Goal: Task Accomplishment & Management: Manage account settings

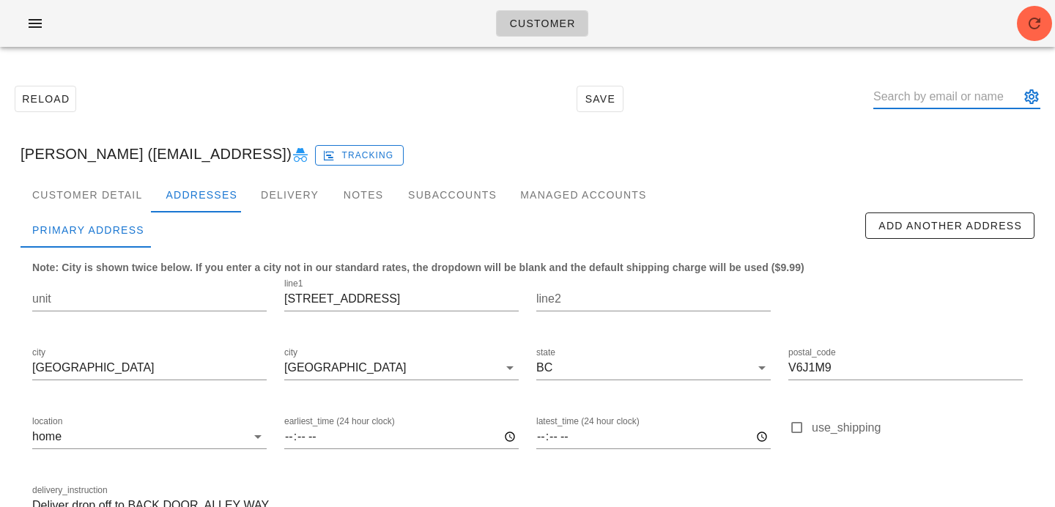
click at [924, 101] on input "text" at bounding box center [946, 96] width 146 height 23
paste input "[EMAIL_ADDRESS][DOMAIN_NAME]"
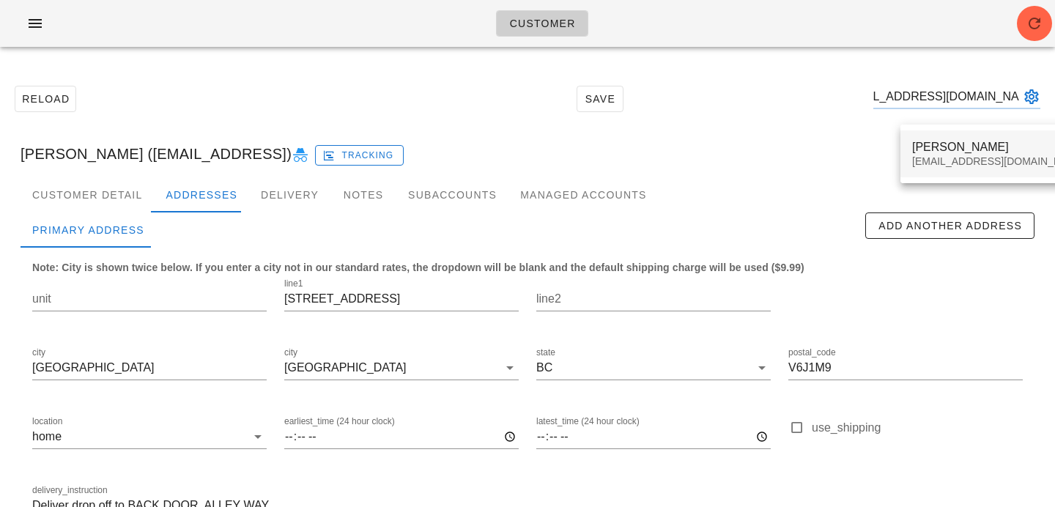
type input "rebeccajansen98@gmail.com"
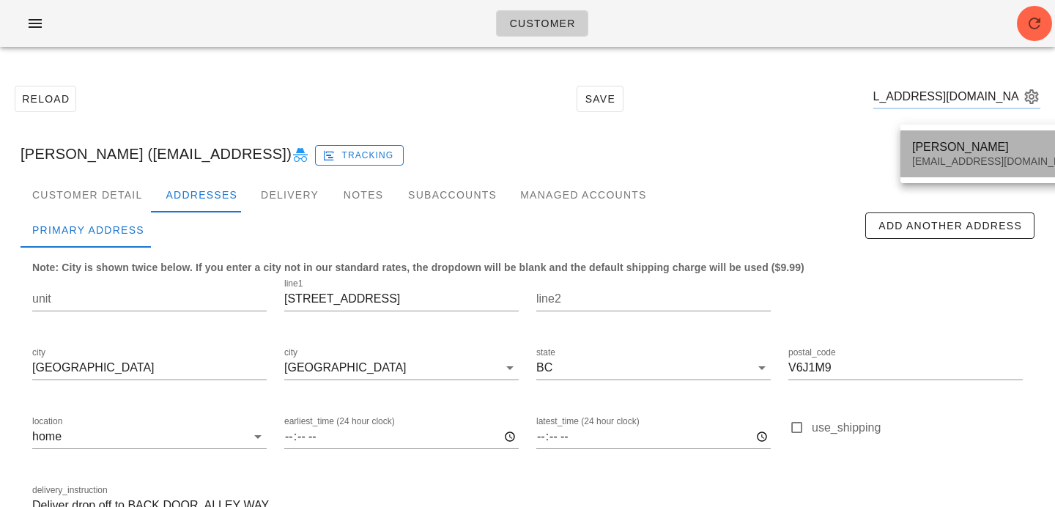
click at [943, 143] on div "Rebecca Jansen" at bounding box center [999, 147] width 174 height 14
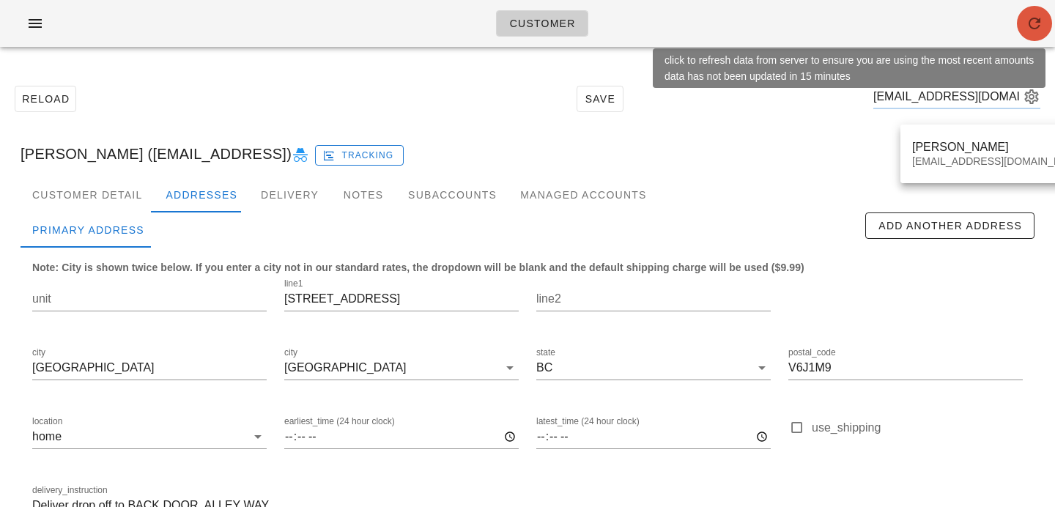
click at [1022, 25] on span "button" at bounding box center [1033, 24] width 35 height 18
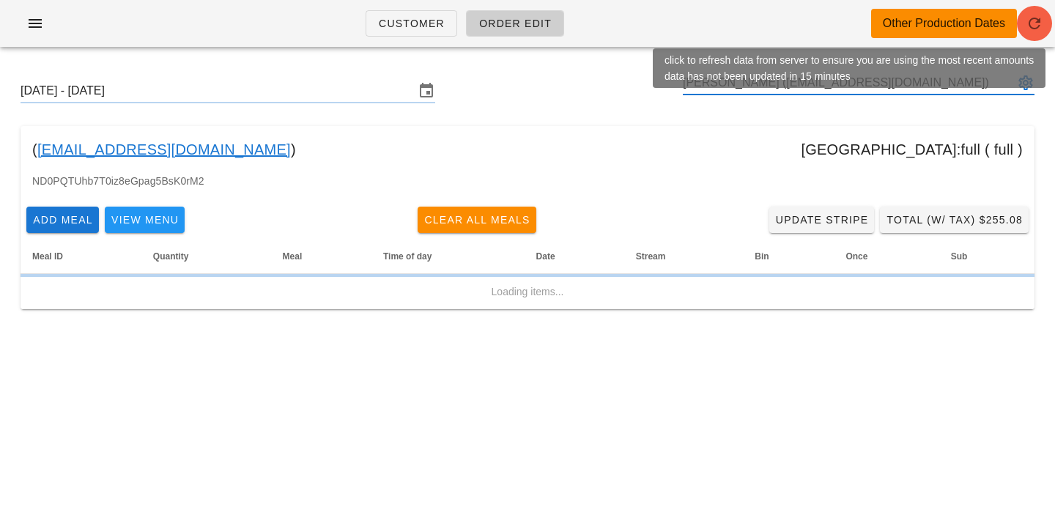
type input "[PERSON_NAME] ([EMAIL_ADDRESS][DOMAIN_NAME])"
click at [1030, 18] on icon "button" at bounding box center [1034, 24] width 18 height 18
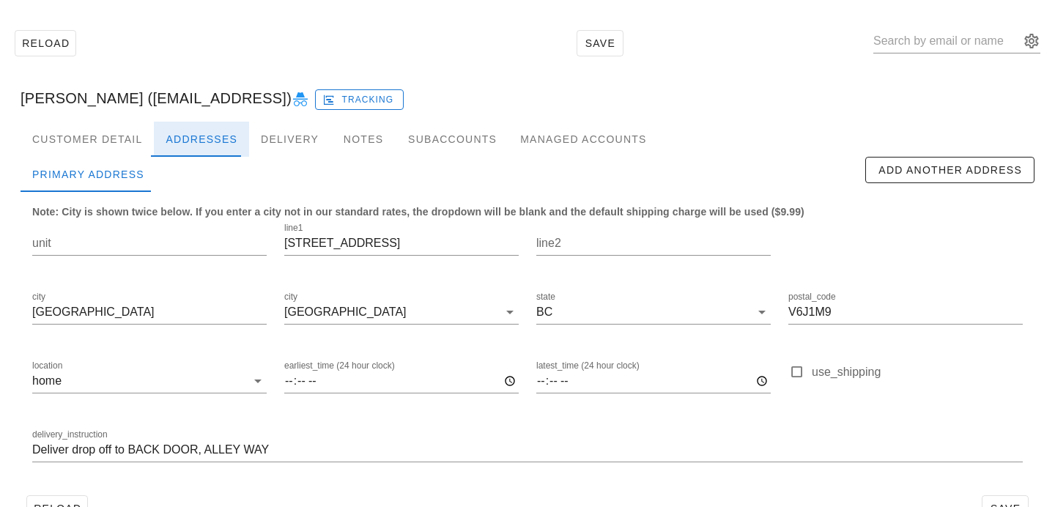
scroll to position [97, 0]
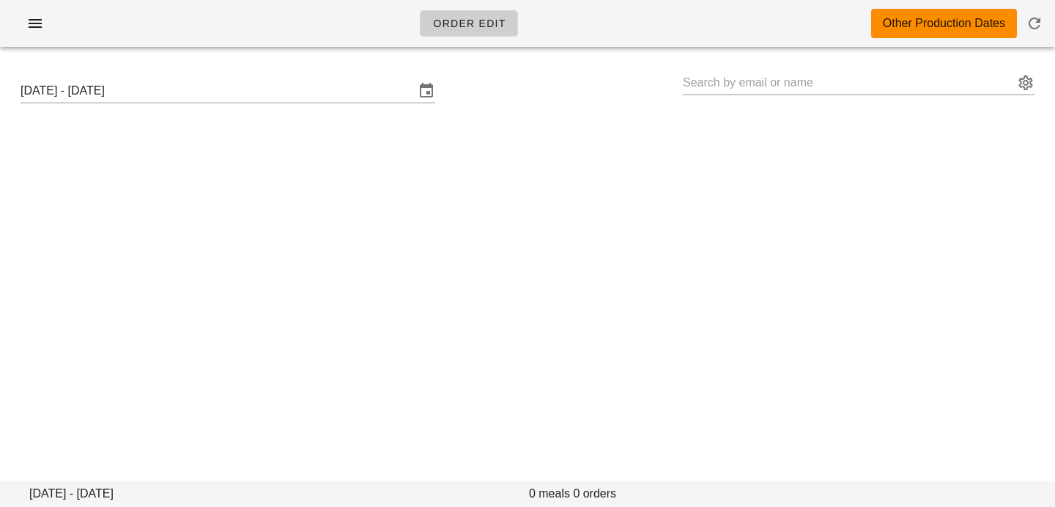
type input "[PERSON_NAME] ([EMAIL_ADDRESS][DOMAIN_NAME])"
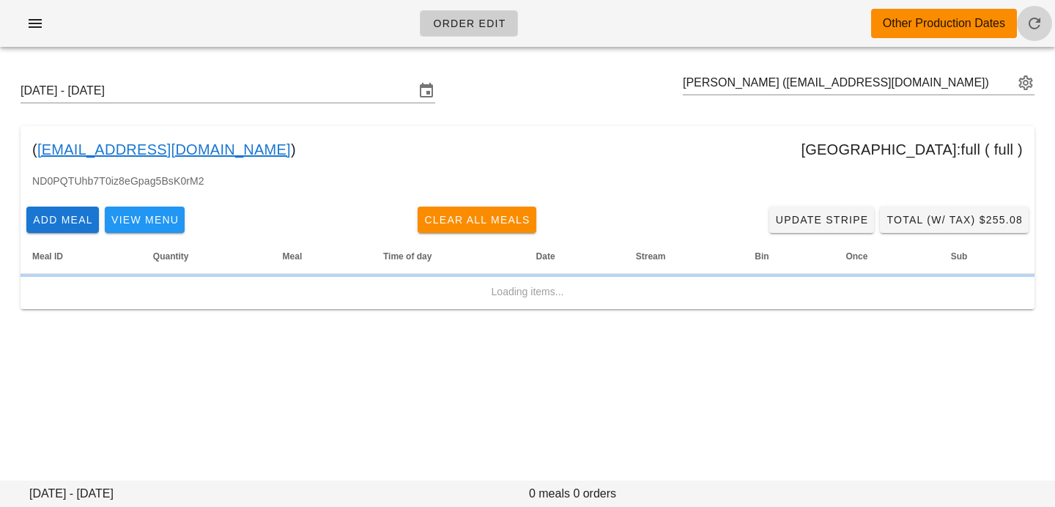
click at [1027, 27] on icon "button" at bounding box center [1034, 24] width 18 height 18
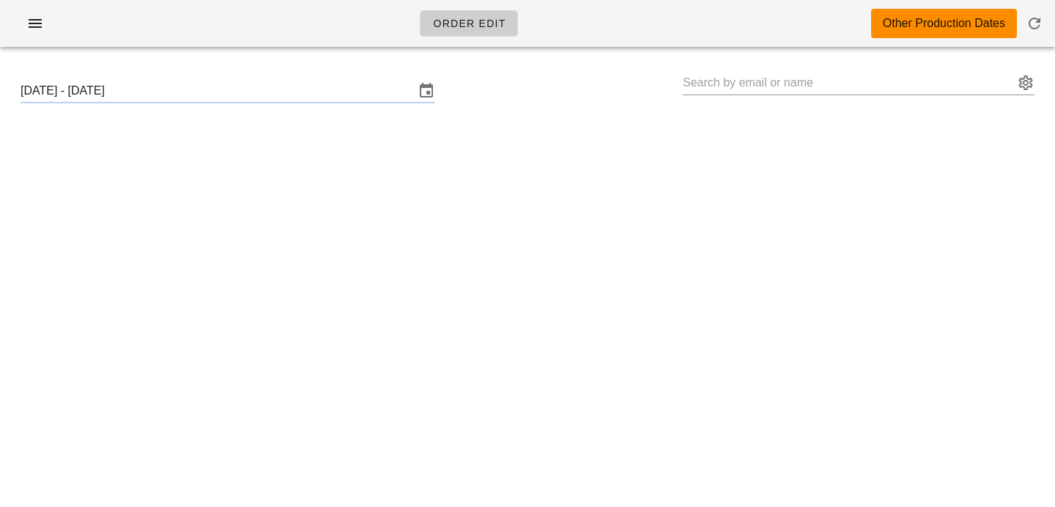
type input "[PERSON_NAME] ([EMAIL_ADDRESS][DOMAIN_NAME])"
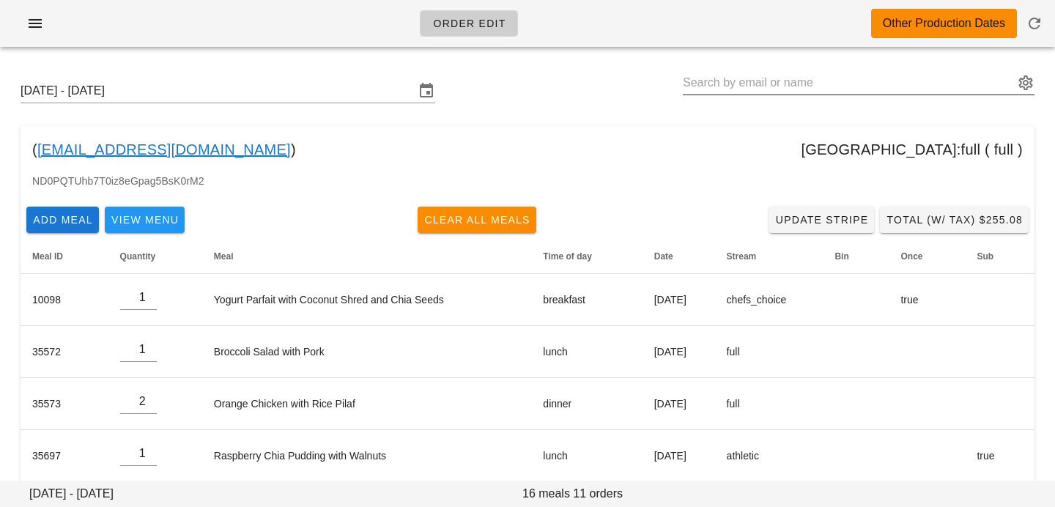
click at [793, 81] on input "text" at bounding box center [848, 82] width 331 height 23
paste input "vcruzmend@gmail.com"
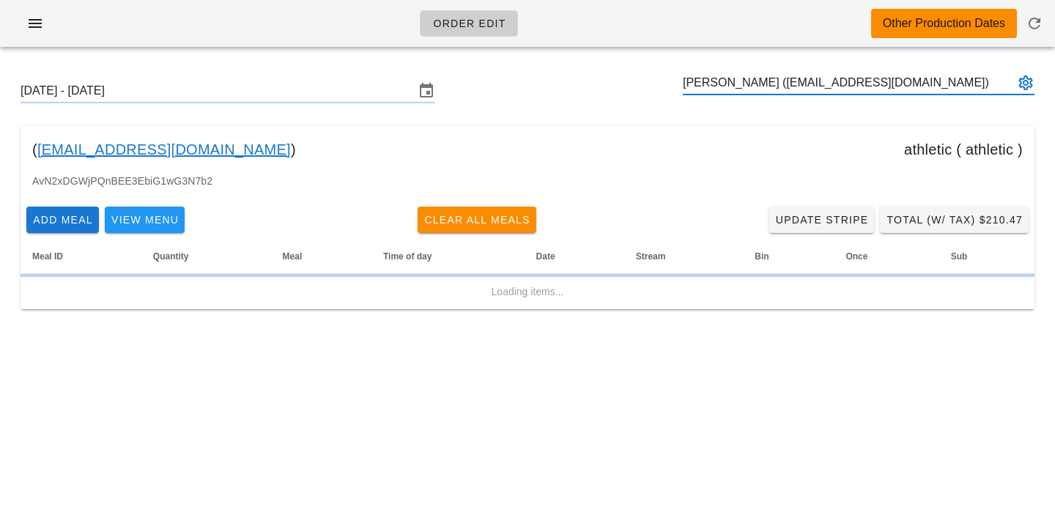
type input "Victoria Cruz-Mendez (vcruzmend@gmail.com)"
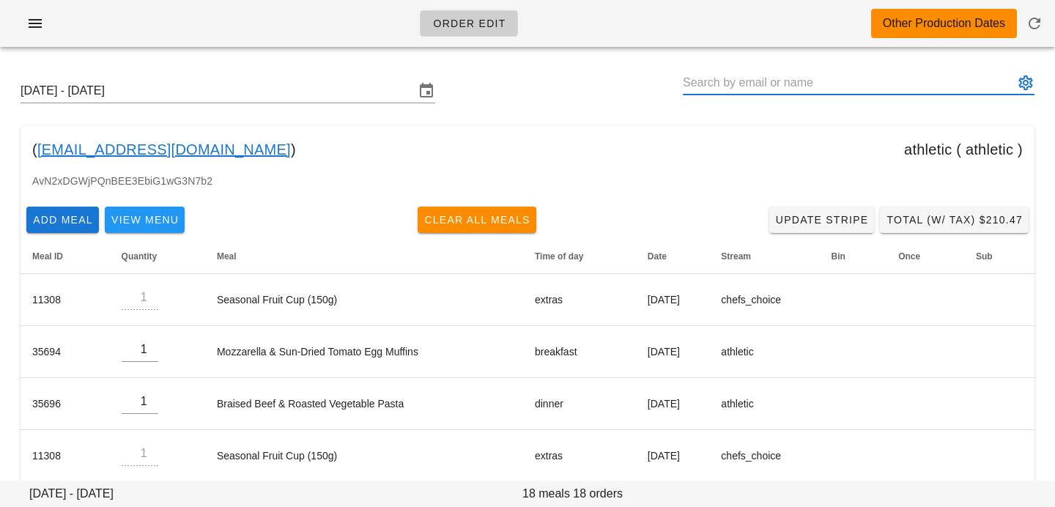
click at [1025, 78] on button "appended action" at bounding box center [1025, 83] width 18 height 18
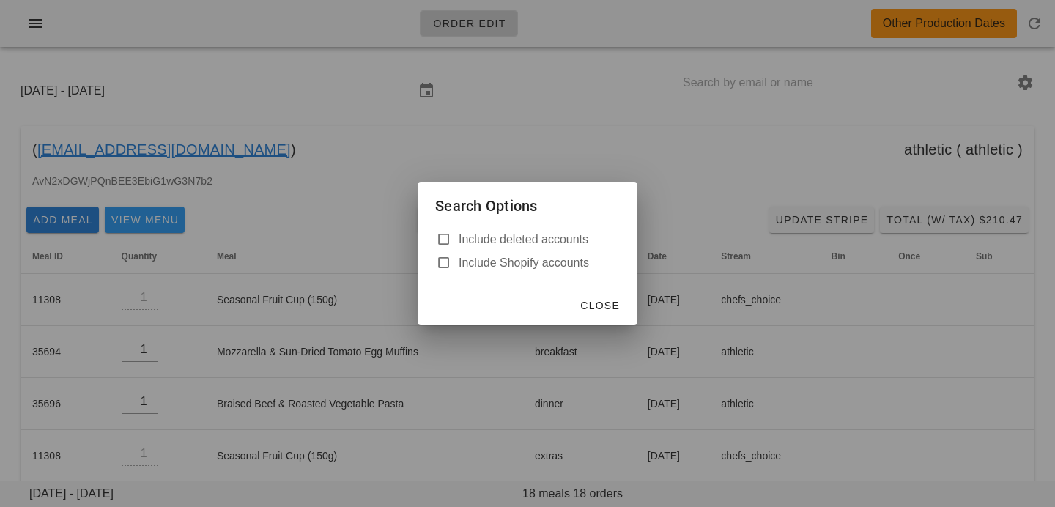
click at [515, 245] on label "Include deleted accounts" at bounding box center [538, 239] width 161 height 15
checkbox input "true"
click at [590, 302] on span "Close" at bounding box center [599, 306] width 40 height 12
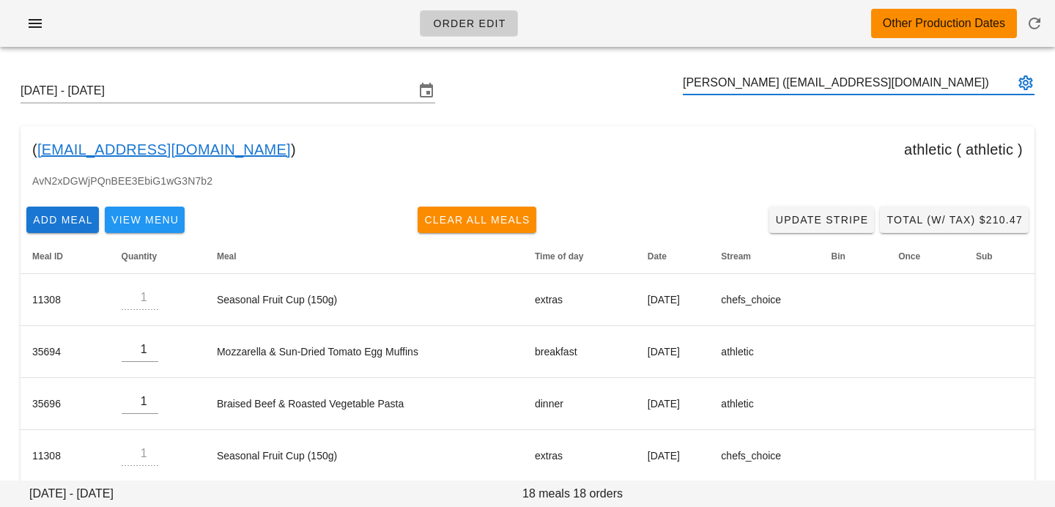
type input "[PERSON_NAME] ([EMAIL_ADDRESS][DOMAIN_NAME])"
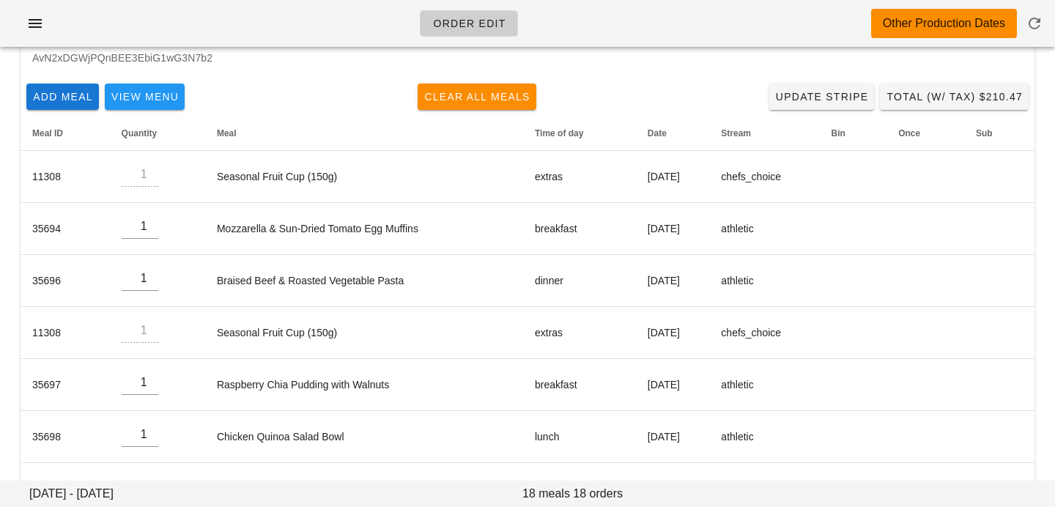
scroll to position [10, 0]
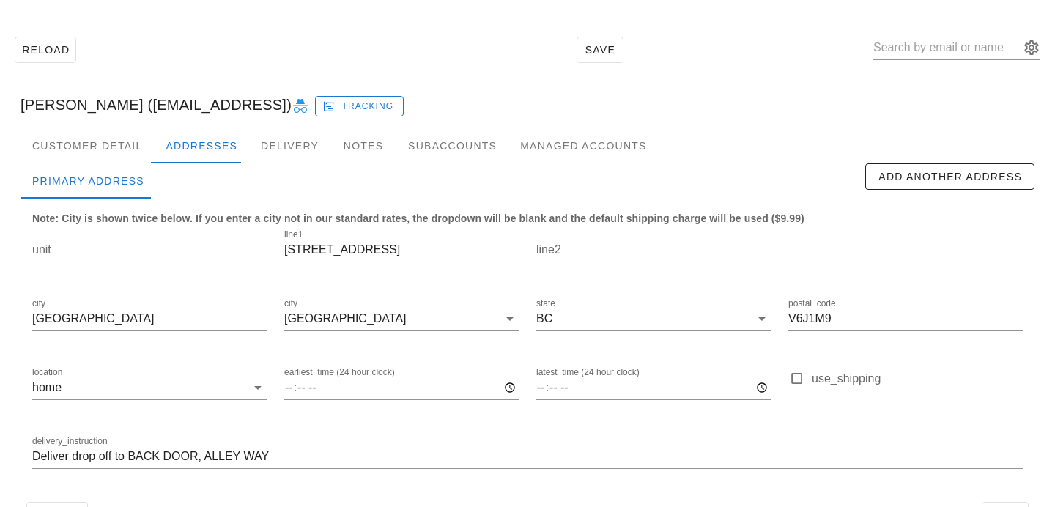
scroll to position [97, 0]
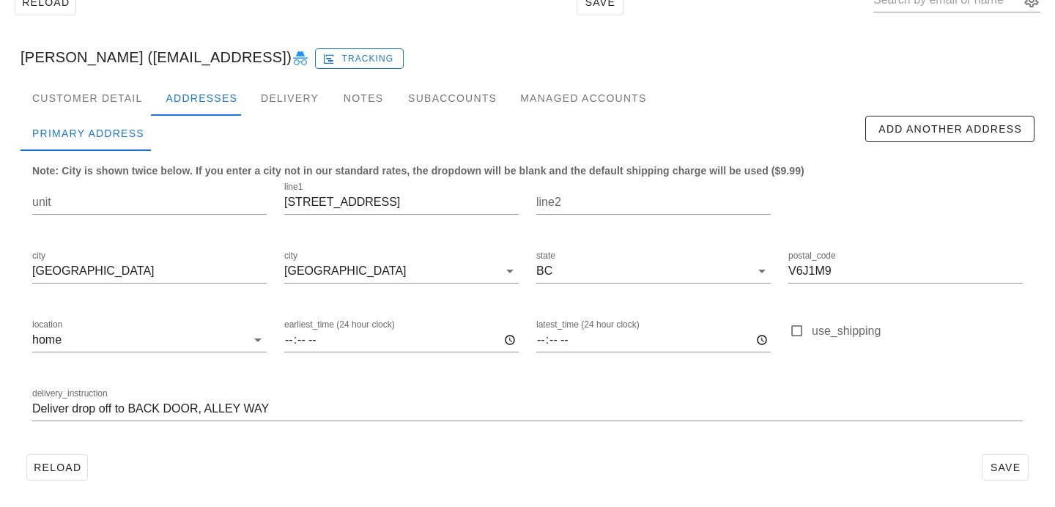
scroll to position [85, 0]
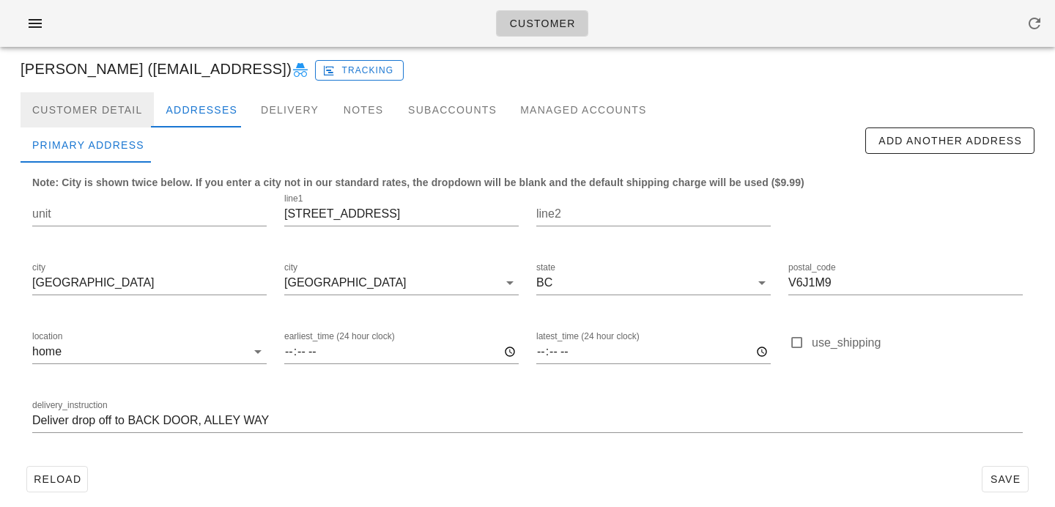
click at [121, 114] on div "Customer Detail" at bounding box center [87, 109] width 133 height 35
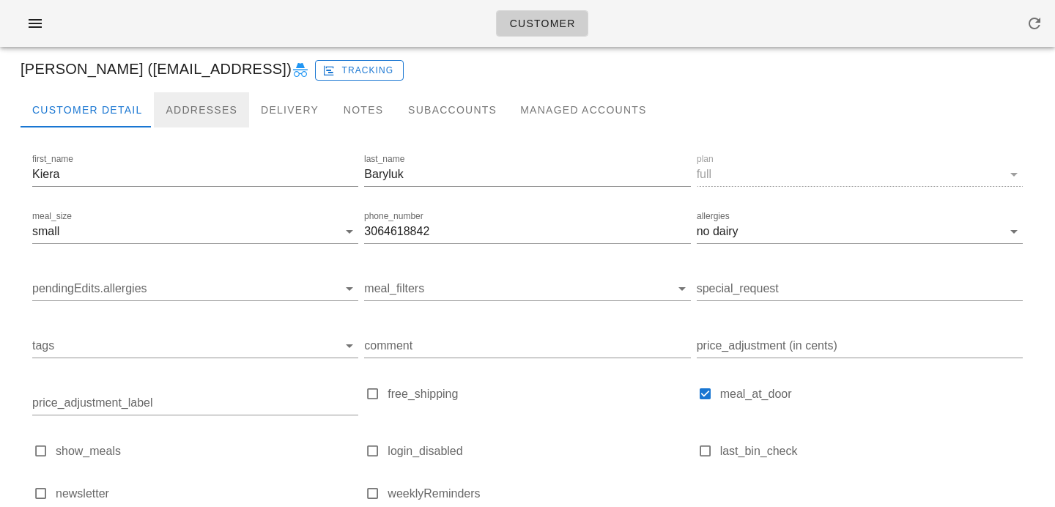
click at [163, 114] on div "Addresses" at bounding box center [201, 109] width 95 height 35
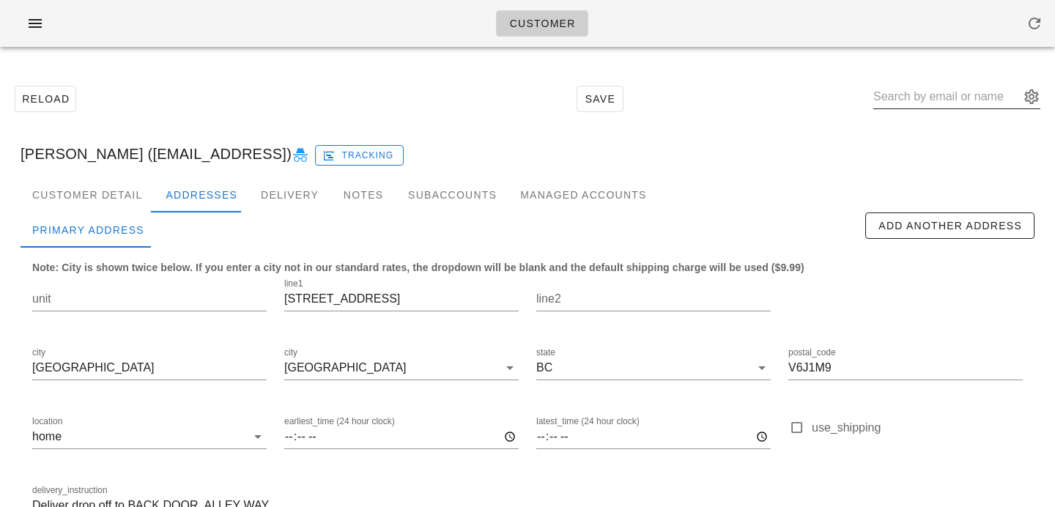
click at [928, 107] on input "text" at bounding box center [946, 96] width 146 height 23
paste input "rebeccajansen98@gmail.com"
type input "rebeccajansen98@gmail.com"
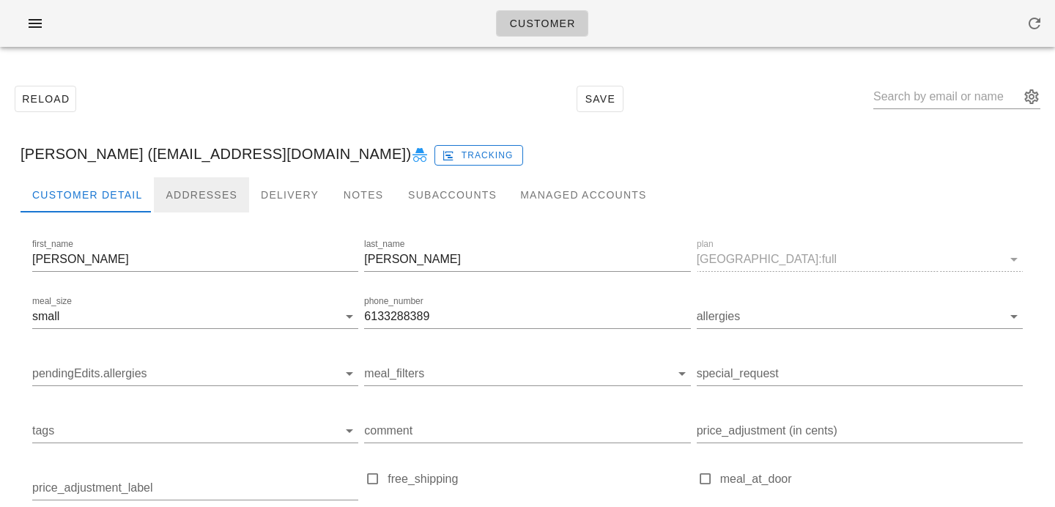
click at [198, 204] on div "Addresses" at bounding box center [201, 194] width 95 height 35
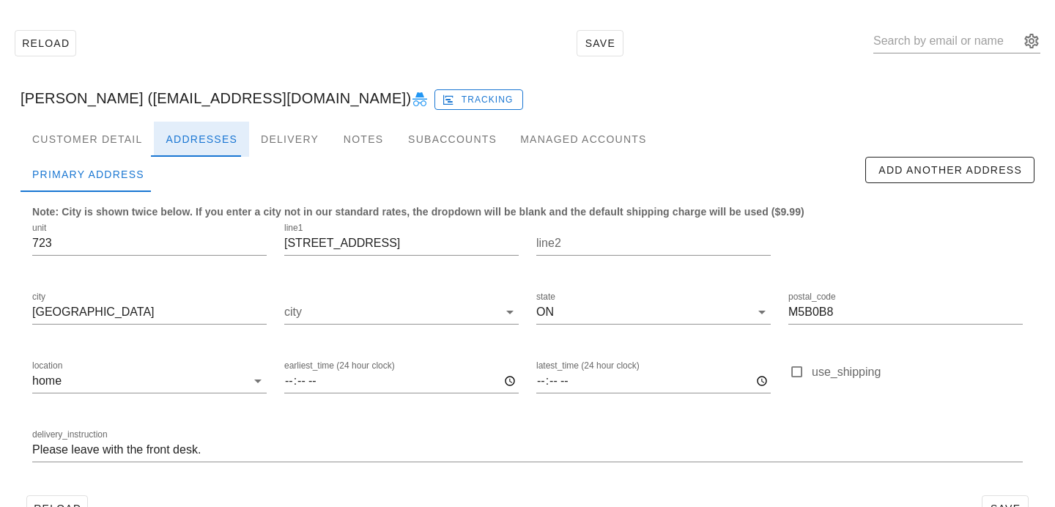
scroll to position [97, 0]
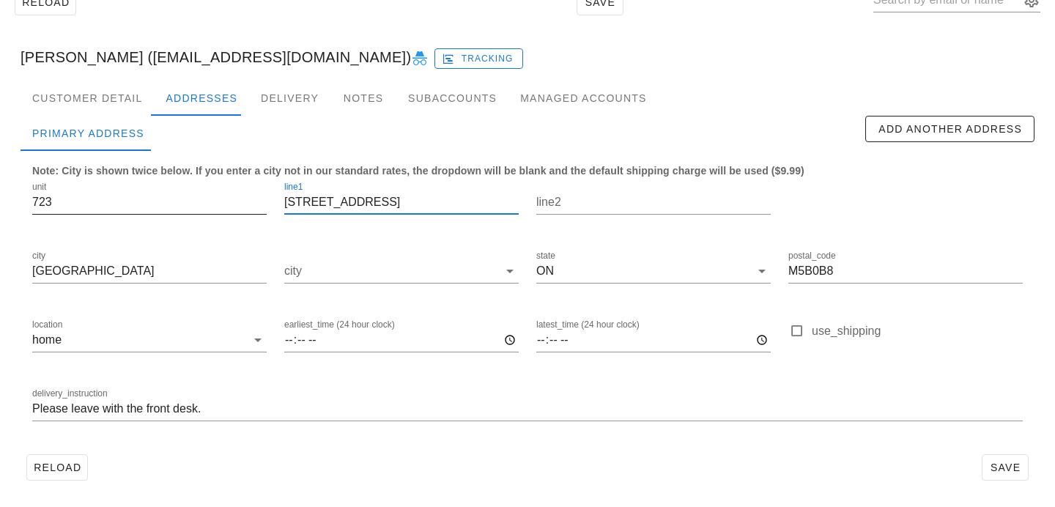
drag, startPoint x: 357, startPoint y: 202, endPoint x: 223, endPoint y: 194, distance: 135.0
click at [226, 194] on div "unit [STREET_ADDRESS] postal_code M5B0B8 location home earliest_time (24 hour c…" at bounding box center [527, 307] width 1008 height 275
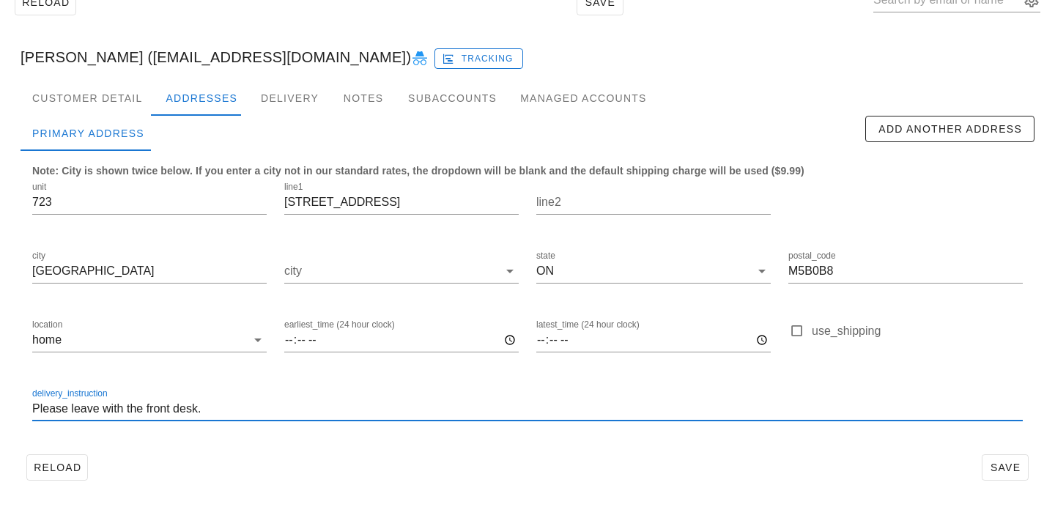
click at [32, 412] on input "Please leave with the front desk." at bounding box center [527, 408] width 990 height 23
type input "Unit 723. Please leave with the front desk."
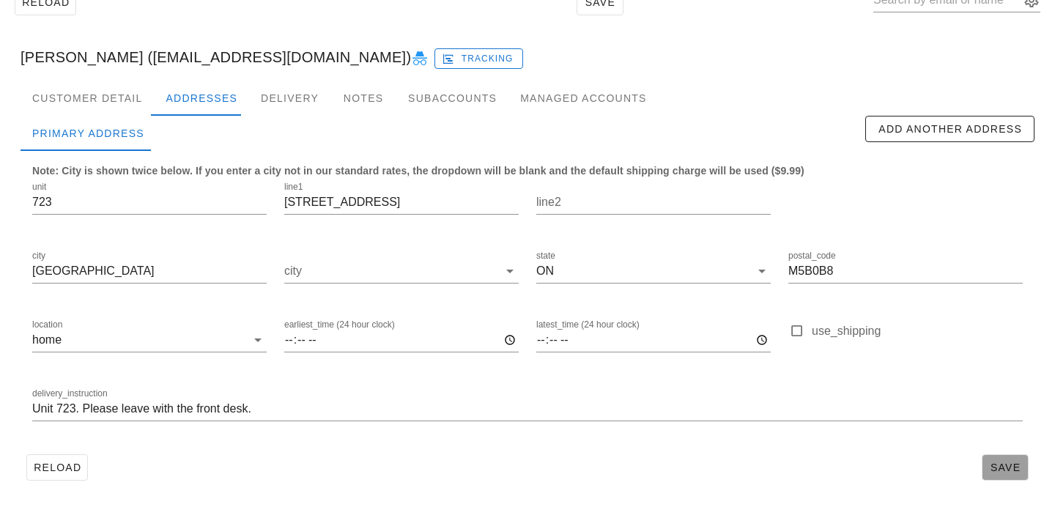
click at [999, 469] on span "Save" at bounding box center [1005, 467] width 34 height 12
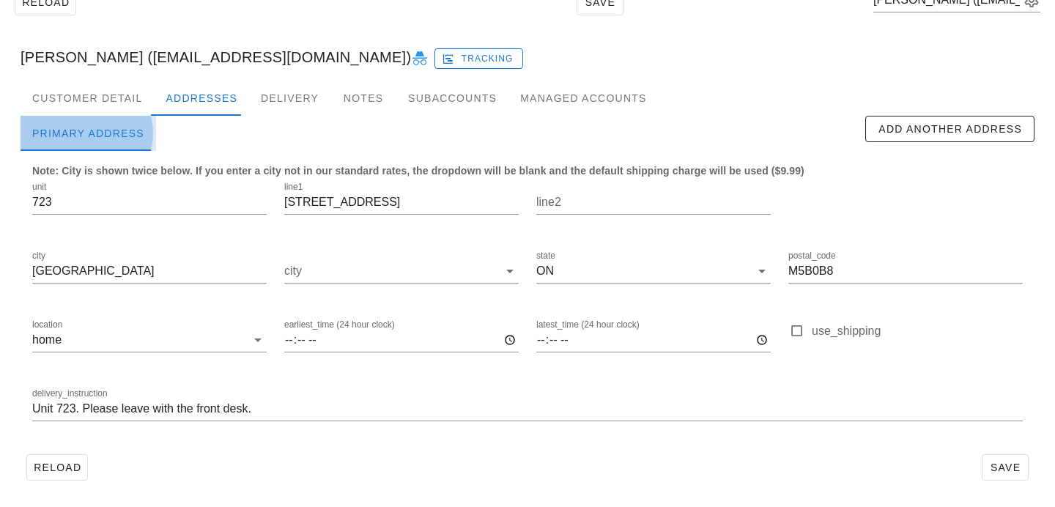
click at [74, 118] on div "Primary Address" at bounding box center [88, 133] width 135 height 35
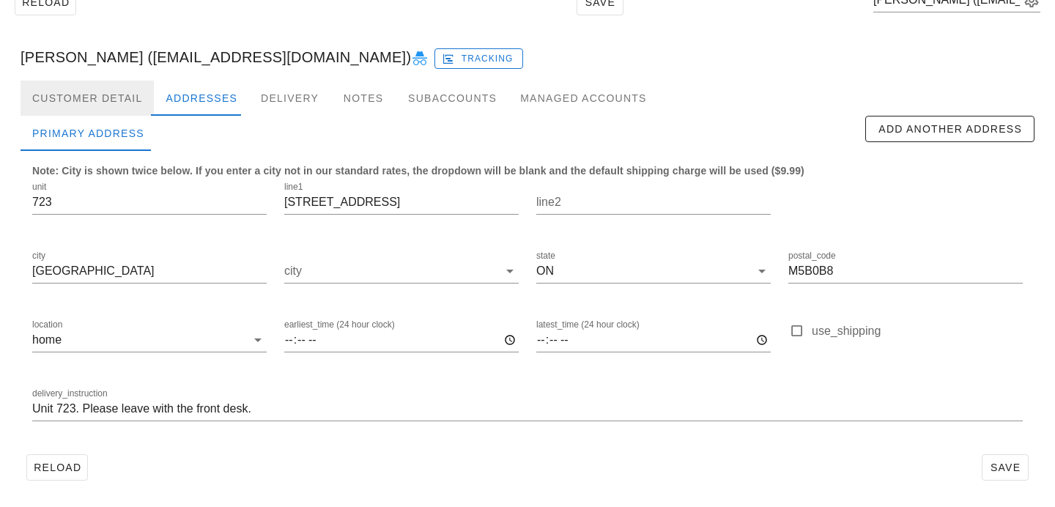
click at [124, 93] on div "Customer Detail" at bounding box center [87, 98] width 133 height 35
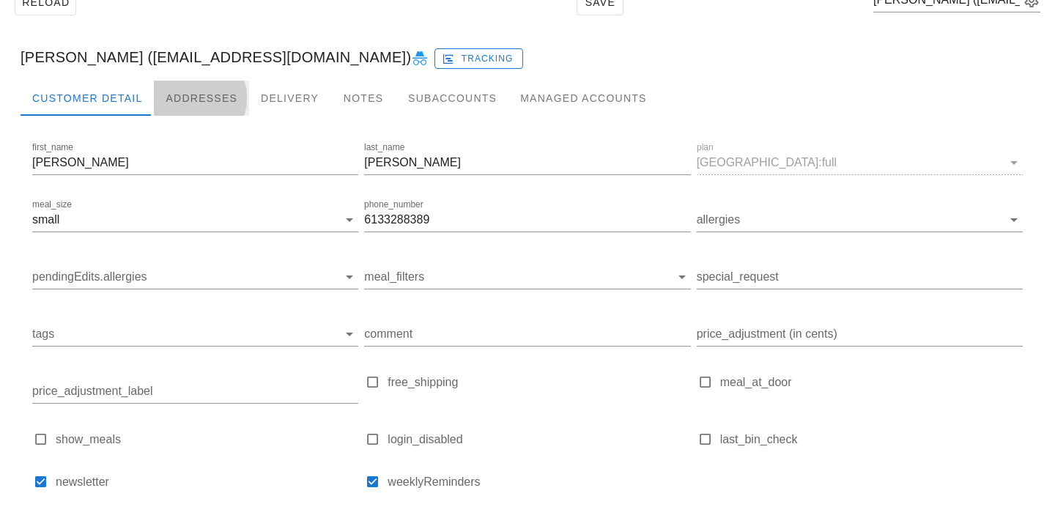
click at [180, 94] on div "Addresses" at bounding box center [201, 98] width 95 height 35
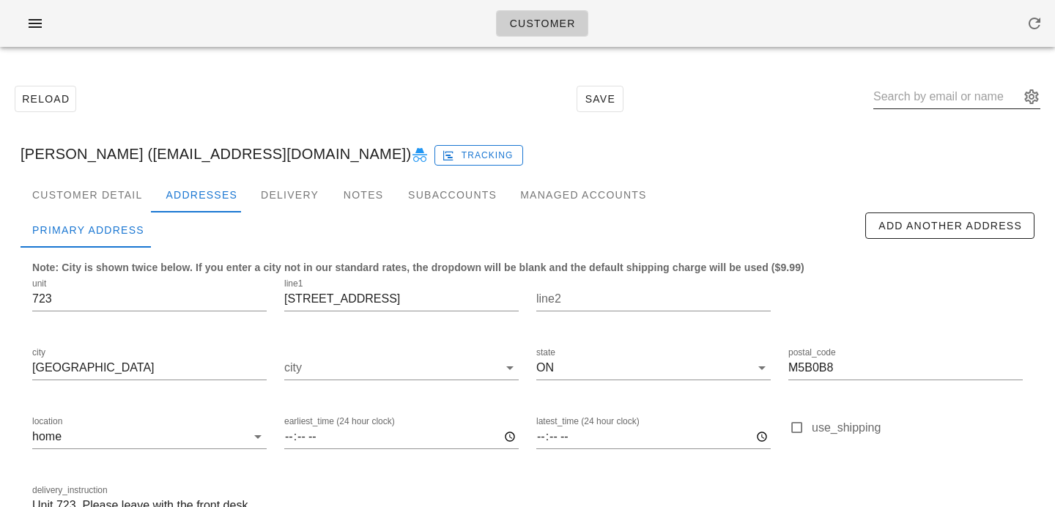
click at [931, 101] on input "text" at bounding box center [946, 96] width 146 height 23
paste input "[EMAIL_ADDRESS][DOMAIN_NAME]"
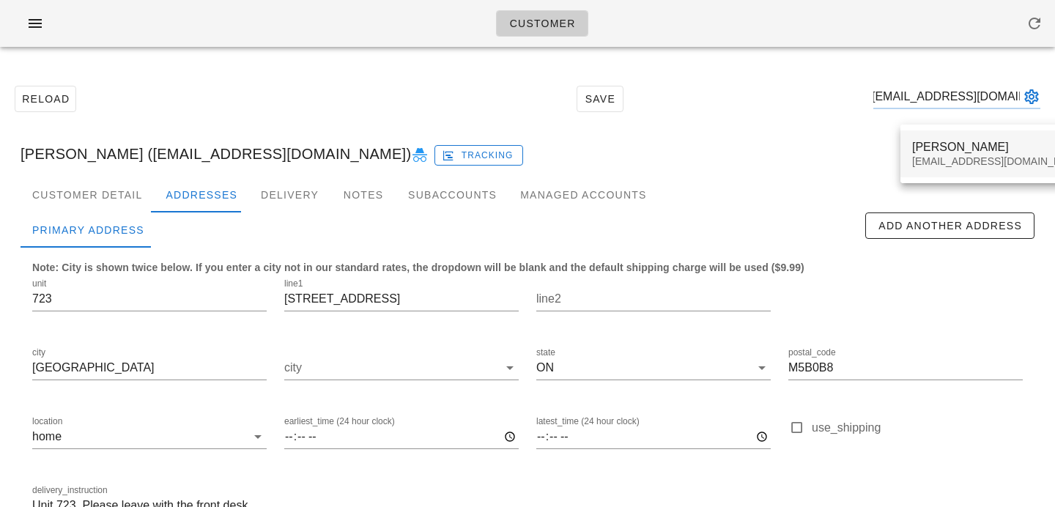
type input "[EMAIL_ADDRESS][DOMAIN_NAME]"
click at [929, 166] on div "[EMAIL_ADDRESS][DOMAIN_NAME]" at bounding box center [999, 161] width 174 height 12
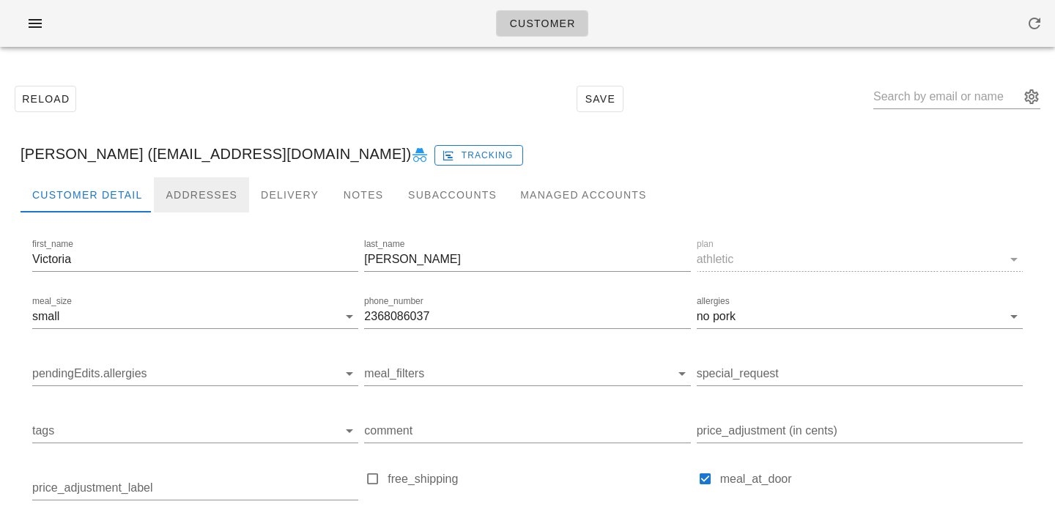
click at [217, 203] on div "Addresses" at bounding box center [201, 194] width 95 height 35
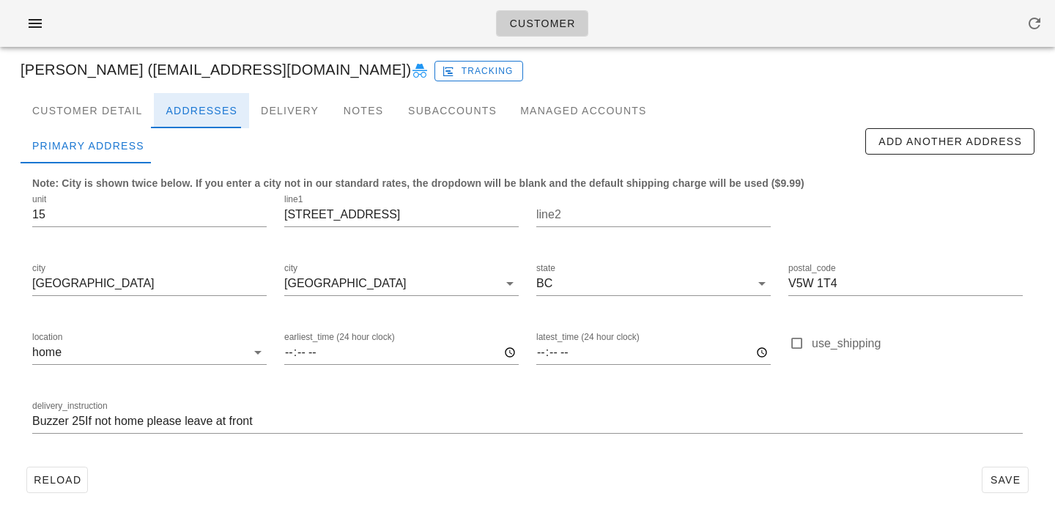
scroll to position [97, 0]
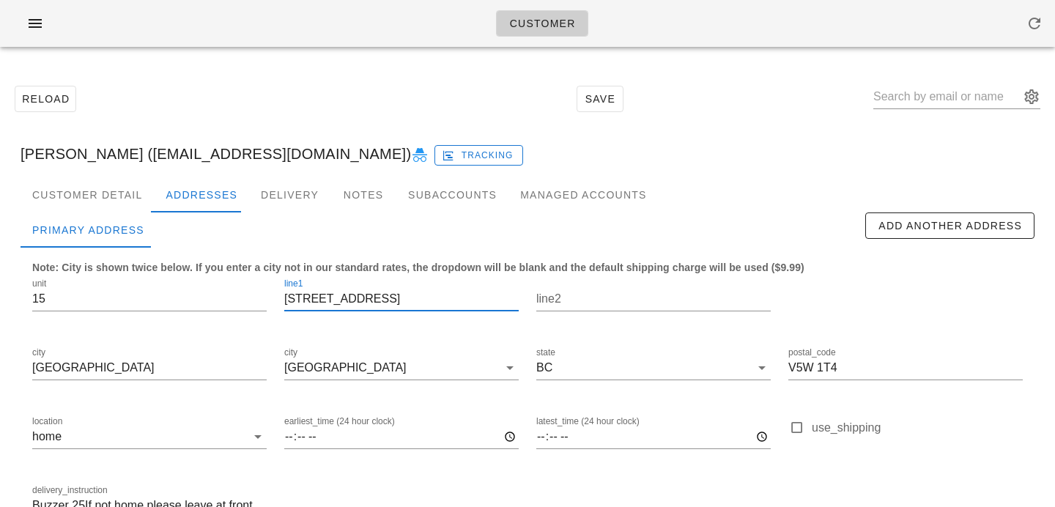
click at [313, 297] on input "[STREET_ADDRESS]" at bounding box center [401, 298] width 234 height 23
drag, startPoint x: 383, startPoint y: 299, endPoint x: 213, endPoint y: 280, distance: 171.0
click at [213, 280] on div "unit 15 line1 404 East 43rd Ave line2 city Vancouver city Vancouver state BC po…" at bounding box center [527, 404] width 1008 height 275
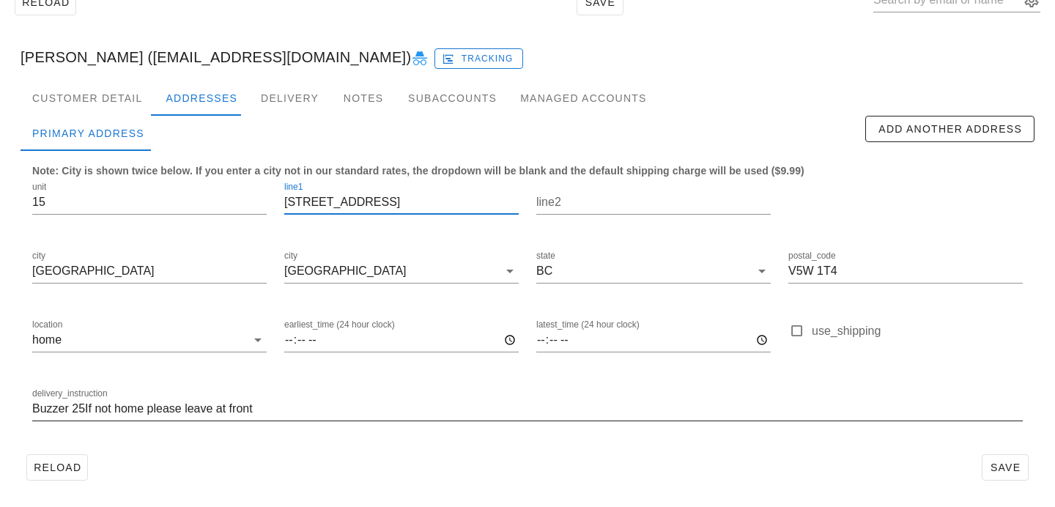
type input "404 East 43rd Ave"
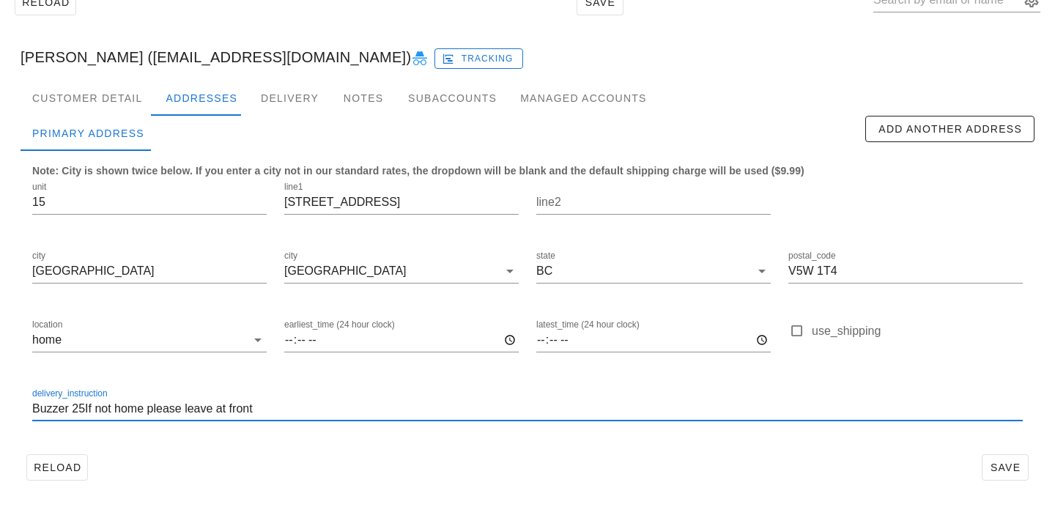
click at [32, 409] on input "Buzzer 25If not home please leave at front" at bounding box center [527, 408] width 990 height 23
click at [124, 412] on input "Unit 15. Buzzer 25If not home please leave at front" at bounding box center [527, 408] width 990 height 23
type input "Unit 15. Buzzer 25. If not home please leave at front"
click at [1010, 471] on span "Save" at bounding box center [1005, 467] width 34 height 12
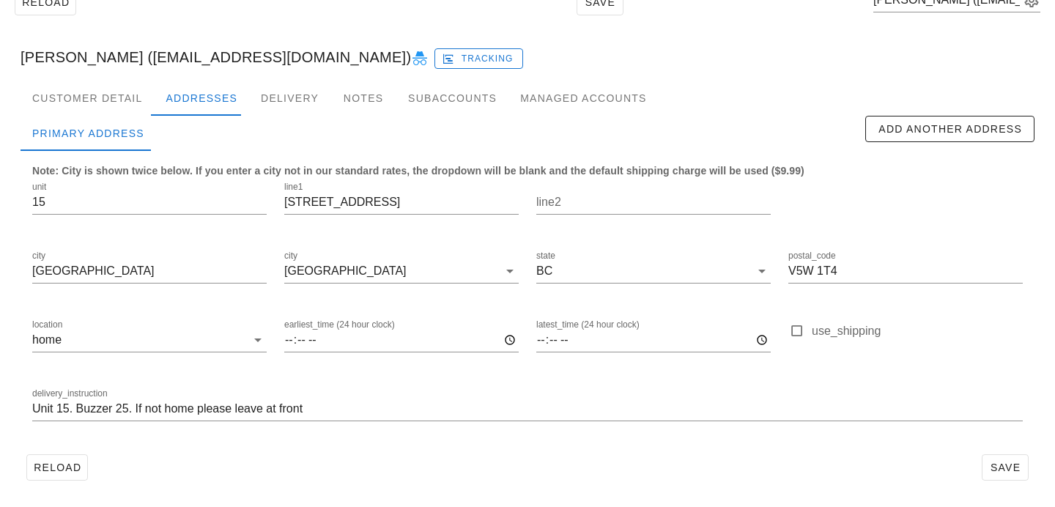
drag, startPoint x: 179, startPoint y: 58, endPoint x: 311, endPoint y: 48, distance: 132.9
click at [312, 53] on div "Victoria Cruz-Mendez (vcruzmend@gmail.com) Tracking" at bounding box center [527, 57] width 1037 height 47
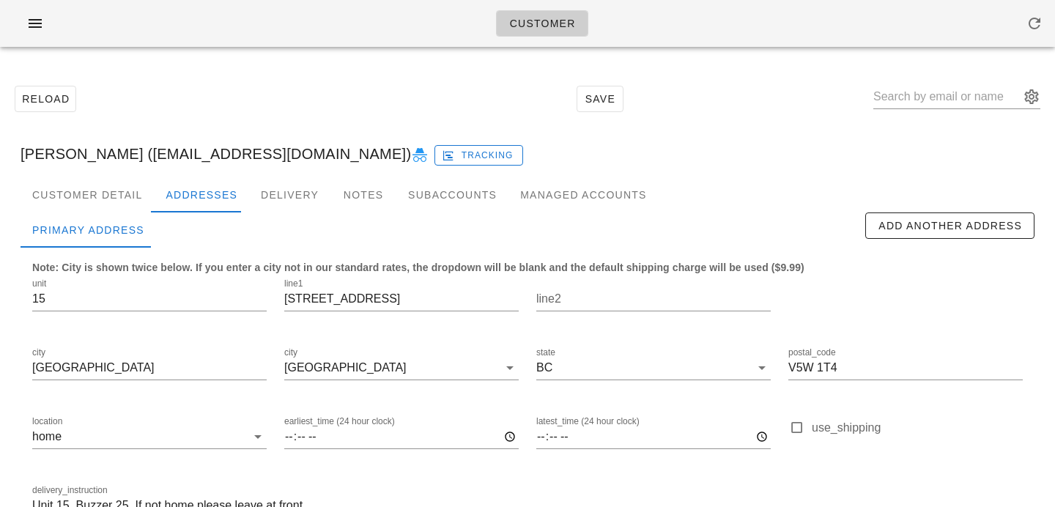
scroll to position [97, 0]
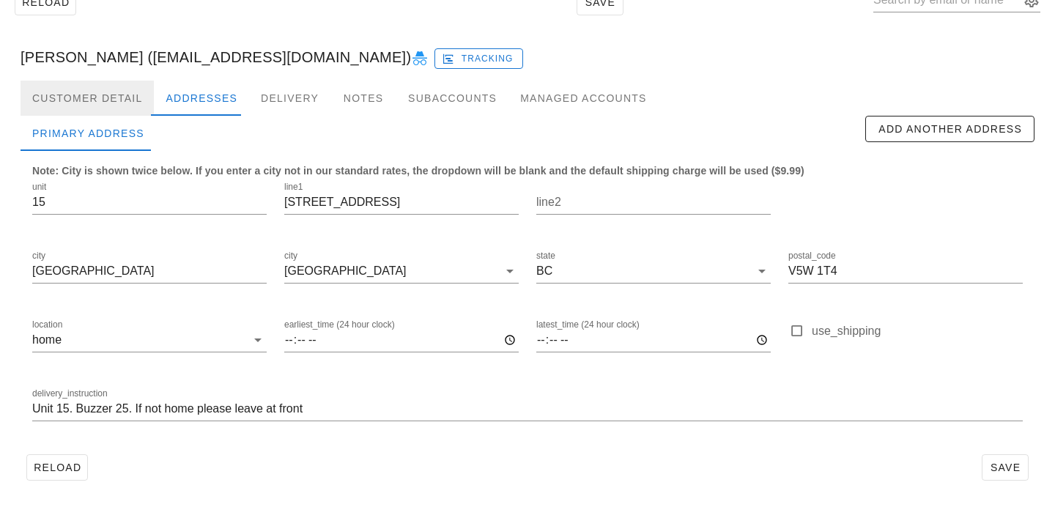
click at [117, 103] on div "Customer Detail" at bounding box center [87, 98] width 133 height 35
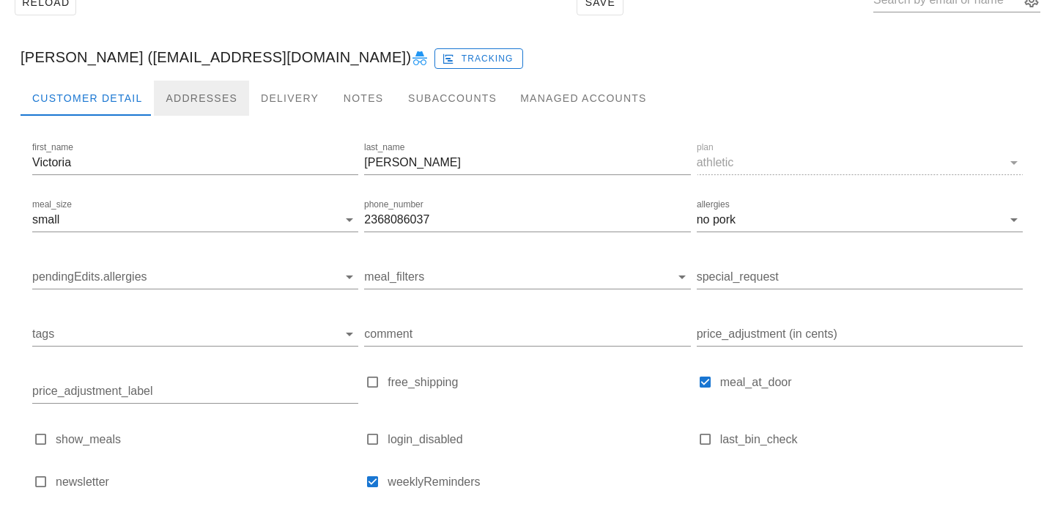
click at [198, 98] on div "Addresses" at bounding box center [201, 98] width 95 height 35
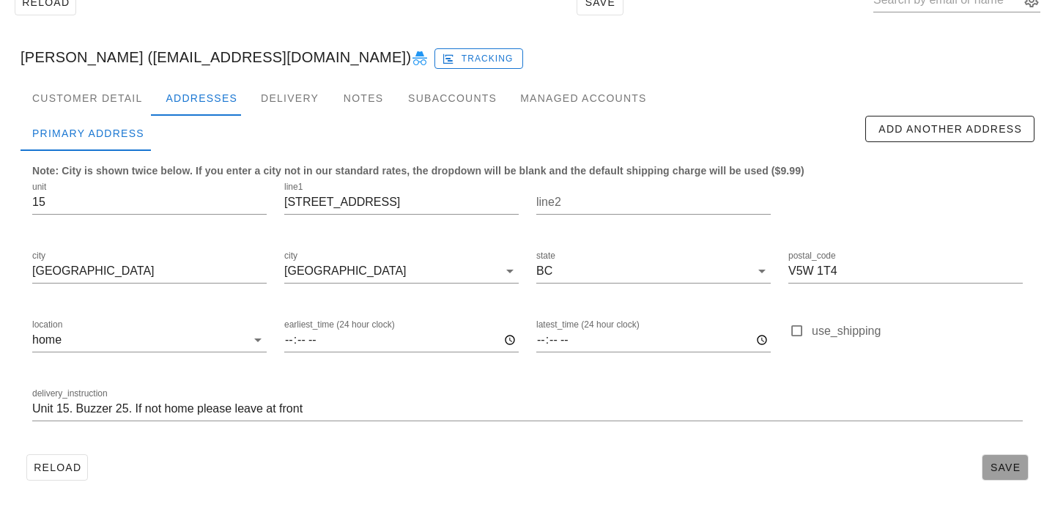
click at [1003, 473] on span "Save" at bounding box center [1005, 467] width 34 height 12
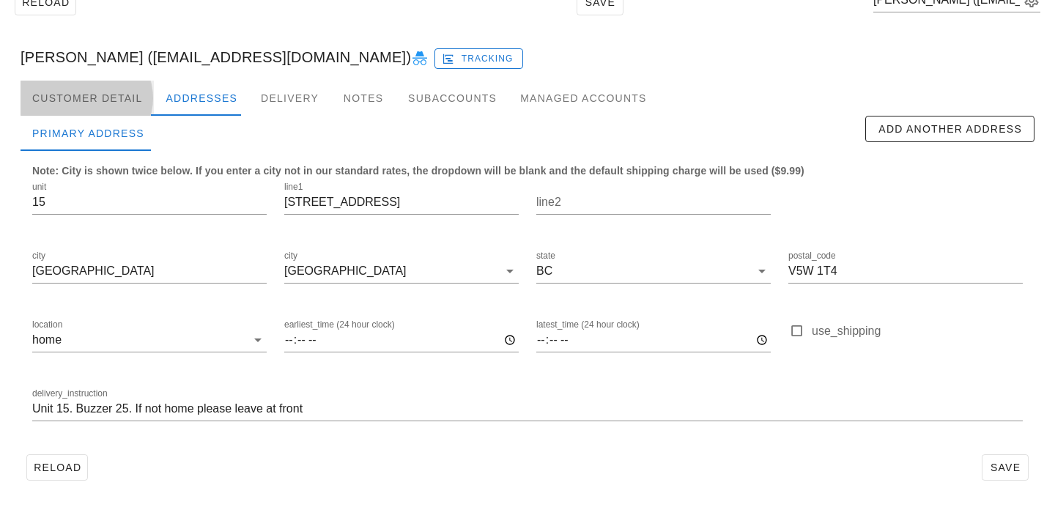
click at [100, 109] on div "Customer Detail" at bounding box center [87, 98] width 133 height 35
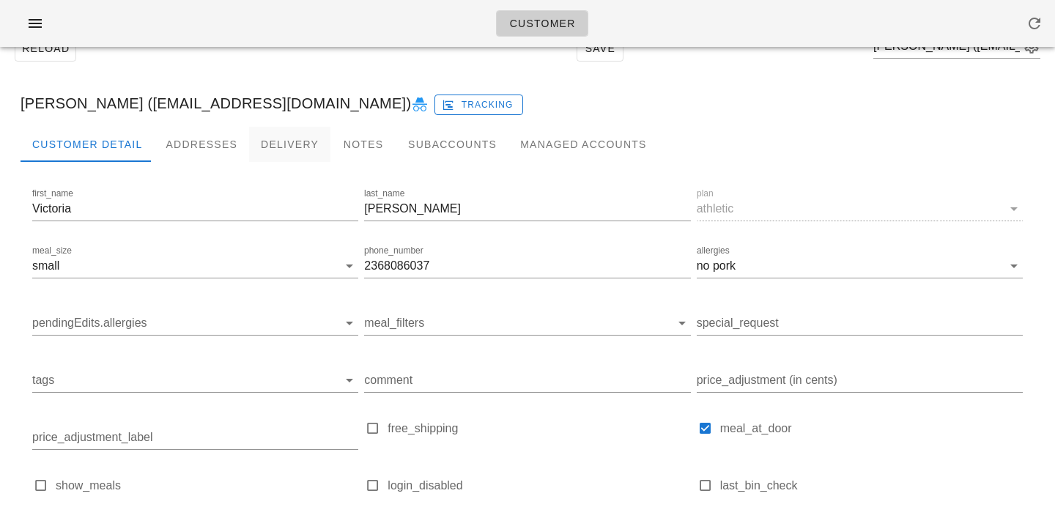
scroll to position [36, 0]
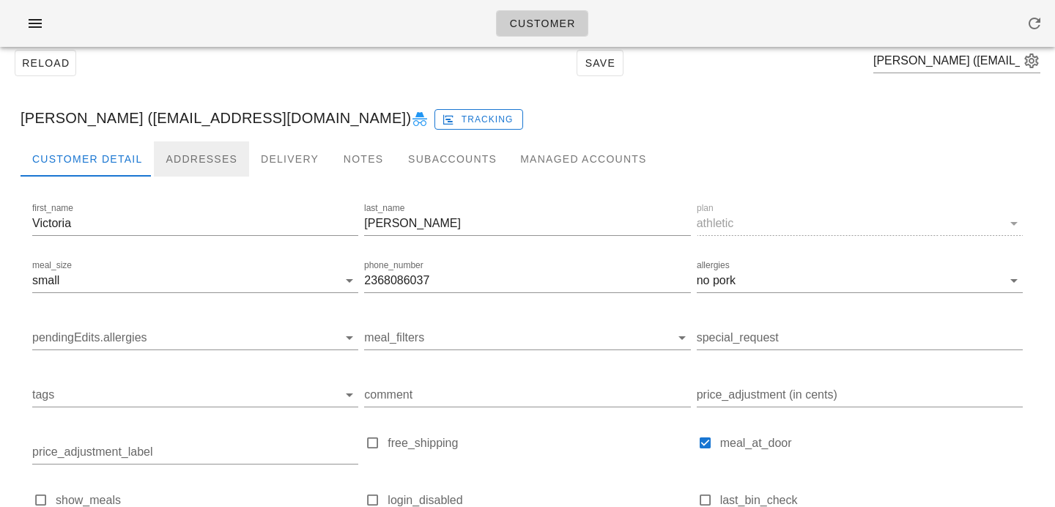
click at [226, 152] on div "Addresses" at bounding box center [201, 158] width 95 height 35
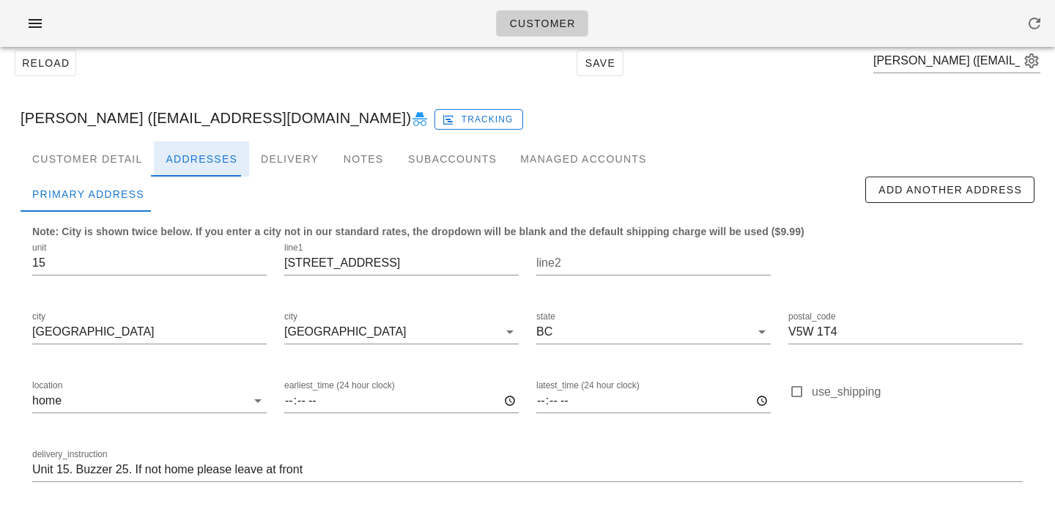
scroll to position [97, 0]
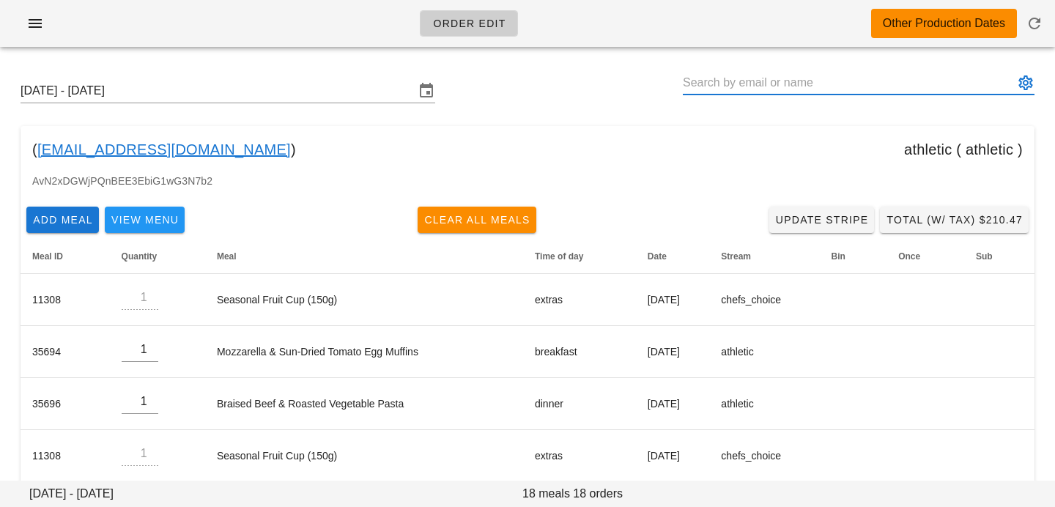
click at [825, 79] on input "text" at bounding box center [848, 82] width 331 height 23
paste input "[EMAIL_ADDRESS][DOMAIN_NAME]"
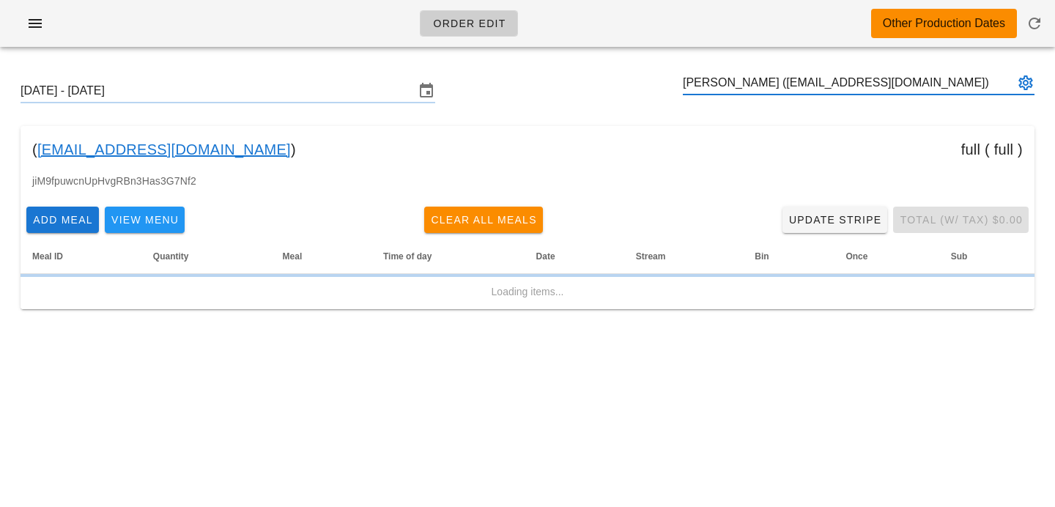
type input "[PERSON_NAME] ([EMAIL_ADDRESS][DOMAIN_NAME])"
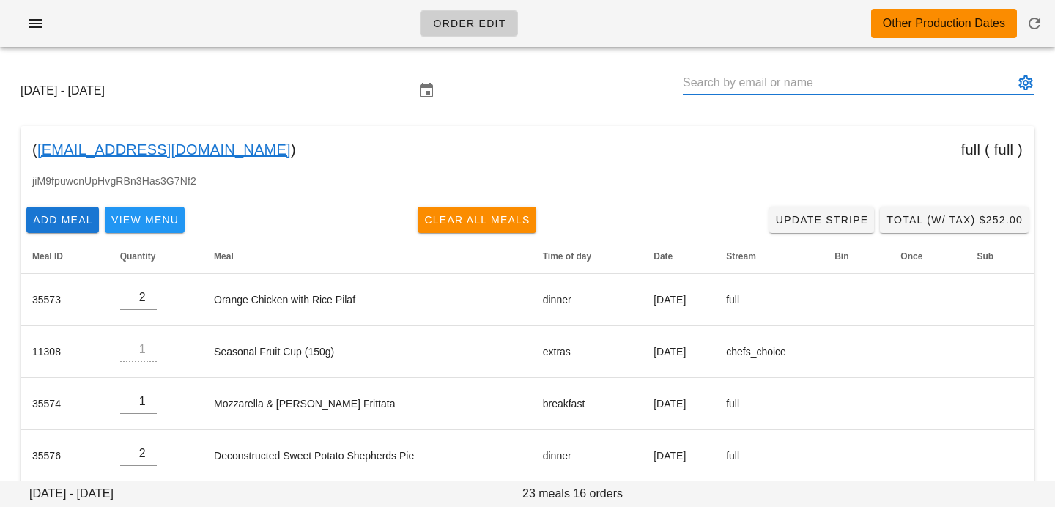
click at [744, 86] on input "text" at bounding box center [848, 82] width 331 height 23
paste input "Gabrielle.c.fisher@gmail.com"
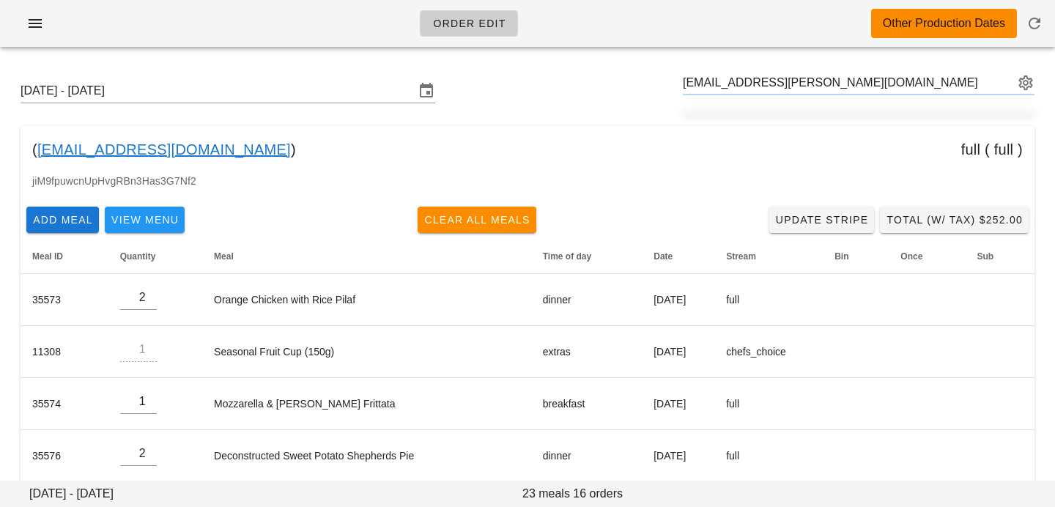
type input "Gabrielle Fisher (Gabrielle.c.fisher@gmail.com)"
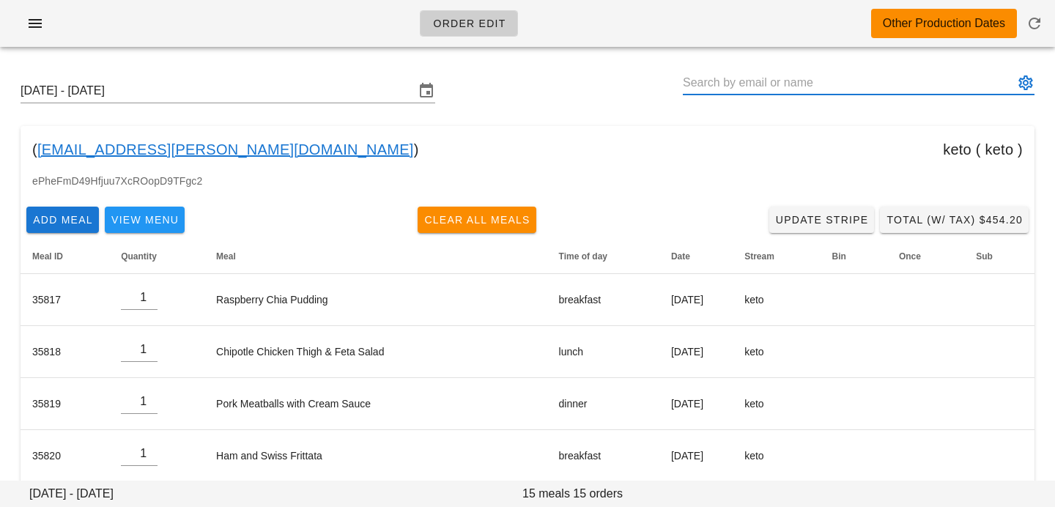
click at [850, 87] on input "text" at bounding box center [848, 82] width 331 height 23
paste input "Juliannanemeth@hotmail.com"
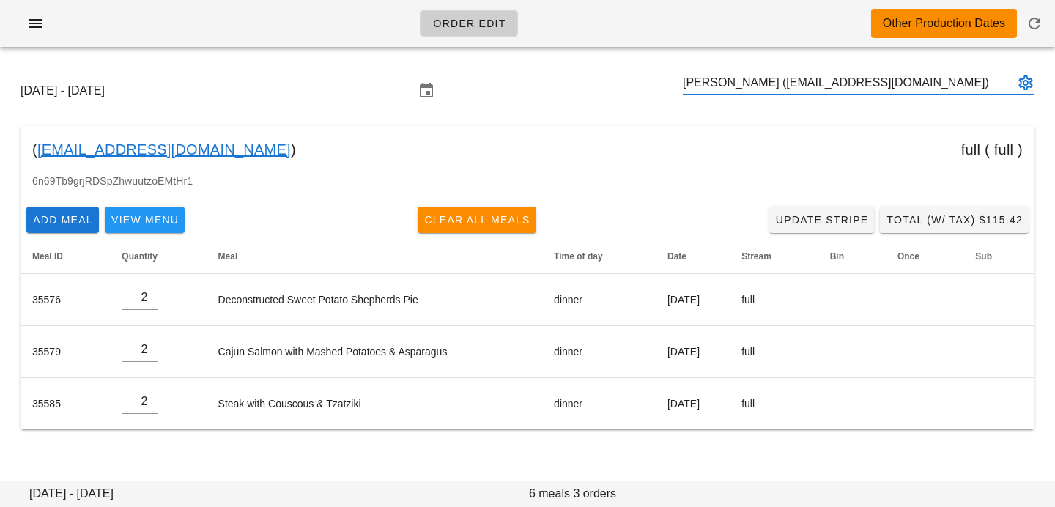
type input "Shirley McAuley (Juliannanemeth@hotmail.com)"
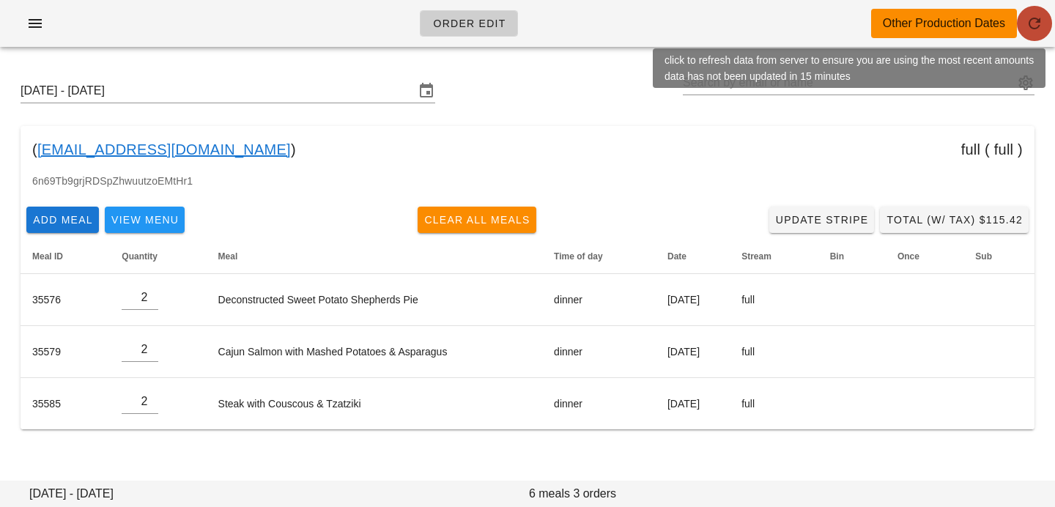
click at [1025, 20] on icon "button" at bounding box center [1034, 24] width 18 height 18
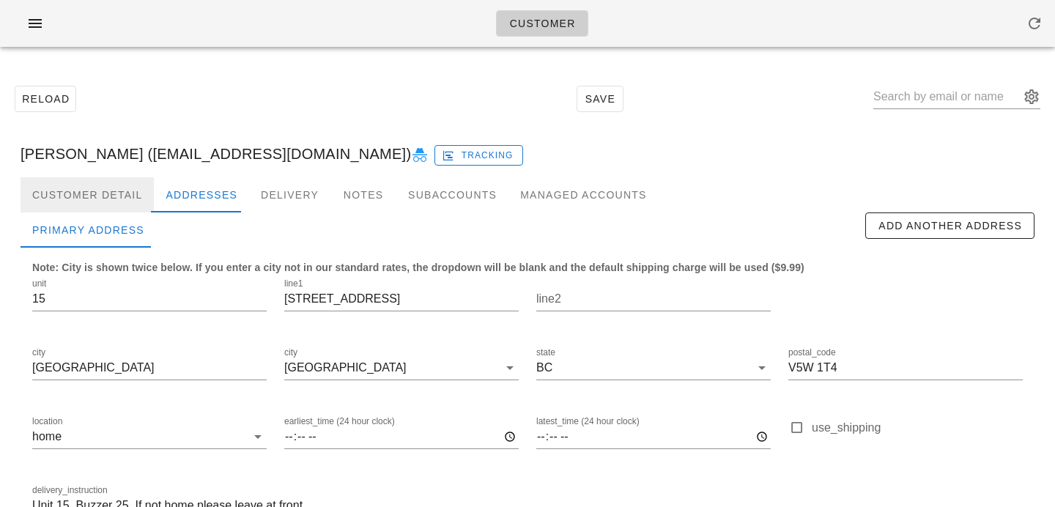
click at [108, 195] on div "Customer Detail" at bounding box center [87, 194] width 133 height 35
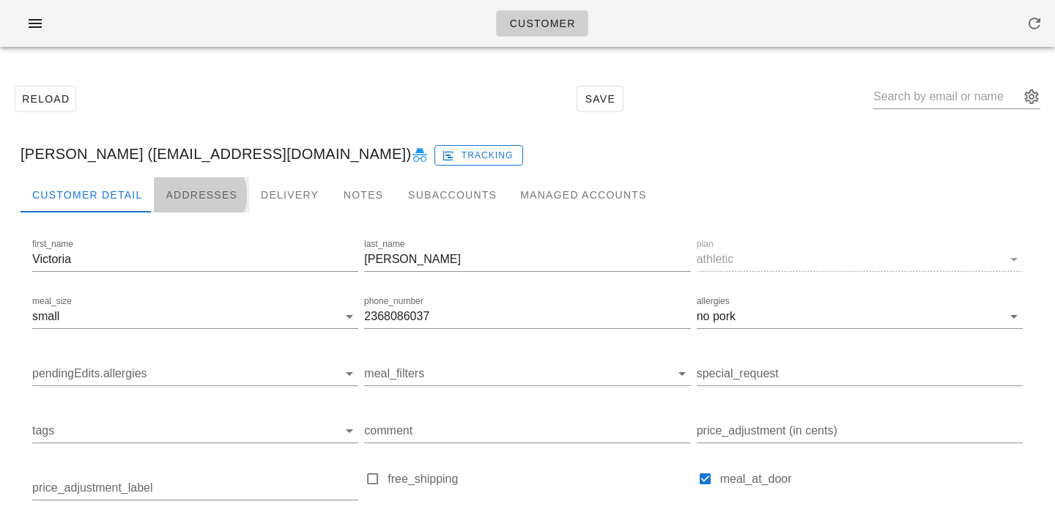
click at [181, 198] on div "Addresses" at bounding box center [201, 194] width 95 height 35
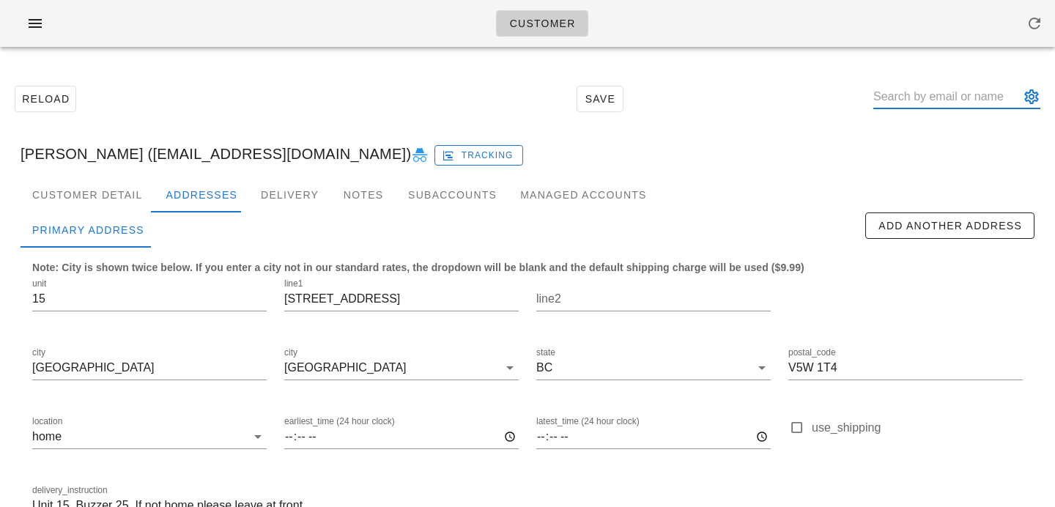
click at [948, 106] on input "text" at bounding box center [946, 96] width 146 height 23
paste input "Parispereira@hotmail.com"
type input "Parispereira@hotmail.com"
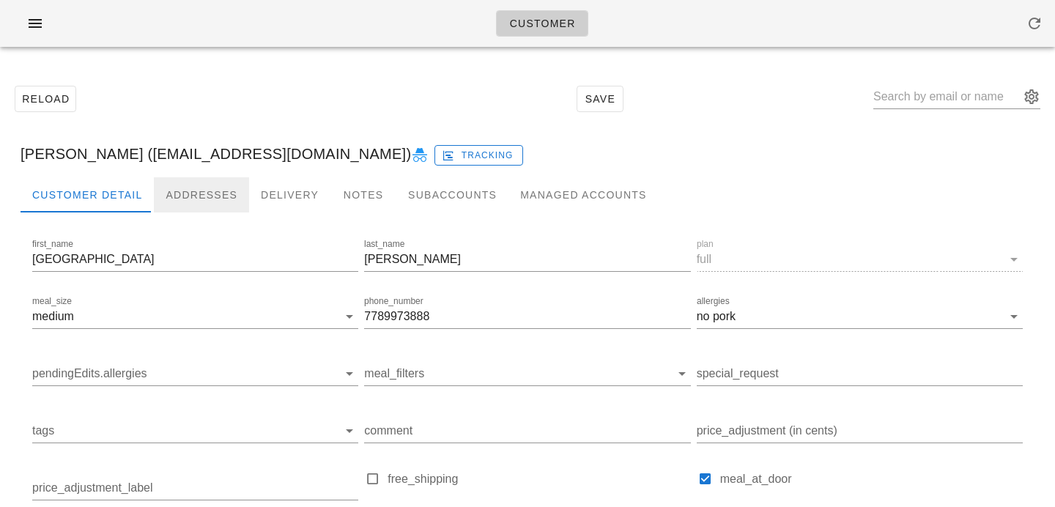
click at [174, 185] on div "Addresses" at bounding box center [201, 194] width 95 height 35
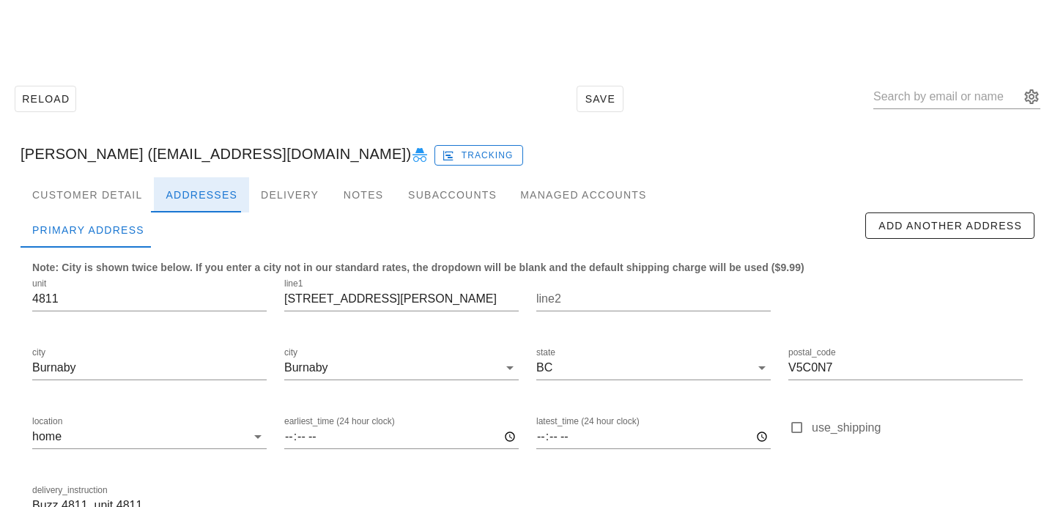
scroll to position [97, 0]
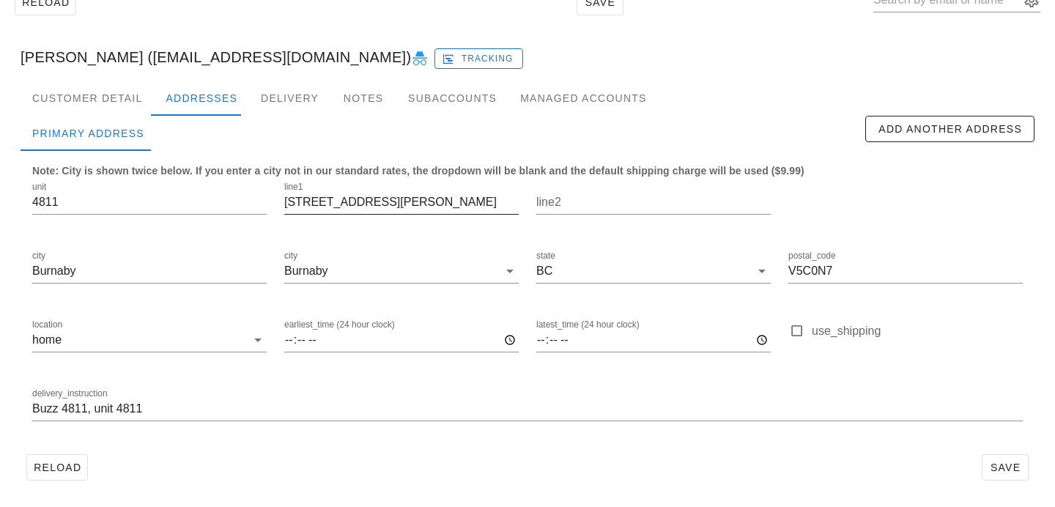
click at [319, 201] on input "2186 gilmore avenue" at bounding box center [401, 201] width 234 height 23
click at [365, 204] on input "2186 Gilmore avenue" at bounding box center [401, 201] width 234 height 23
type input "2186 Gilmore Avenue"
click at [1009, 467] on span "Save" at bounding box center [1005, 467] width 34 height 12
click at [124, 103] on div "Customer Detail" at bounding box center [87, 98] width 133 height 35
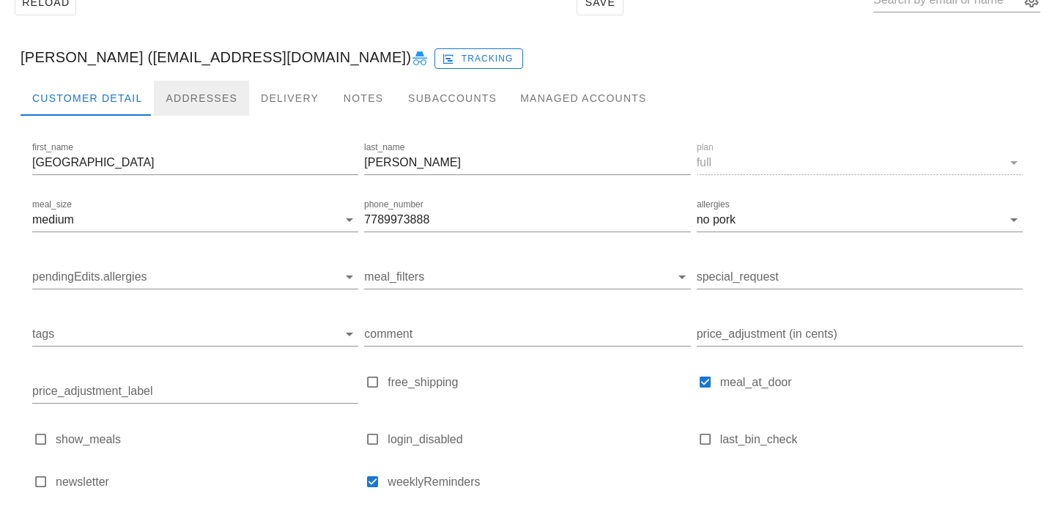
click at [197, 99] on div "Addresses" at bounding box center [201, 98] width 95 height 35
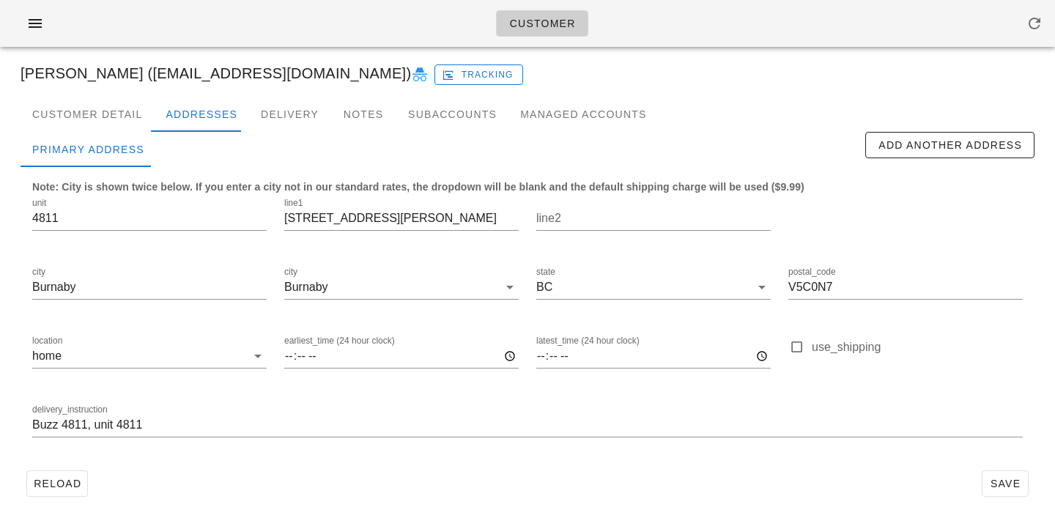
scroll to position [75, 0]
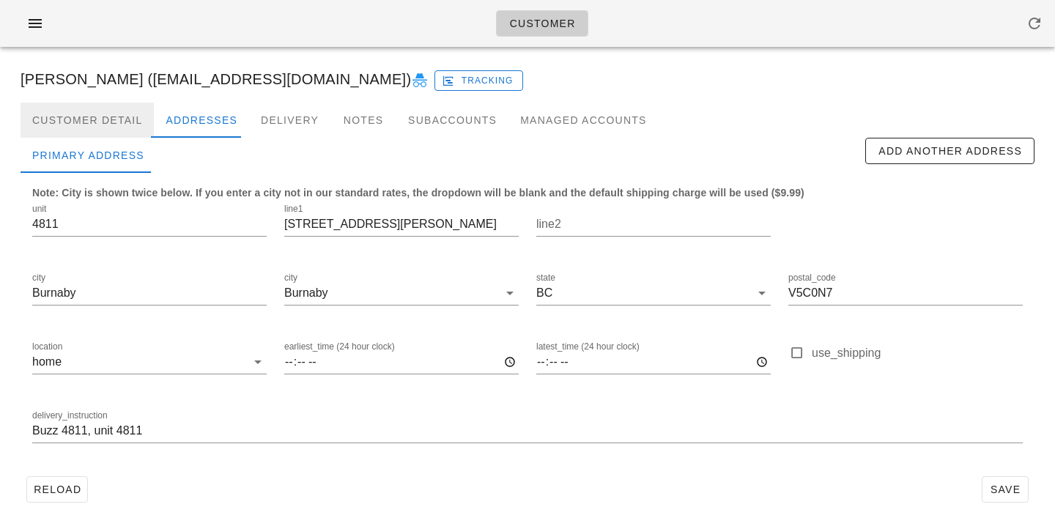
click at [126, 103] on div "Customer Detail" at bounding box center [87, 120] width 133 height 35
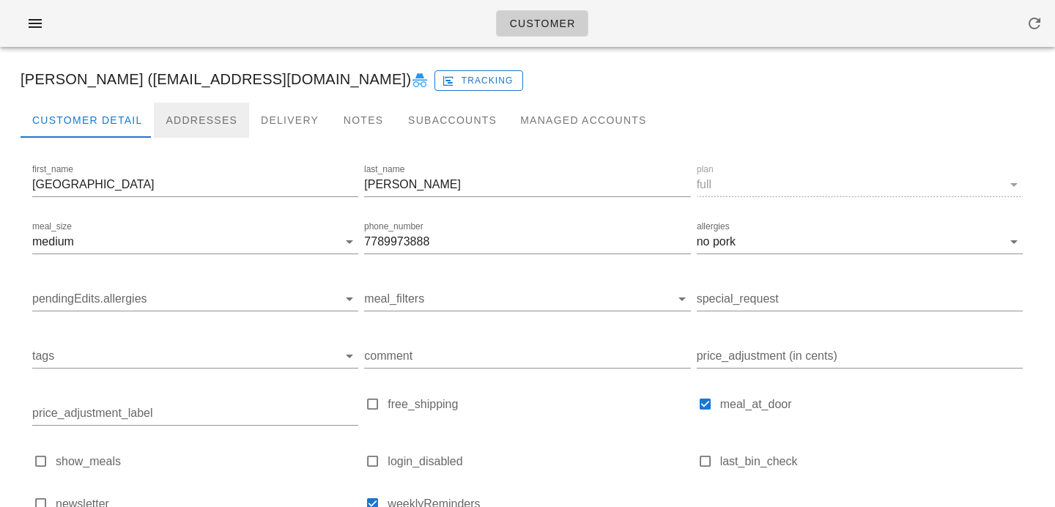
click at [192, 120] on div "Addresses" at bounding box center [201, 120] width 95 height 35
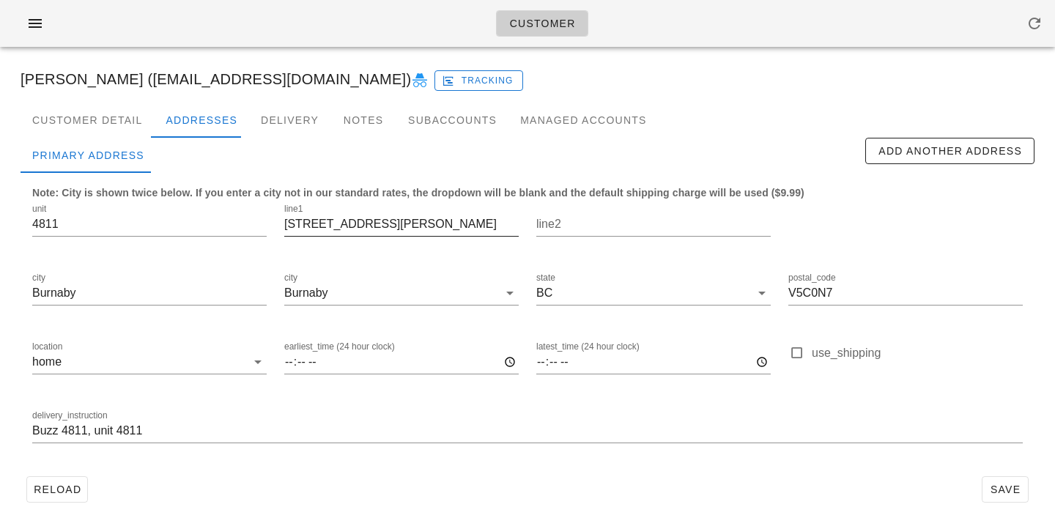
click at [318, 222] on input "2186 gilmore avenue" at bounding box center [401, 223] width 234 height 23
click at [364, 220] on input "2186 Gilmore avenue" at bounding box center [401, 223] width 234 height 23
type input "2186 Gilmore Avenue"
click at [998, 484] on span "Save" at bounding box center [1005, 489] width 34 height 12
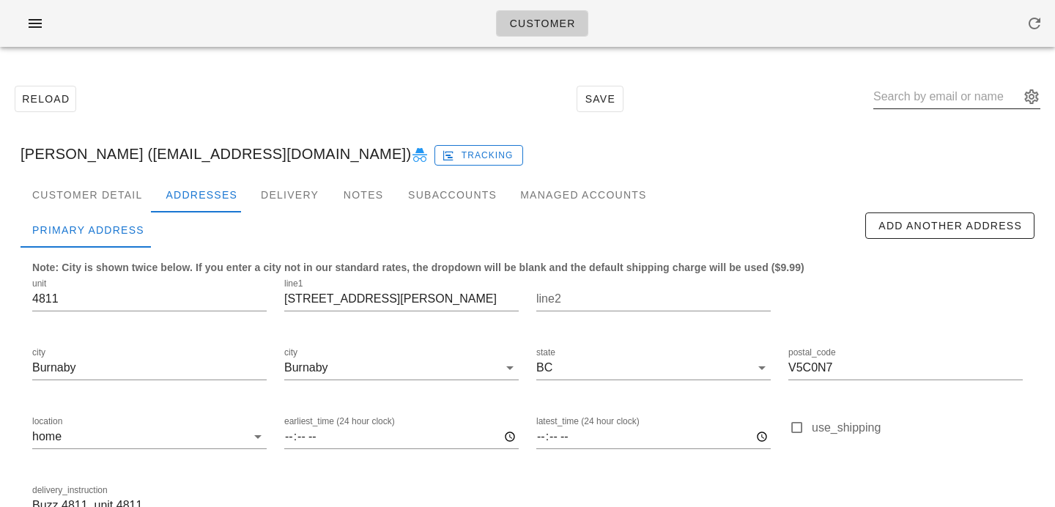
click at [938, 105] on input "text" at bounding box center [946, 96] width 146 height 23
paste input "johal.amrit07@gmail.com"
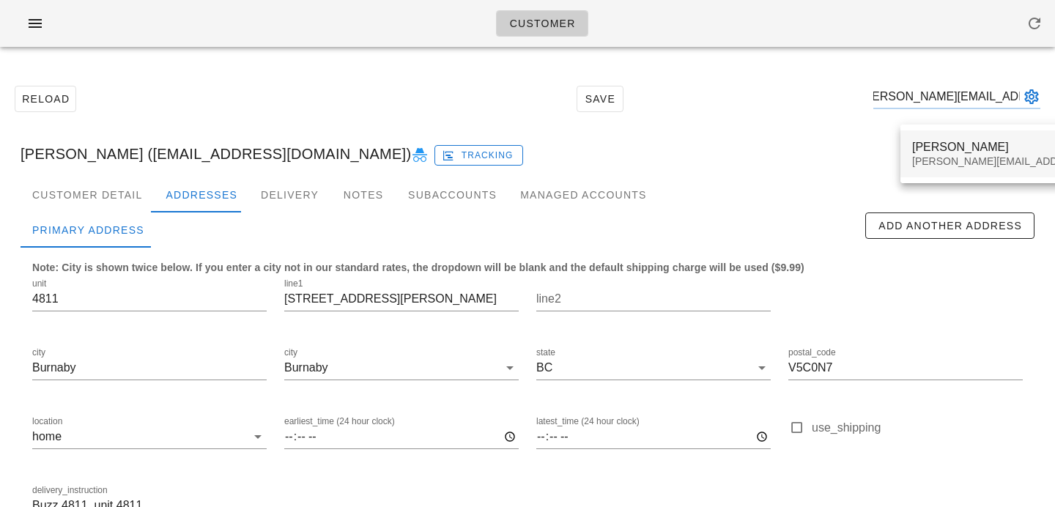
type input "johal.amrit07@gmail.com"
click at [940, 146] on div "Amrit Johal" at bounding box center [1041, 147] width 258 height 14
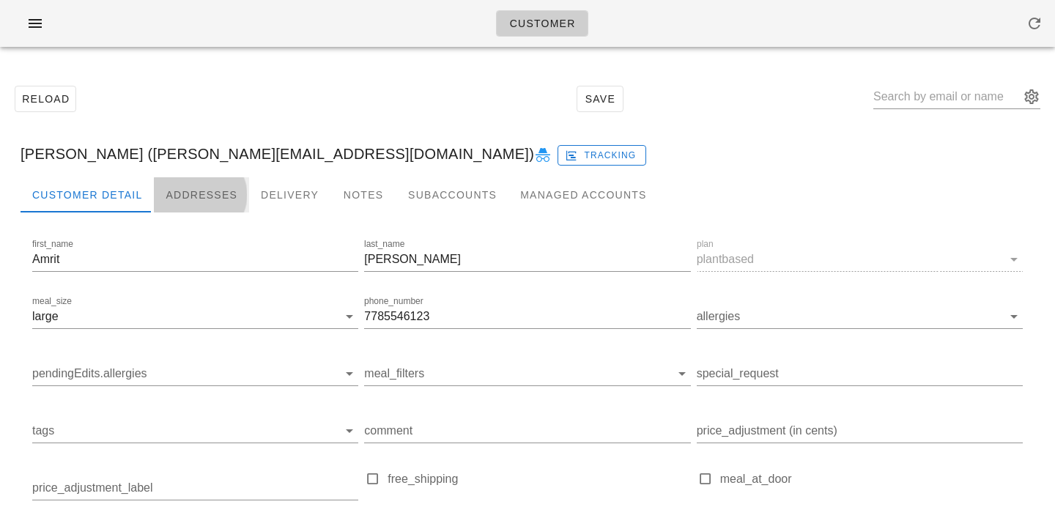
click at [209, 202] on div "Addresses" at bounding box center [201, 194] width 95 height 35
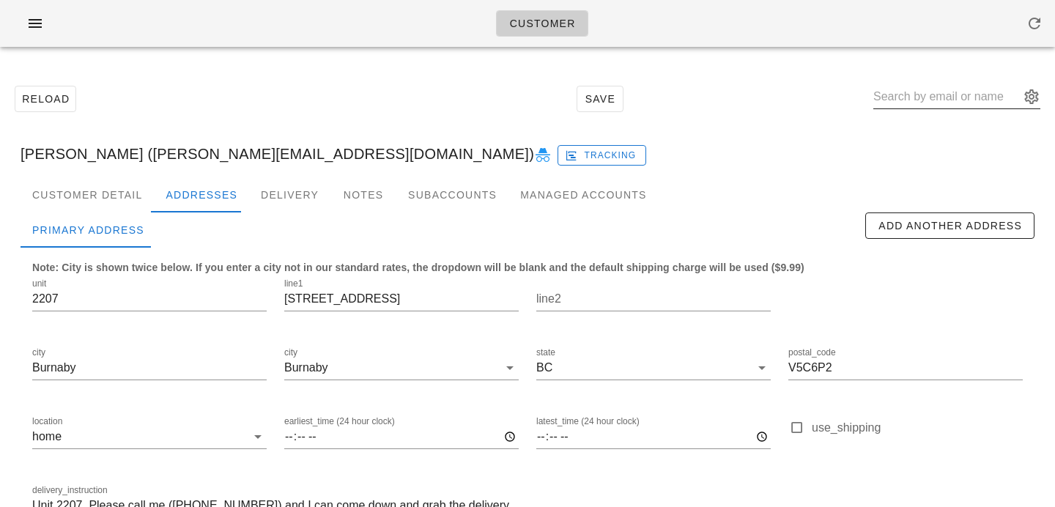
click at [939, 106] on input "text" at bounding box center [946, 96] width 146 height 23
paste input "Gabrielle.c.fisher@gmail.com"
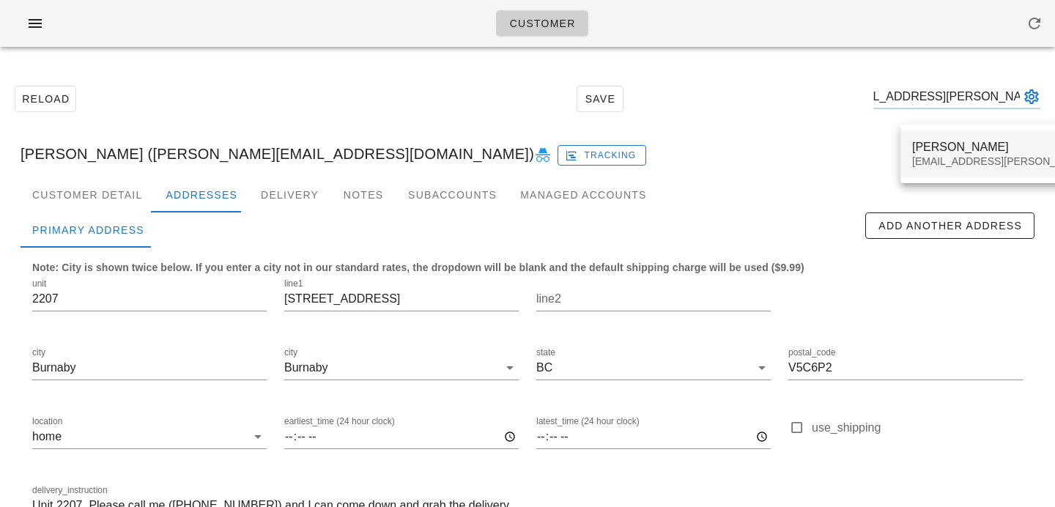
type input "Gabrielle.c.fisher@gmail.com"
click at [937, 145] on div "Gabrielle Fisher" at bounding box center [1041, 147] width 258 height 14
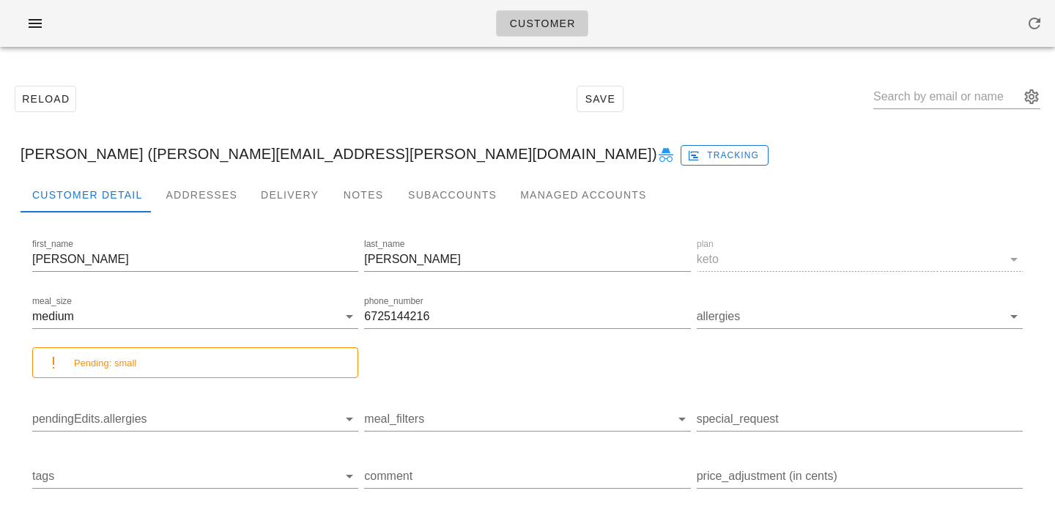
click at [204, 173] on div "Gabrielle Fisher (Gabrielle.c.fisher@gmail.com) Tracking" at bounding box center [527, 153] width 1037 height 47
click at [201, 193] on div "Addresses" at bounding box center [201, 194] width 95 height 35
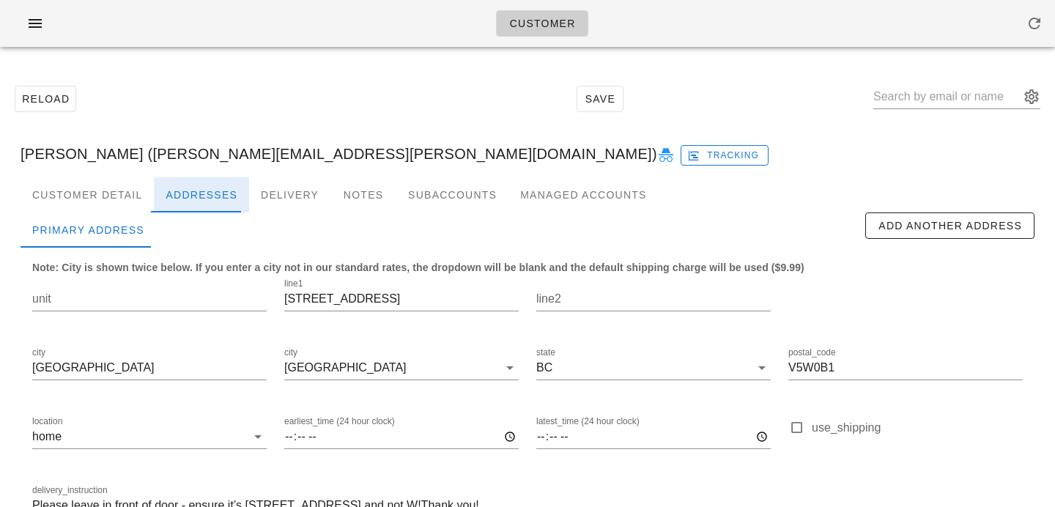
scroll to position [97, 0]
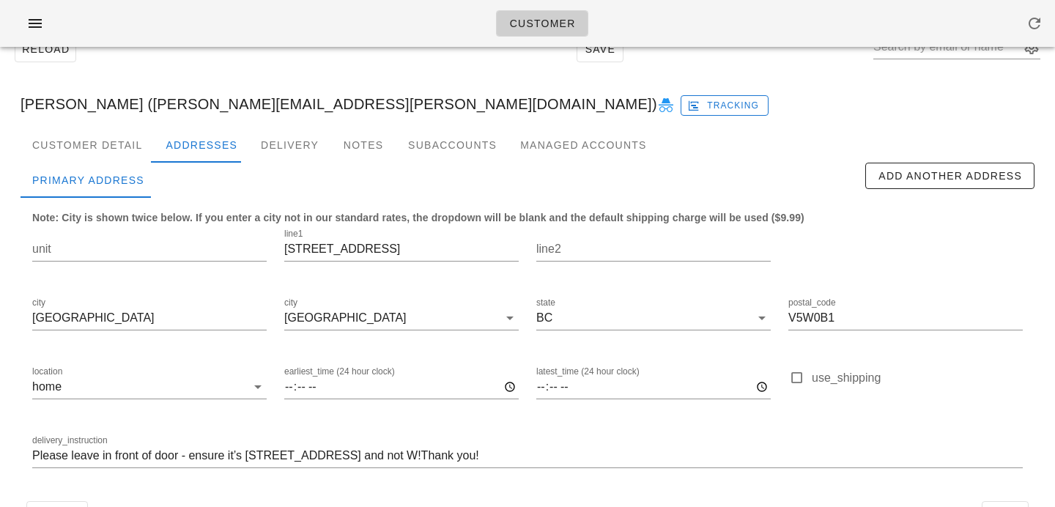
scroll to position [97, 0]
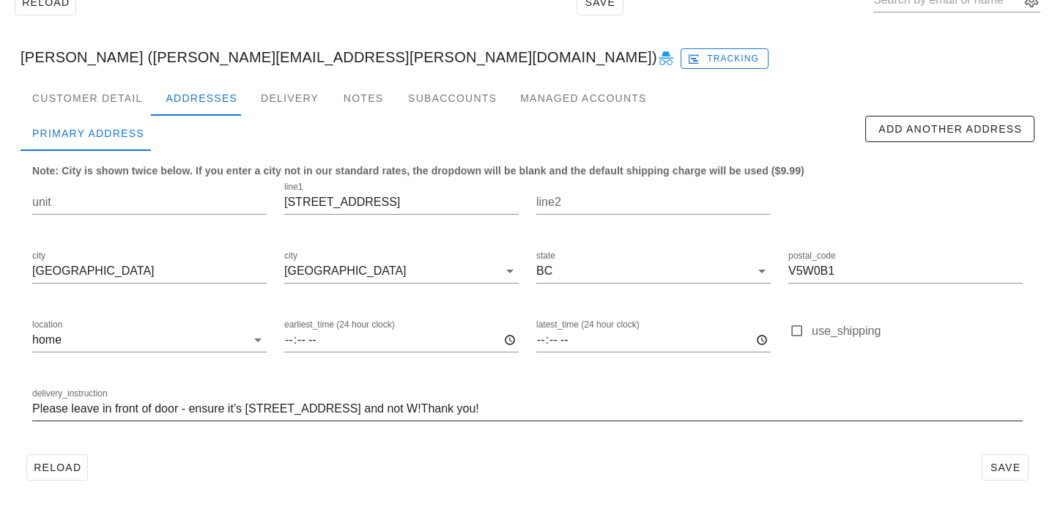
click at [422, 410] on input "Please leave in front of door - ensure it’s [STREET_ADDRESS] and not W!Thank yo…" at bounding box center [527, 408] width 990 height 23
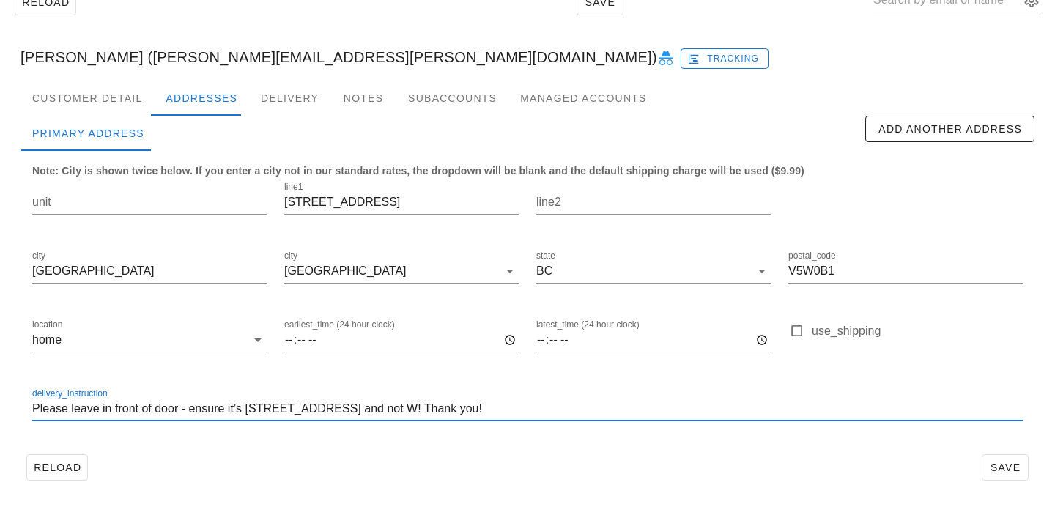
type input "Please leave in front of door - ensure it’s [STREET_ADDRESS] and not W! Thank y…"
click at [644, 443] on div "delivery_instruction Please leave in front of door - ensure it’s [STREET_ADDRES…" at bounding box center [527, 410] width 1008 height 69
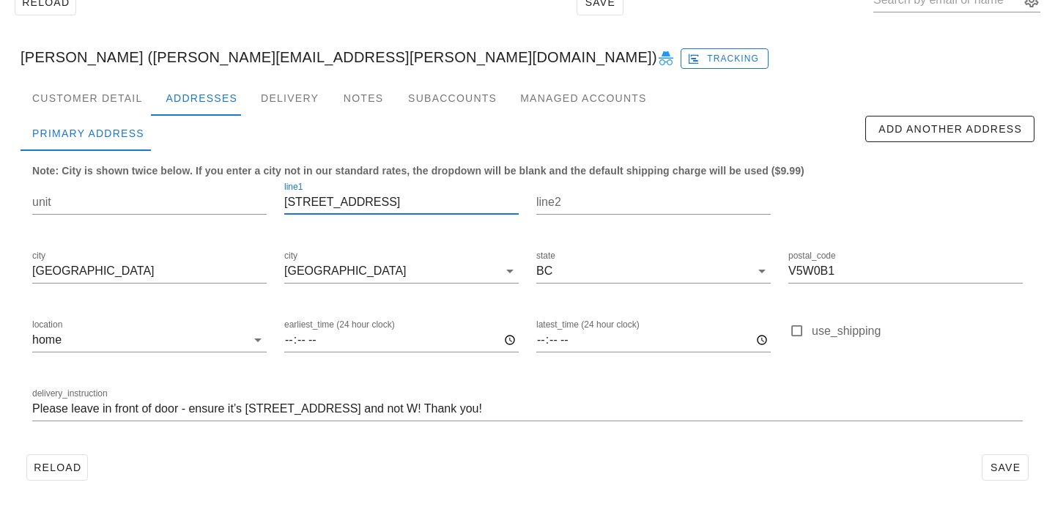
drag, startPoint x: 443, startPoint y: 198, endPoint x: 237, endPoint y: 167, distance: 208.2
click at [237, 167] on div "Note: City is shown twice below. If you enter a city not in our standard rates,…" at bounding box center [528, 299] width 1014 height 297
click at [1021, 467] on span "Save" at bounding box center [1005, 467] width 34 height 12
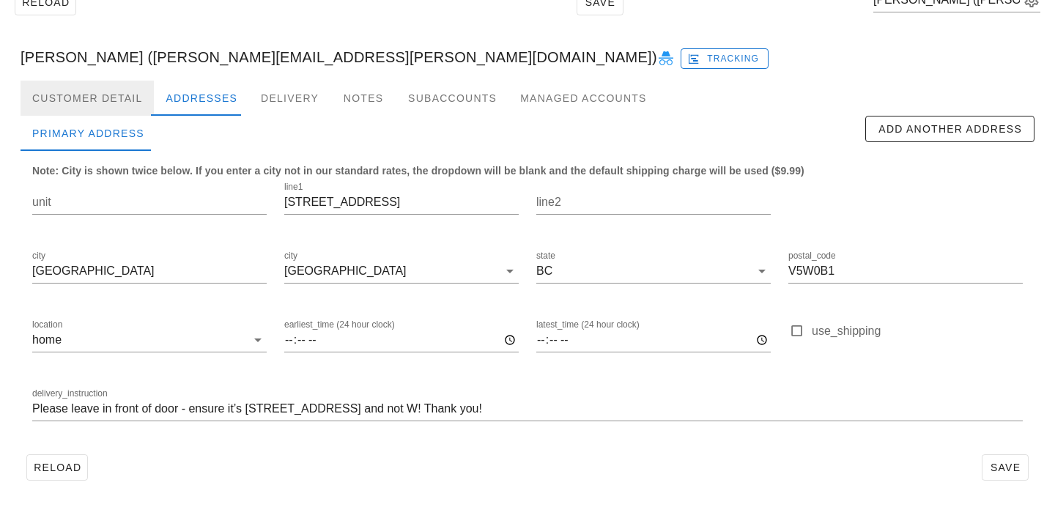
click at [100, 93] on div "Customer Detail" at bounding box center [87, 98] width 133 height 35
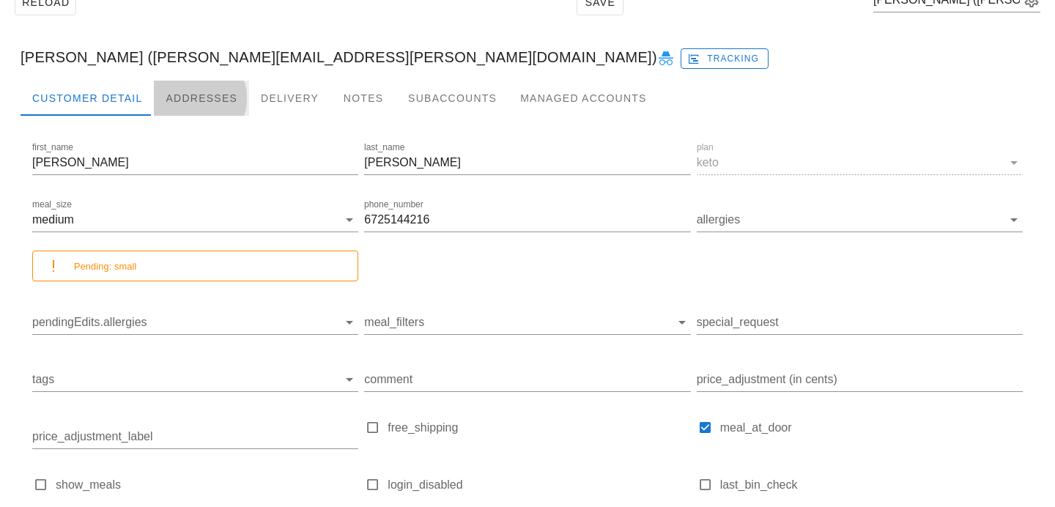
click at [208, 95] on div "Addresses" at bounding box center [201, 98] width 95 height 35
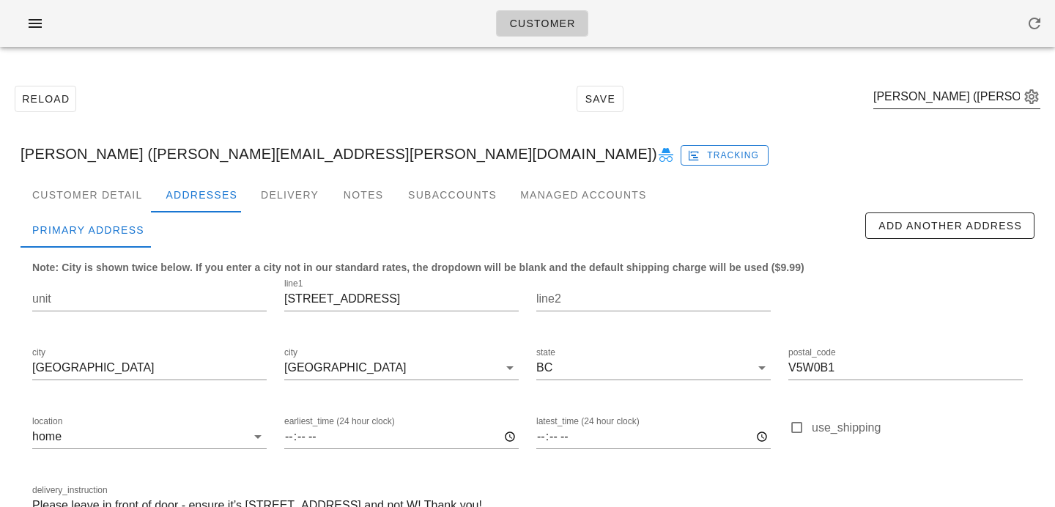
click at [1034, 103] on button "appended action" at bounding box center [1031, 97] width 18 height 18
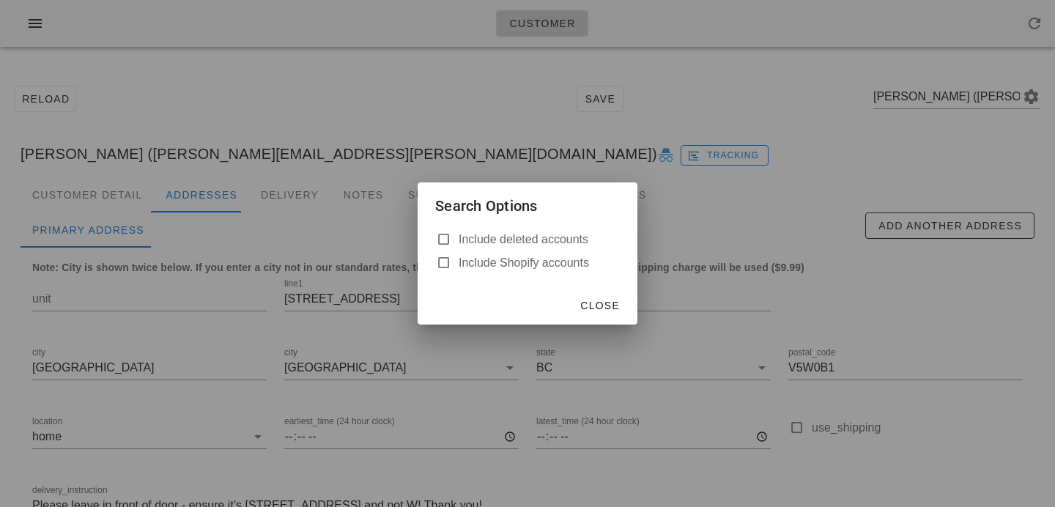
click at [563, 234] on label "Include deleted accounts" at bounding box center [538, 239] width 161 height 15
checkbox input "true"
click at [607, 302] on span "Close" at bounding box center [599, 306] width 40 height 12
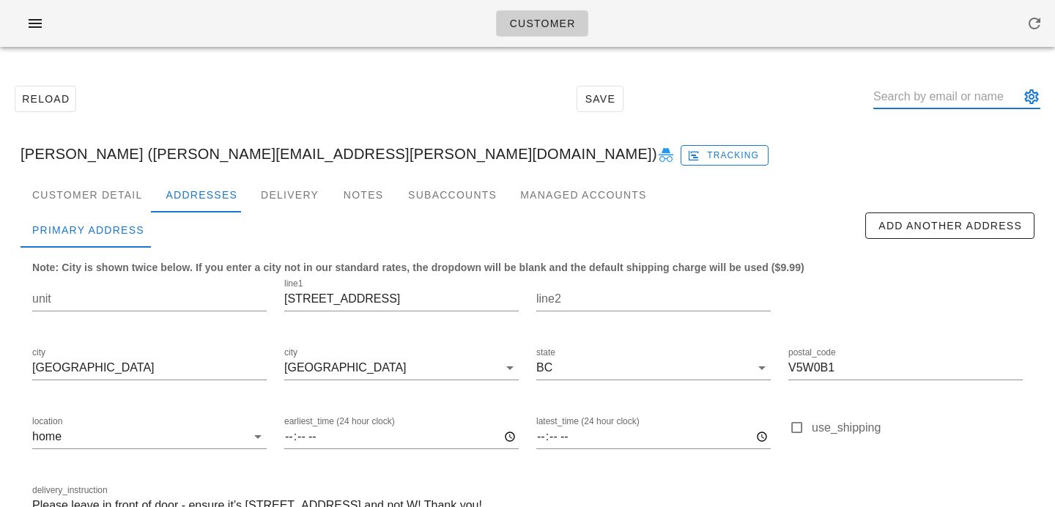
click at [989, 97] on input "text" at bounding box center [946, 96] width 146 height 23
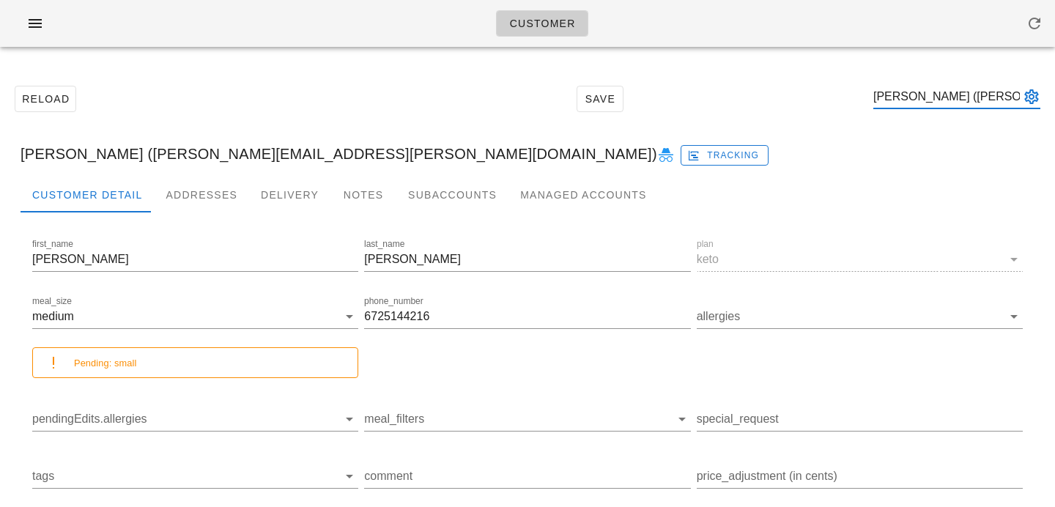
type input "Gabrielle Fisher (Gabrielle.c.fisher@gmail.com)"
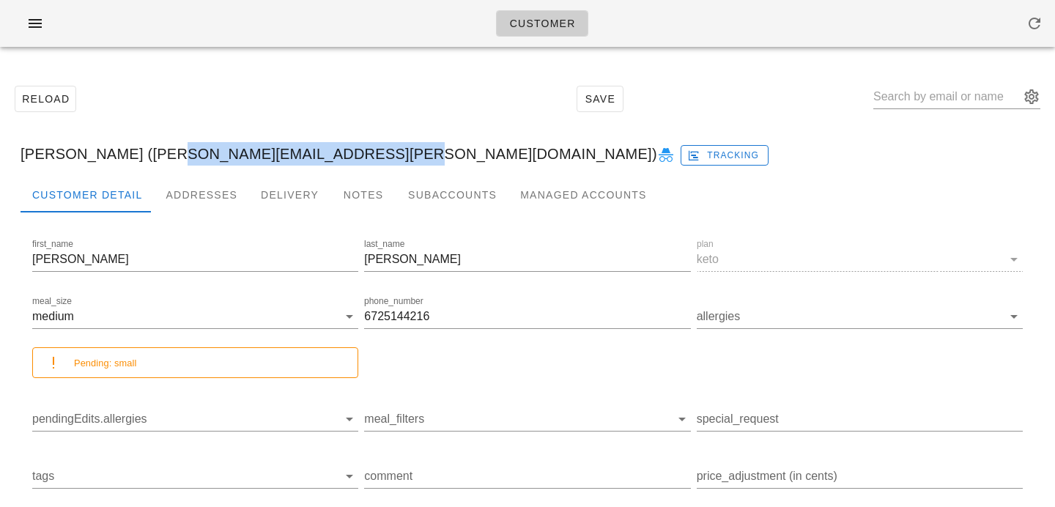
drag, startPoint x: 140, startPoint y: 149, endPoint x: 330, endPoint y: 145, distance: 190.5
click at [330, 145] on div "Gabrielle Fisher (Gabrielle.c.fisher@gmail.com) Tracking" at bounding box center [527, 153] width 1037 height 47
copy div "Gabrielle.c.fisher@gmail.com"
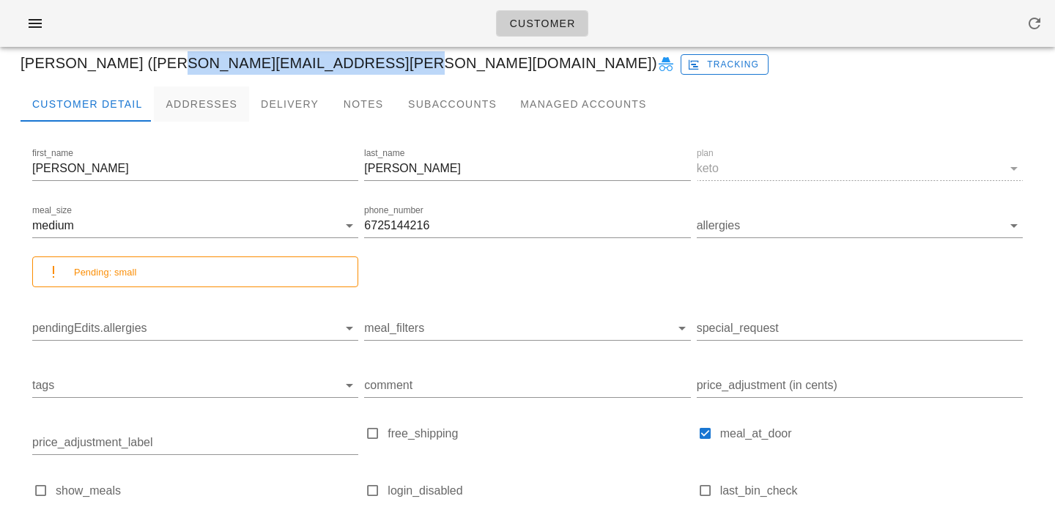
scroll to position [26, 0]
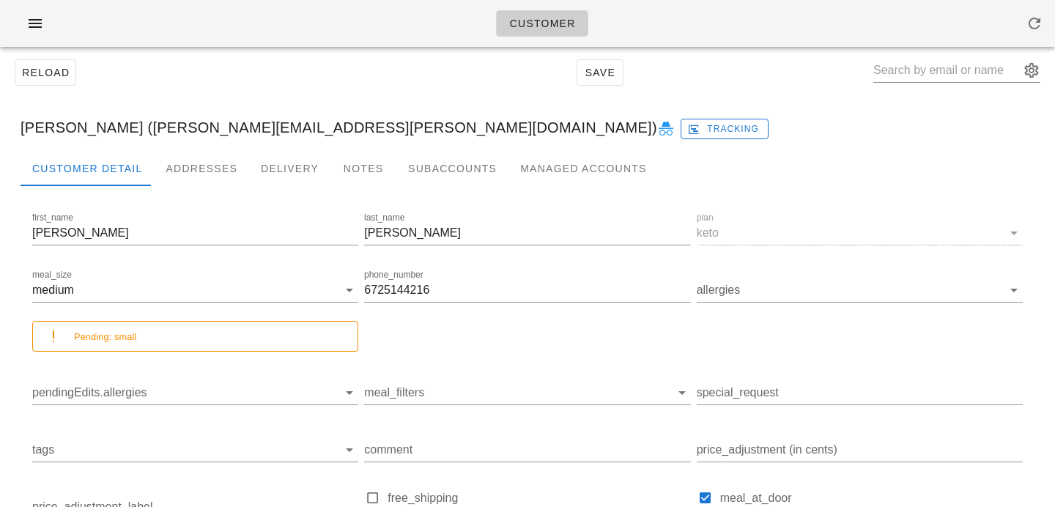
click at [189, 194] on div at bounding box center [528, 197] width 1014 height 23
click at [193, 171] on div "Addresses" at bounding box center [201, 168] width 95 height 35
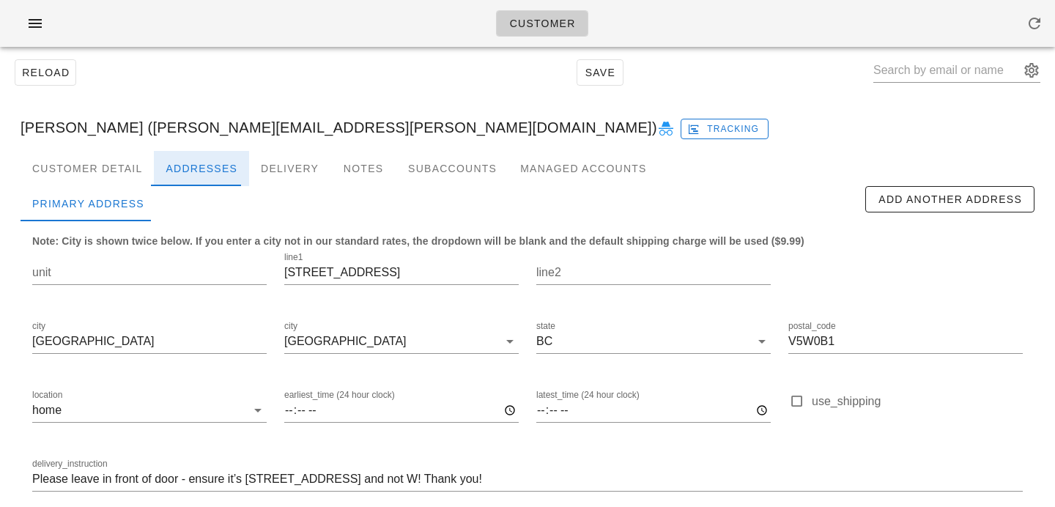
scroll to position [97, 0]
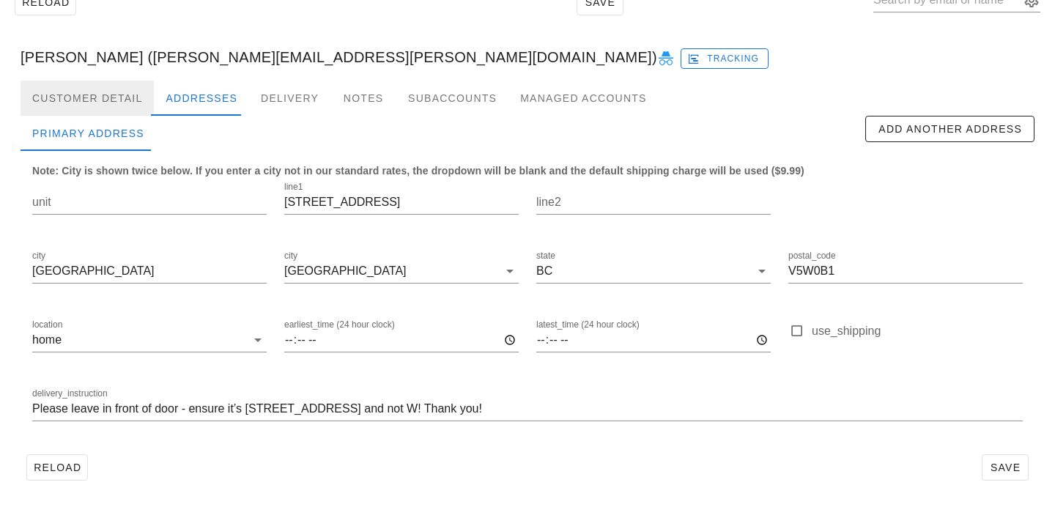
click at [135, 103] on div "Customer Detail" at bounding box center [87, 98] width 133 height 35
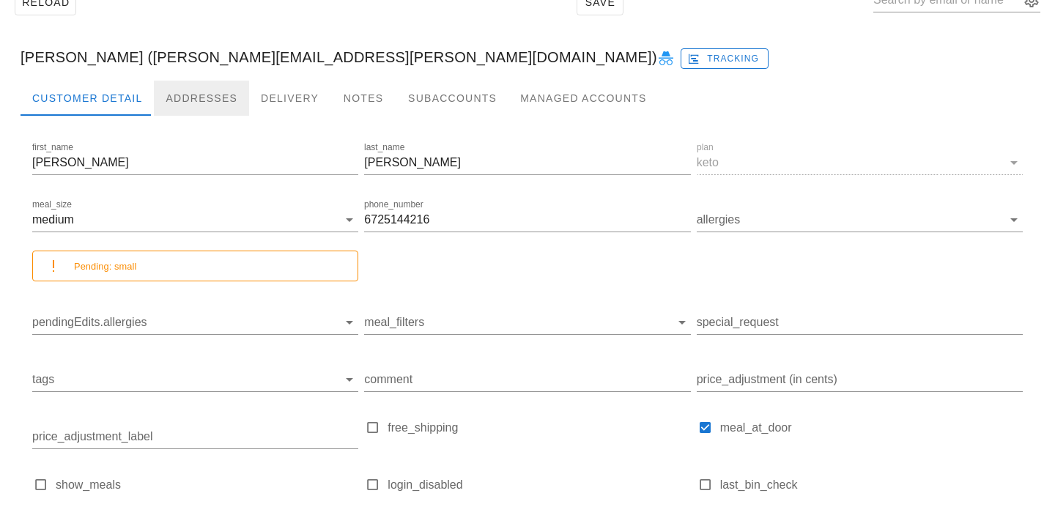
click at [208, 102] on div "Addresses" at bounding box center [201, 98] width 95 height 35
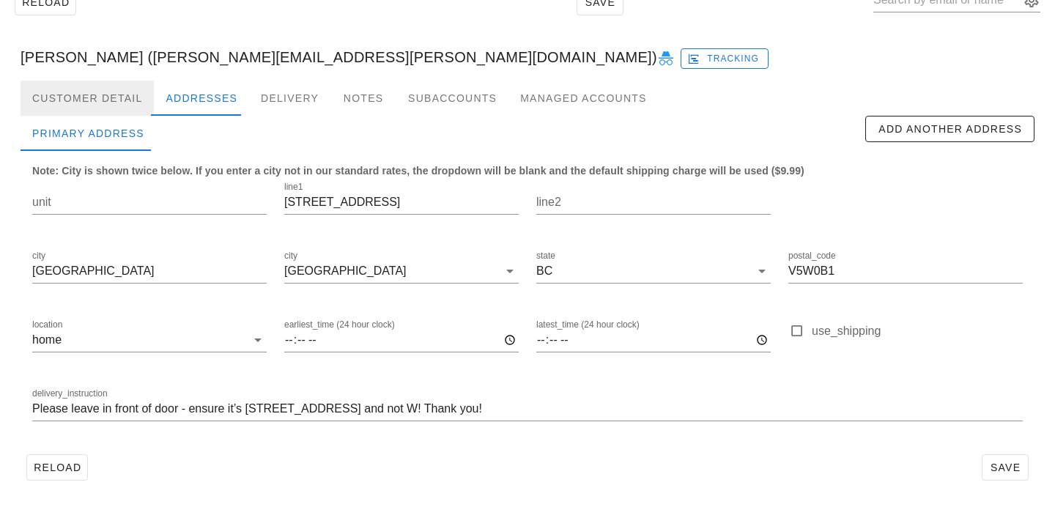
click at [103, 108] on div "Customer Detail" at bounding box center [87, 98] width 133 height 35
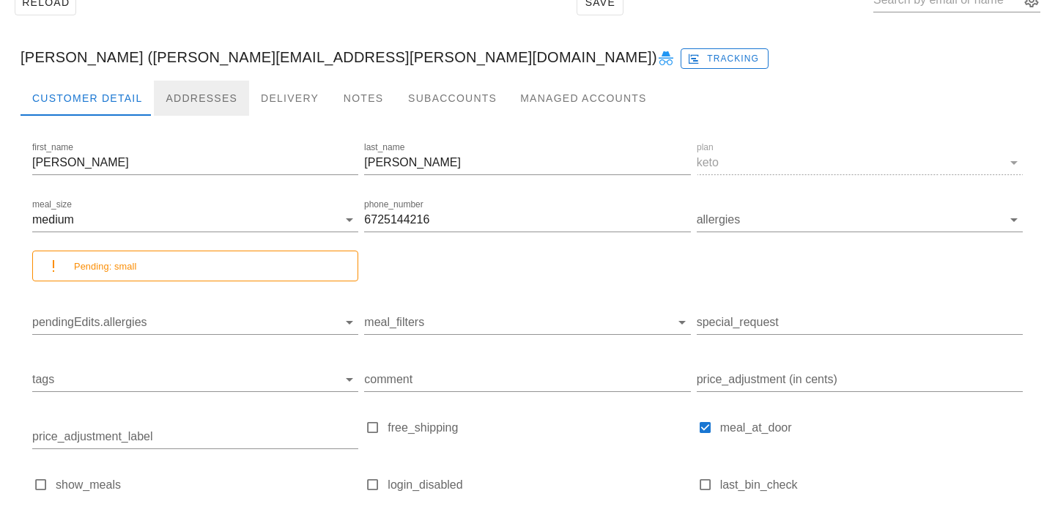
click at [193, 81] on div "Addresses" at bounding box center [201, 98] width 95 height 35
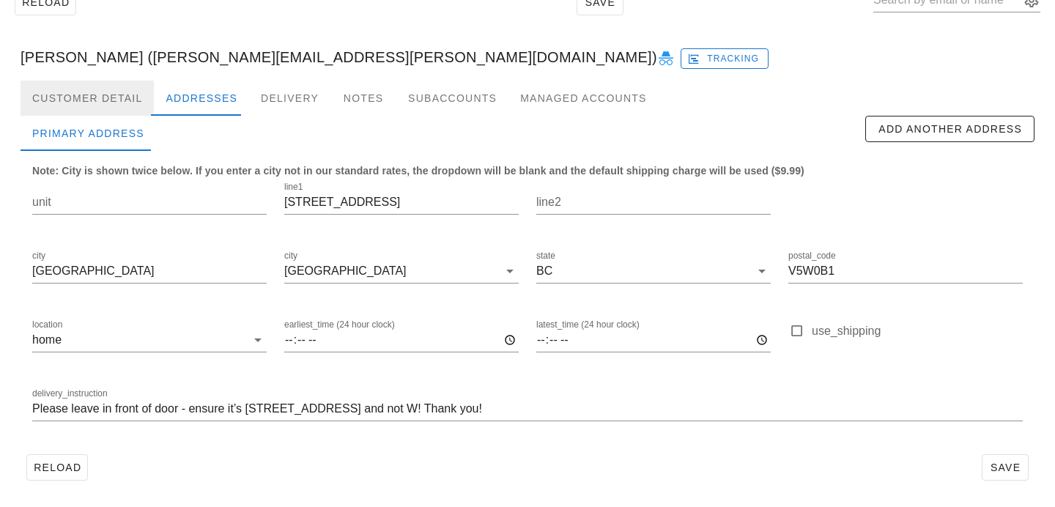
click at [130, 91] on div "Customer Detail" at bounding box center [87, 98] width 133 height 35
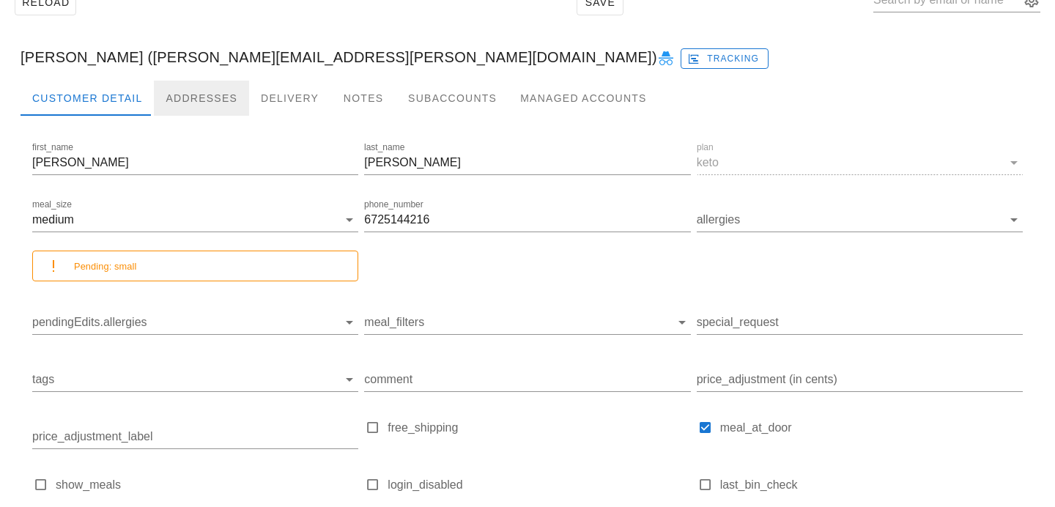
click at [202, 97] on div "Addresses" at bounding box center [201, 98] width 95 height 35
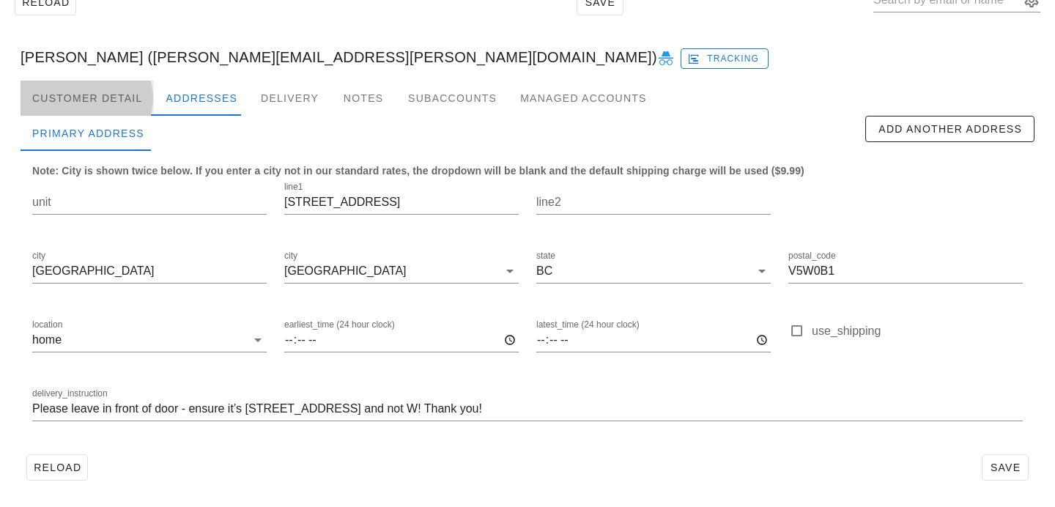
click at [109, 106] on div "Customer Detail" at bounding box center [87, 98] width 133 height 35
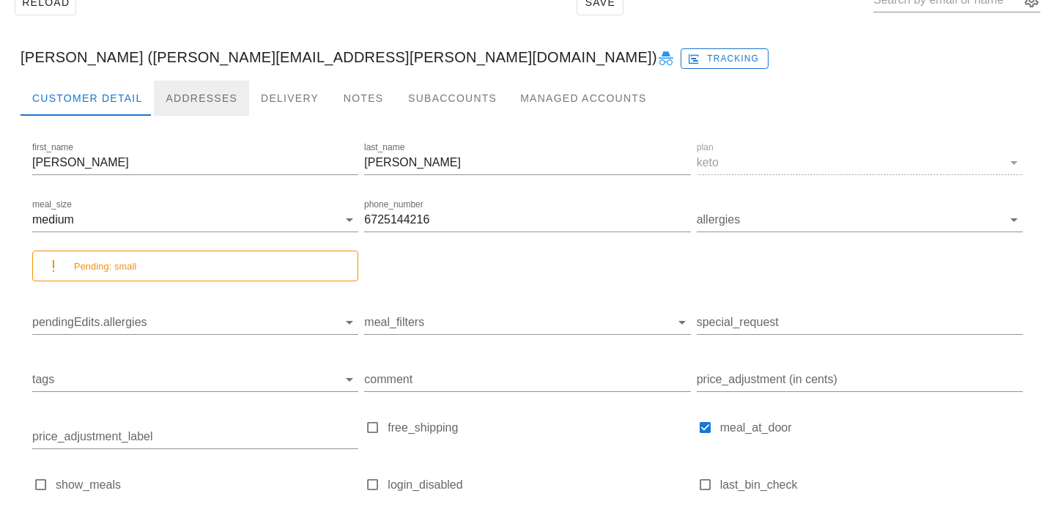
click at [175, 100] on div "Addresses" at bounding box center [201, 98] width 95 height 35
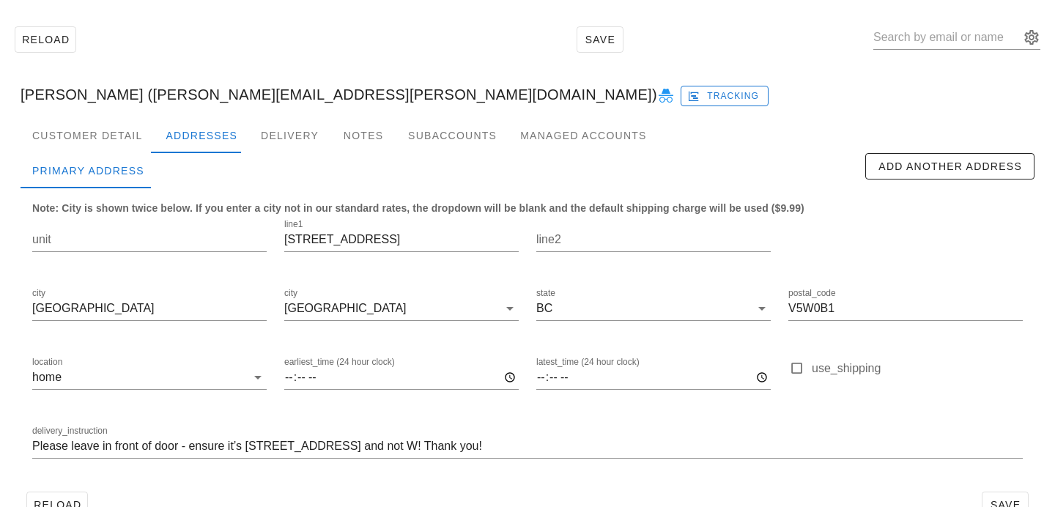
scroll to position [97, 0]
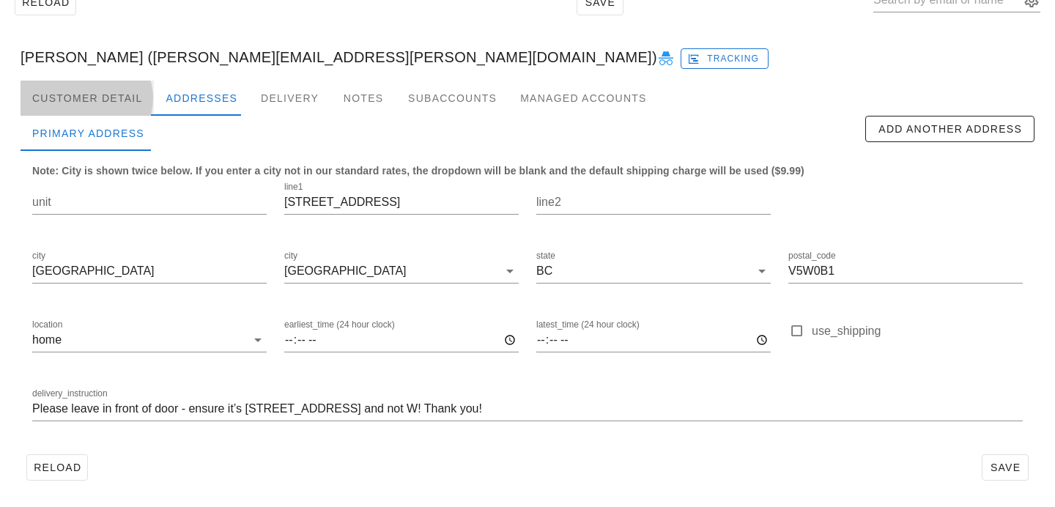
click at [119, 93] on div "Customer Detail" at bounding box center [87, 98] width 133 height 35
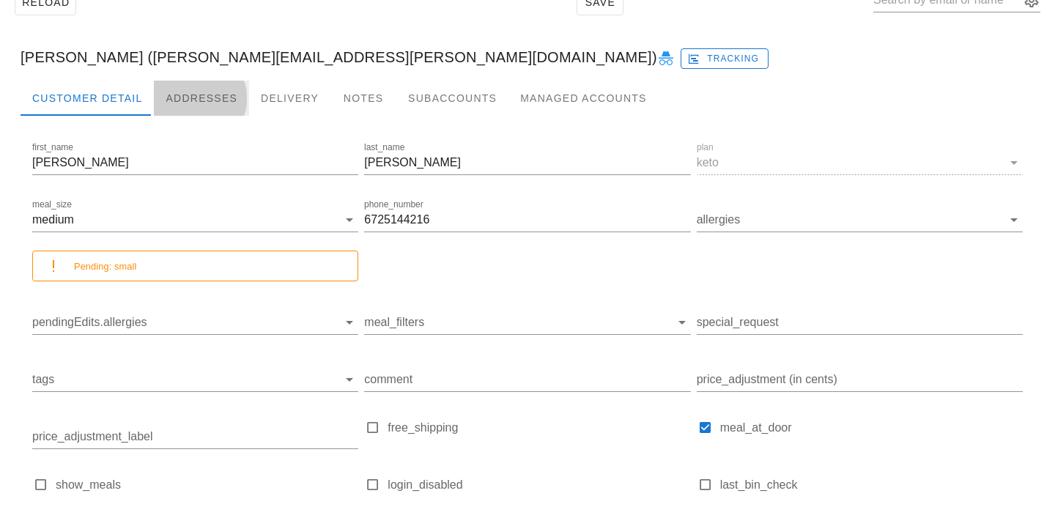
click at [189, 111] on div "Addresses" at bounding box center [201, 98] width 95 height 35
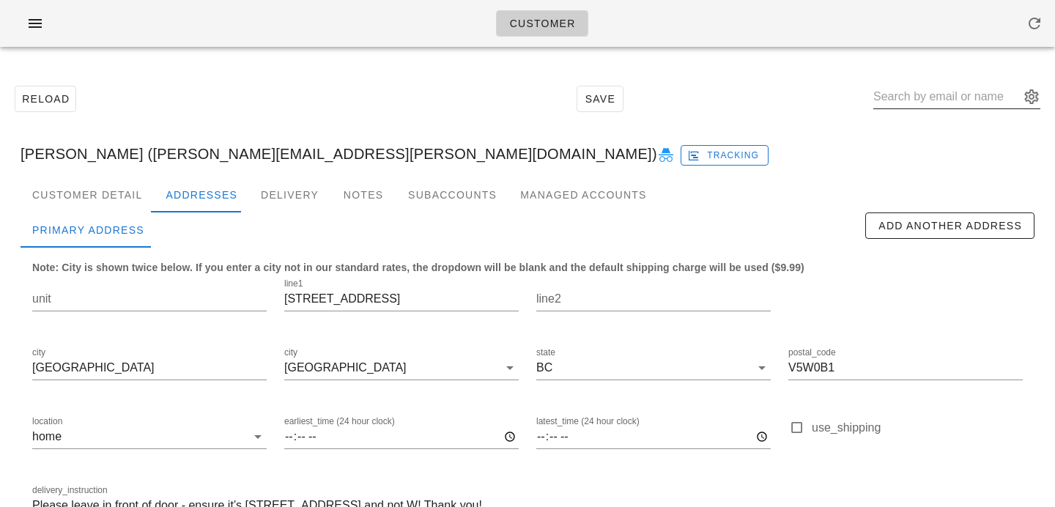
click at [931, 106] on input "text" at bounding box center [946, 96] width 146 height 23
paste input "[EMAIL_ADDRESS][DOMAIN_NAME]"
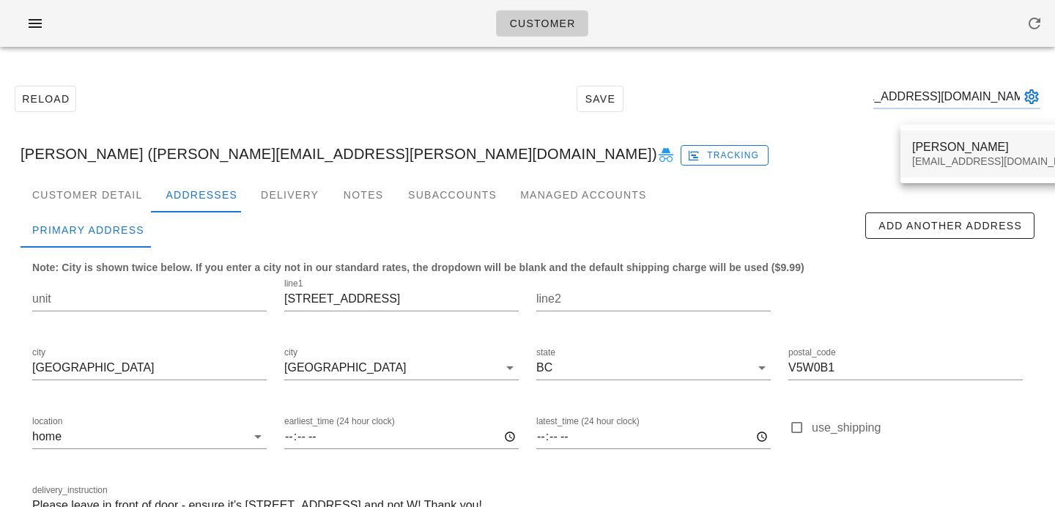
type input "[EMAIL_ADDRESS][DOMAIN_NAME]"
click at [947, 159] on div "[EMAIL_ADDRESS][DOMAIN_NAME]" at bounding box center [999, 161] width 174 height 12
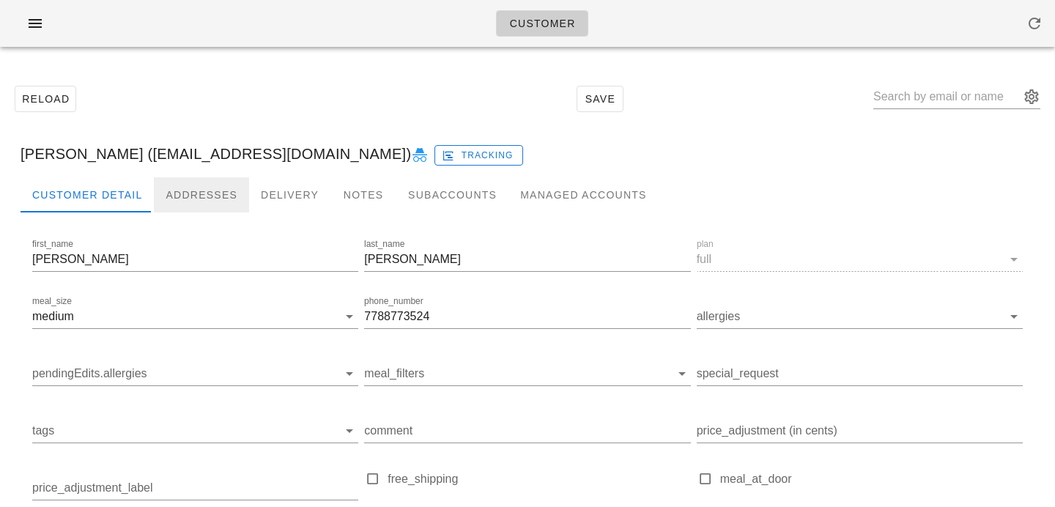
click at [223, 184] on div "Addresses" at bounding box center [201, 194] width 95 height 35
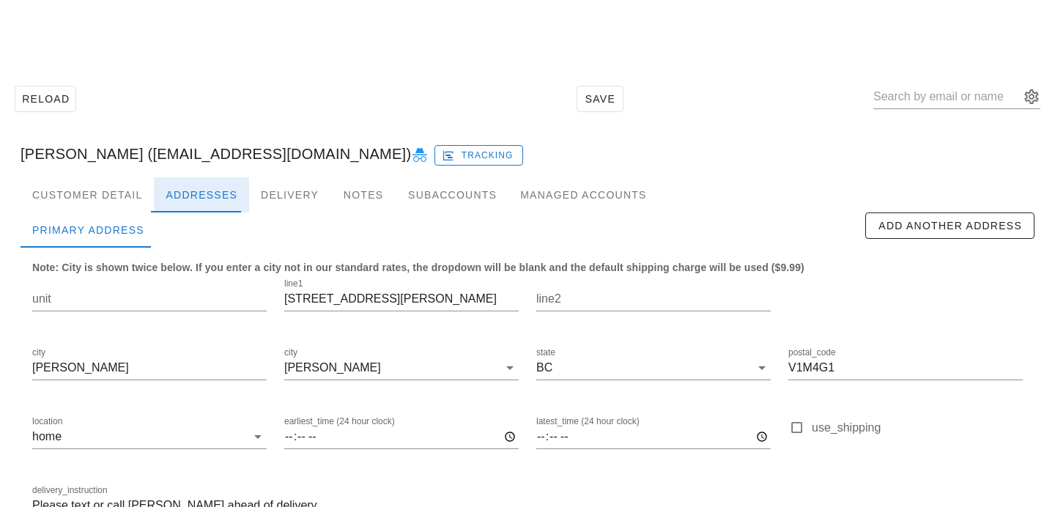
scroll to position [97, 0]
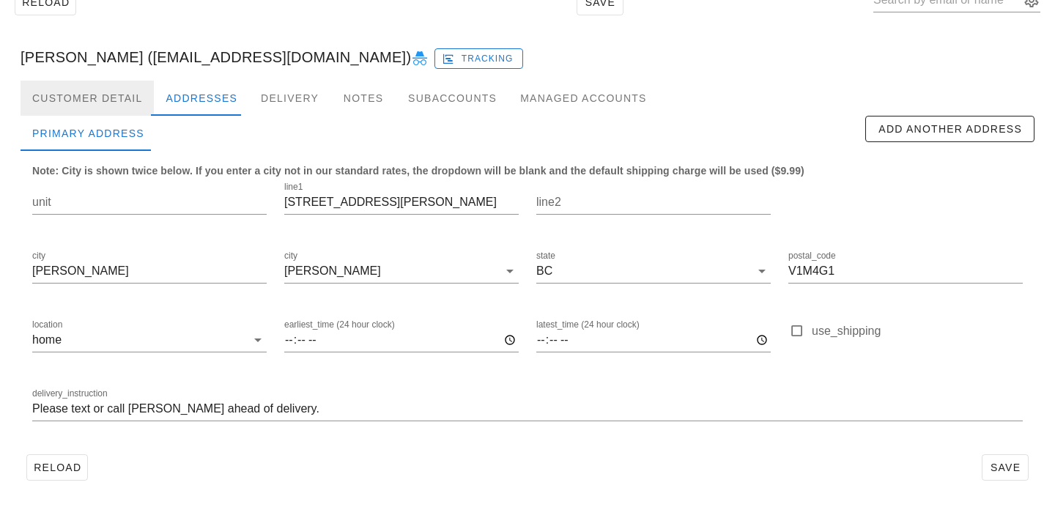
click at [106, 98] on div "Customer Detail" at bounding box center [87, 98] width 133 height 35
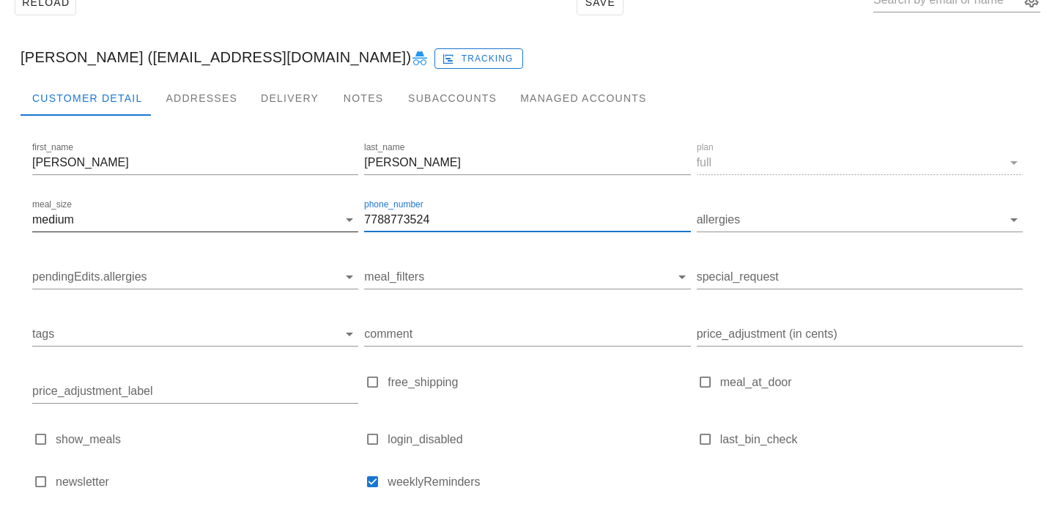
drag, startPoint x: 469, startPoint y: 211, endPoint x: 268, endPoint y: 207, distance: 200.7
click at [268, 207] on div "first_name Shirley last_name McAuley plan full meal_size medium phone_number 77…" at bounding box center [527, 321] width 996 height 371
drag, startPoint x: 434, startPoint y: 217, endPoint x: 320, endPoint y: 213, distance: 113.6
click at [320, 213] on div "first_name Shirley last_name McAuley plan full meal_size medium phone_number 77…" at bounding box center [527, 321] width 996 height 371
click at [190, 107] on div "Addresses" at bounding box center [201, 98] width 95 height 35
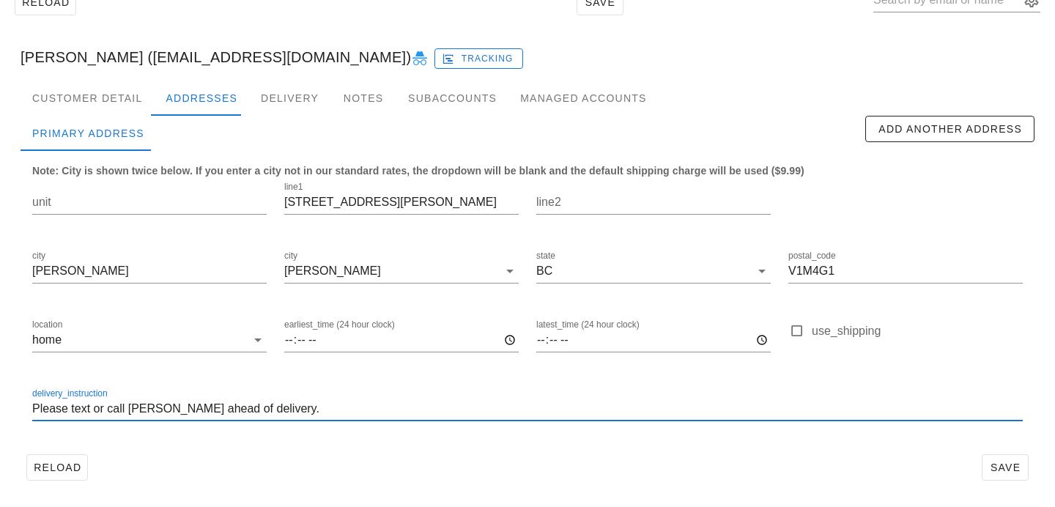
click at [127, 407] on input "Please text or call Shirley ahead of delivery." at bounding box center [527, 408] width 990 height 23
paste input "7788773524"
click at [163, 403] on input "Please text or call Shirley ahead of delivery." at bounding box center [527, 408] width 990 height 23
paste input "7788773524"
click at [189, 408] on input "Please text or call Shirley (7788773524) ahead of delivery." at bounding box center [527, 408] width 990 height 23
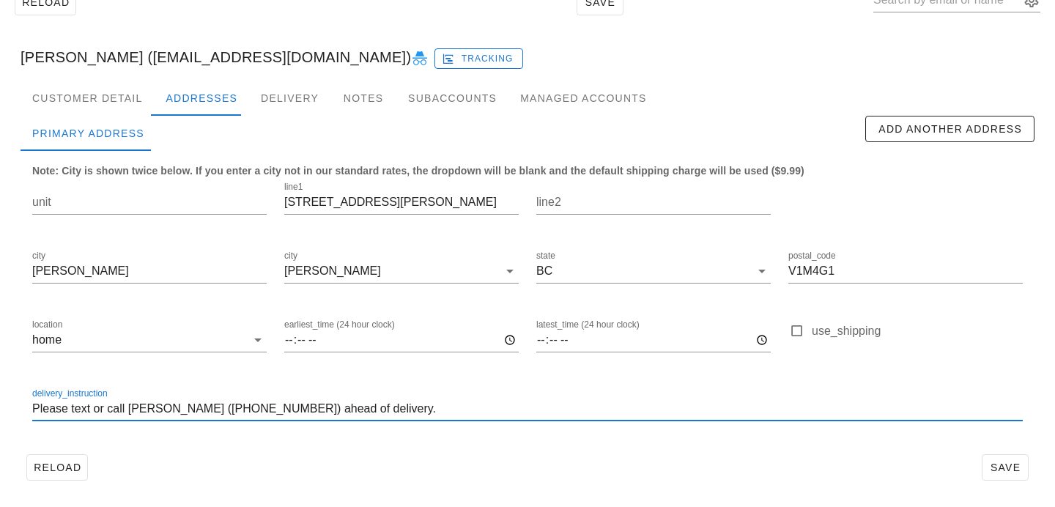
click at [208, 407] on input "Please text or call Shirley (778 8773524) ahead of delivery." at bounding box center [527, 408] width 990 height 23
type input "Please text or call Shirley (778 877 3524) ahead of delivery."
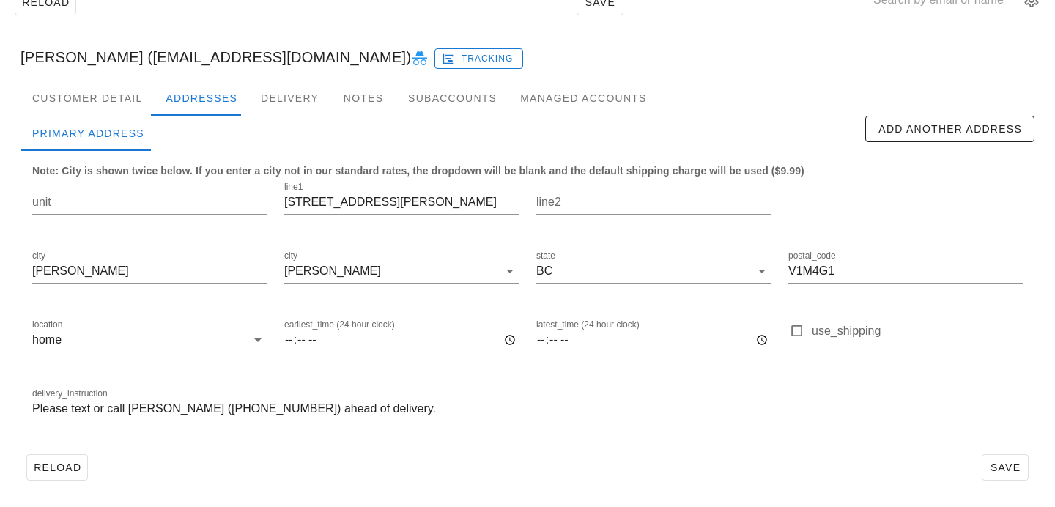
click at [386, 433] on div at bounding box center [527, 431] width 990 height 10
click at [1009, 454] on button "Save" at bounding box center [1004, 467] width 47 height 26
type input "[PERSON_NAME] ([EMAIL_ADDRESS][DOMAIN_NAME])"
click at [117, 94] on div "Customer Detail" at bounding box center [87, 98] width 133 height 35
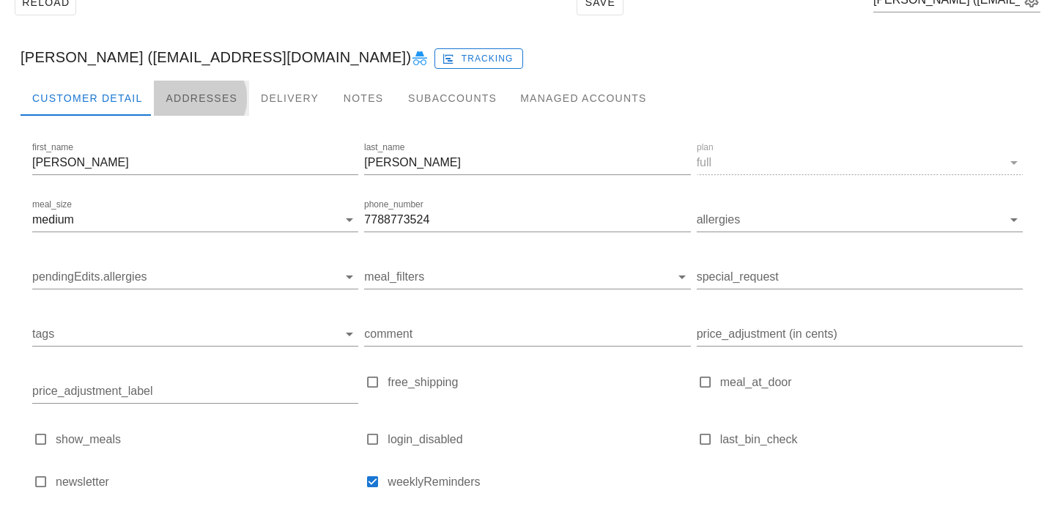
click at [211, 89] on div "Addresses" at bounding box center [201, 98] width 95 height 35
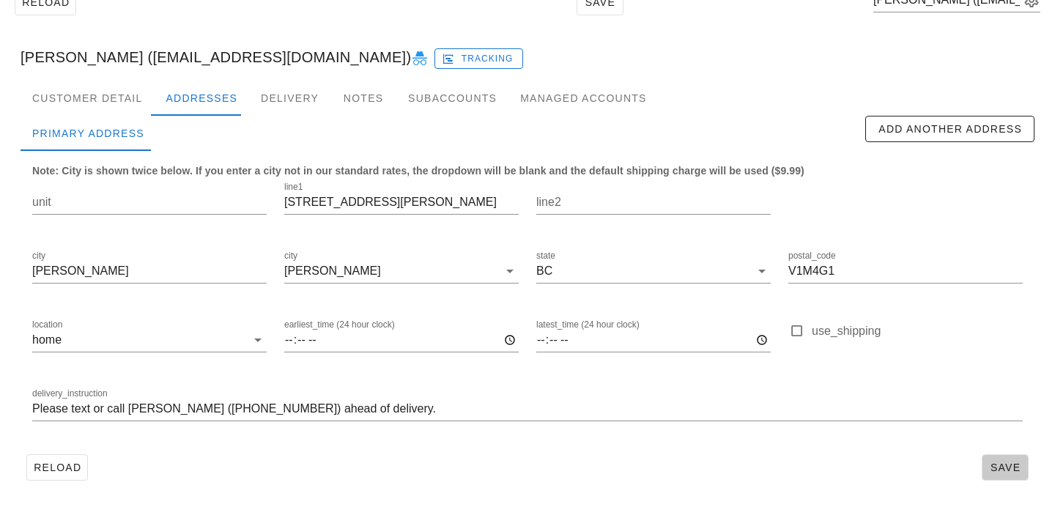
click at [988, 472] on span "Save" at bounding box center [1005, 467] width 34 height 12
drag, startPoint x: 423, startPoint y: 206, endPoint x: 203, endPoint y: 181, distance: 221.1
click at [204, 182] on div "unit line1 23135 Billy Brown Road line2 city Langley city Langley state BC post…" at bounding box center [527, 307] width 1008 height 275
click at [112, 95] on div "Customer Detail" at bounding box center [87, 98] width 133 height 35
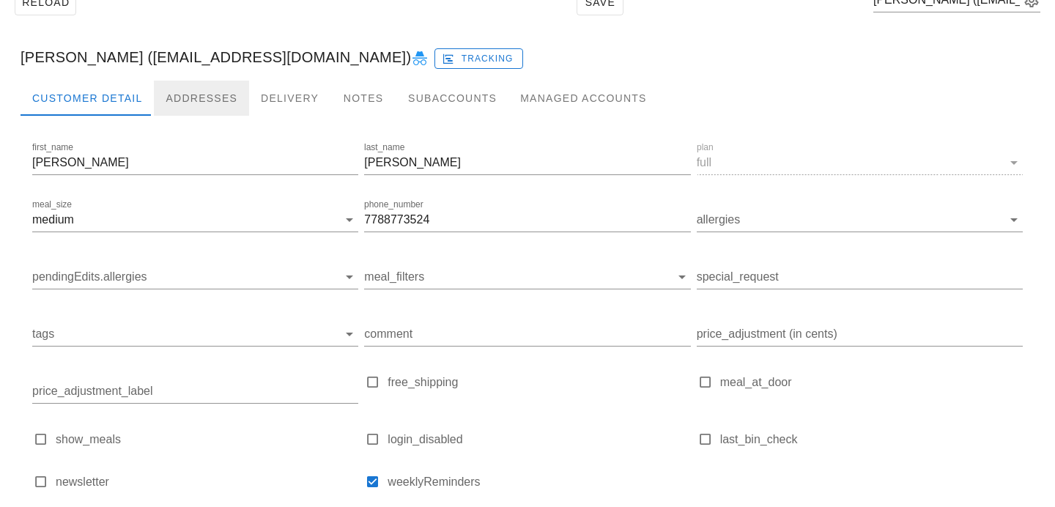
click at [195, 108] on div "Addresses" at bounding box center [201, 98] width 95 height 35
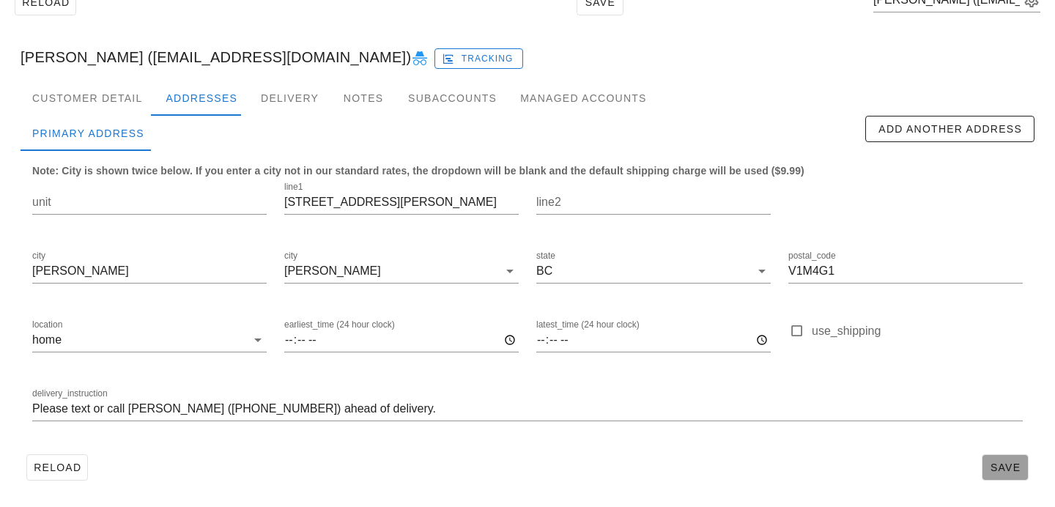
click at [1003, 473] on span "Save" at bounding box center [1005, 467] width 34 height 12
click at [121, 108] on div "Customer Detail" at bounding box center [87, 98] width 133 height 35
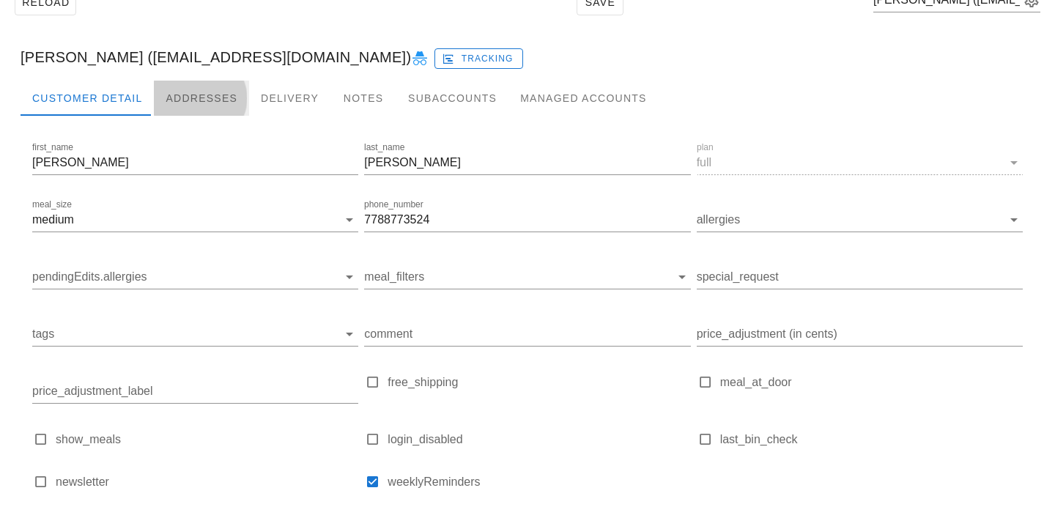
click at [178, 105] on div "Addresses" at bounding box center [201, 98] width 95 height 35
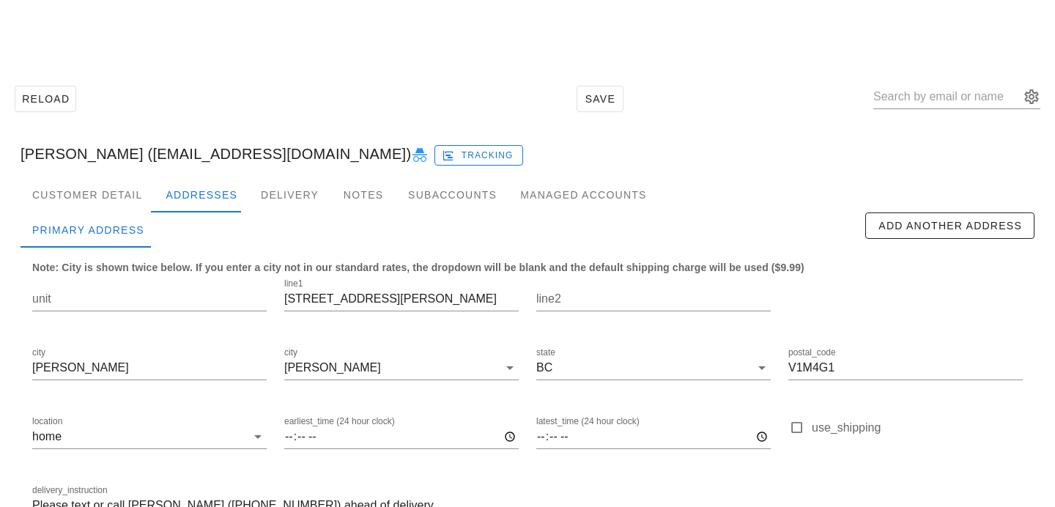
scroll to position [97, 0]
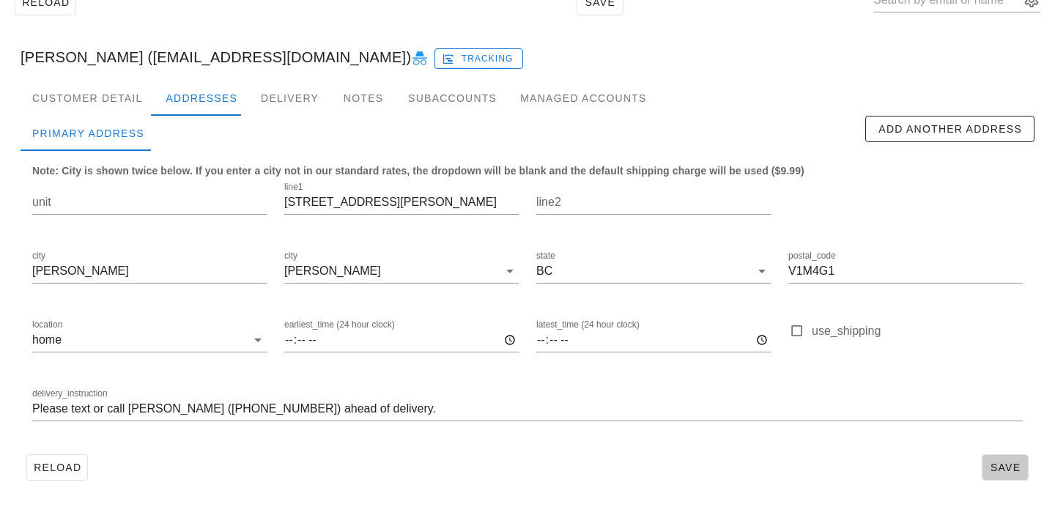
click at [997, 461] on span "Save" at bounding box center [1005, 467] width 34 height 12
click at [99, 104] on div "Customer Detail" at bounding box center [87, 98] width 133 height 35
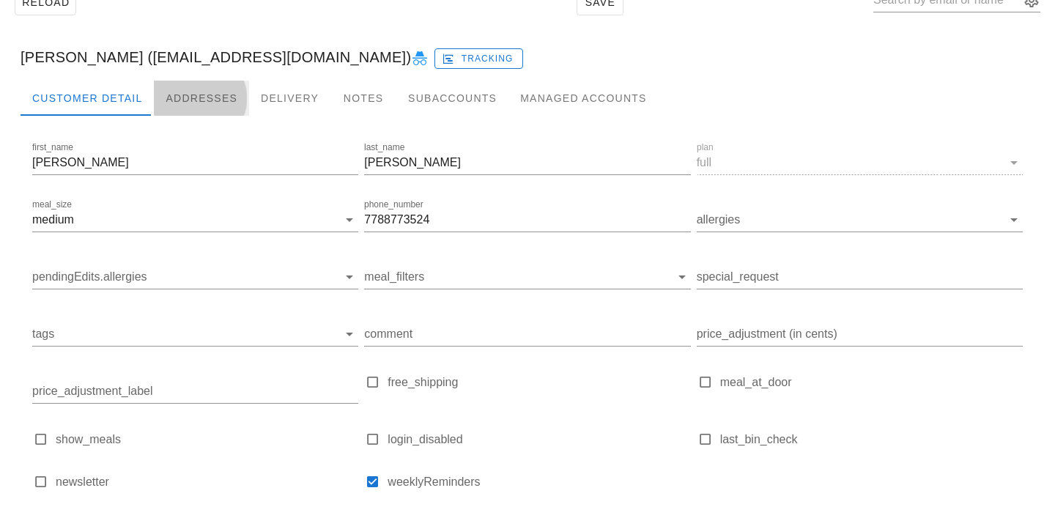
click at [176, 89] on div "Addresses" at bounding box center [201, 98] width 95 height 35
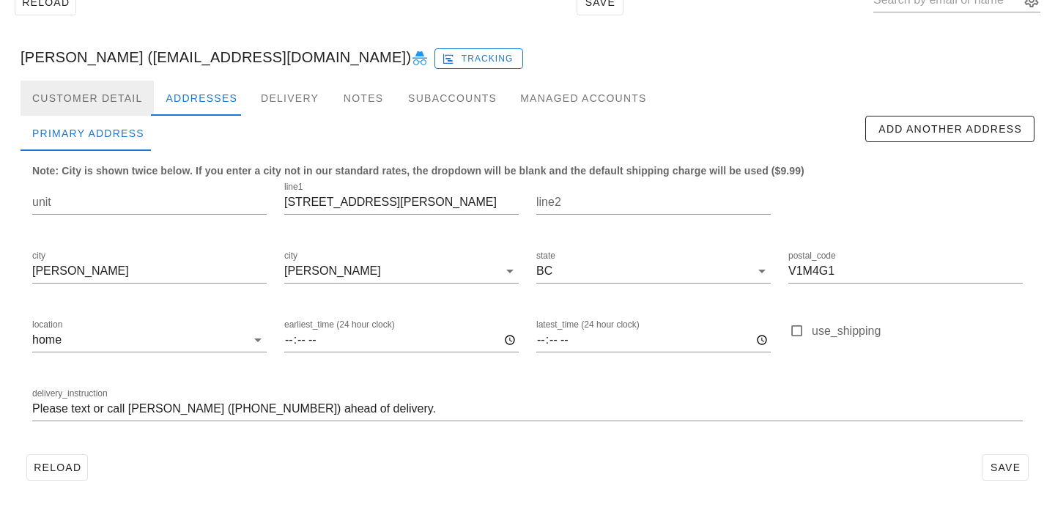
click at [129, 93] on div "Customer Detail" at bounding box center [87, 98] width 133 height 35
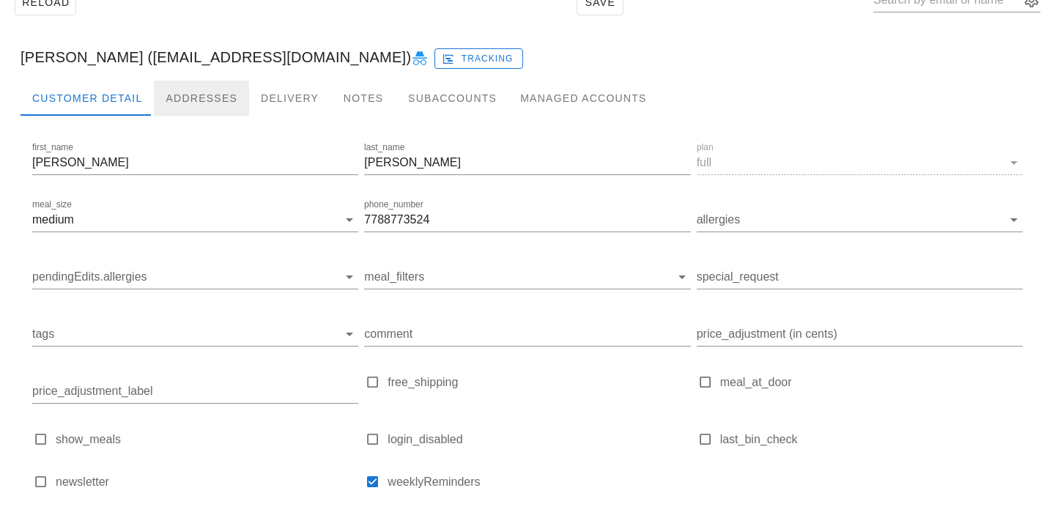
click at [239, 93] on div "Addresses" at bounding box center [201, 98] width 95 height 35
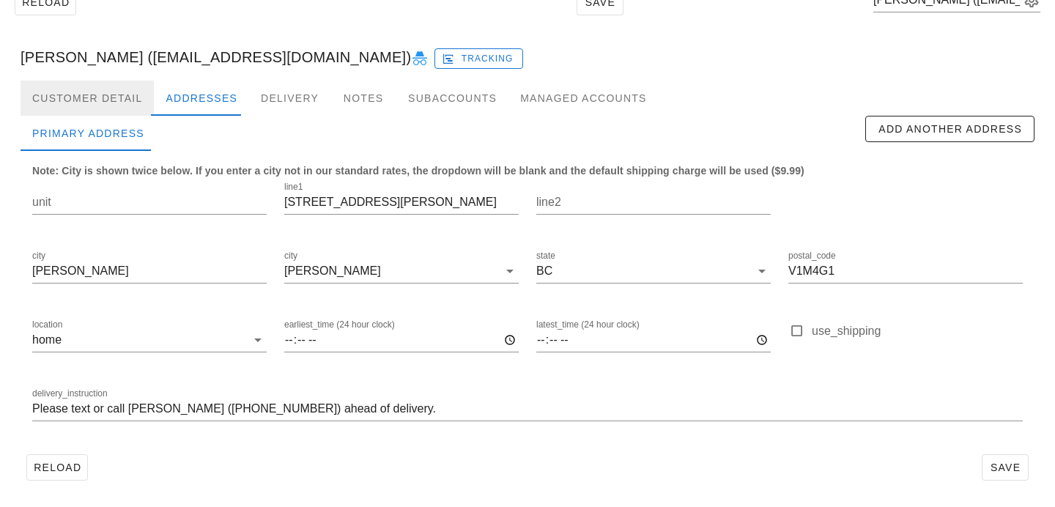
click at [132, 108] on div "Customer Detail" at bounding box center [87, 98] width 133 height 35
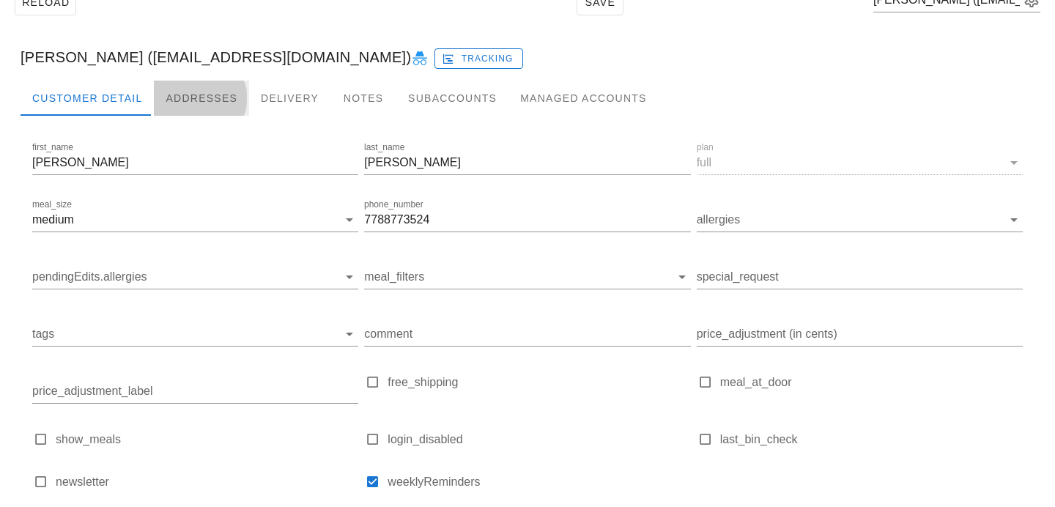
click at [200, 101] on div "Addresses" at bounding box center [201, 98] width 95 height 35
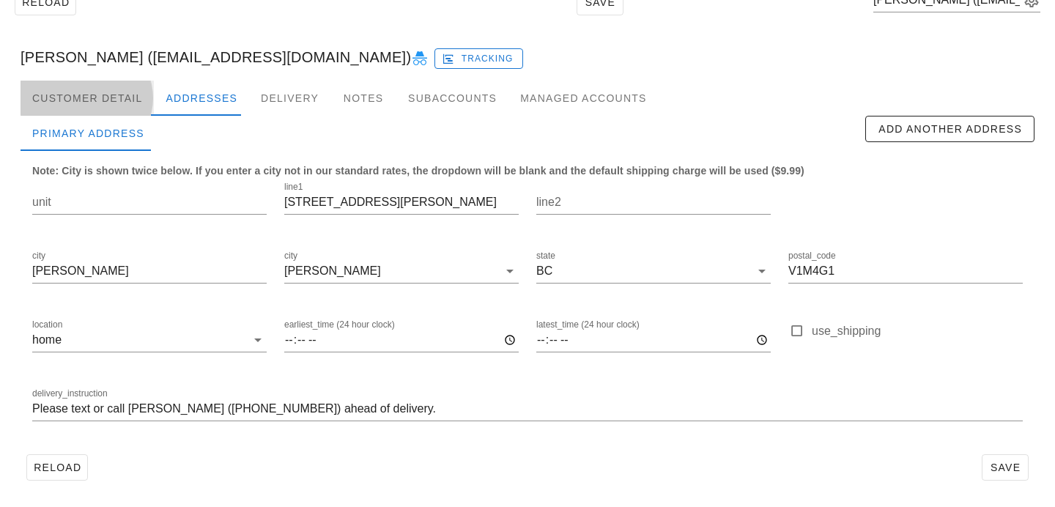
click at [116, 91] on div "Customer Detail" at bounding box center [87, 98] width 133 height 35
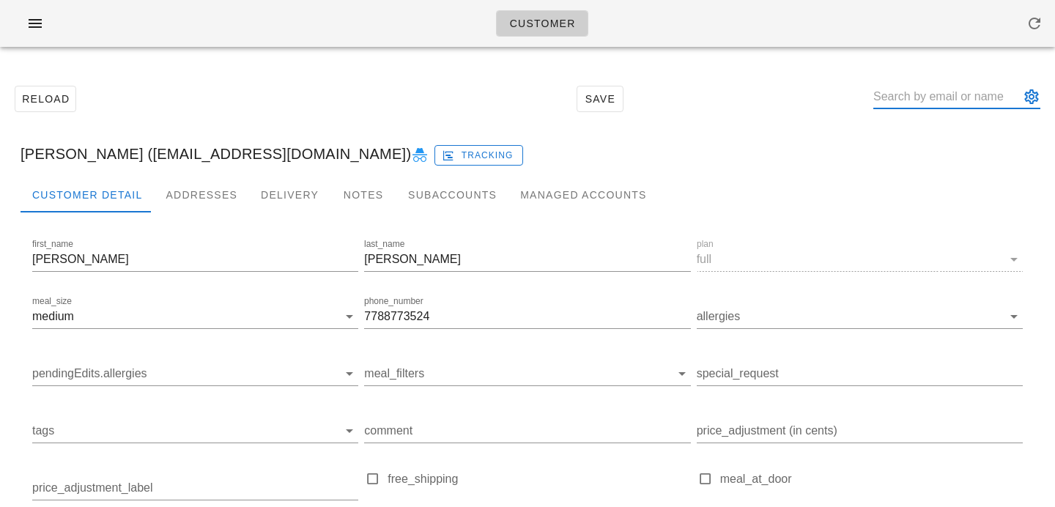
click at [931, 96] on input "text" at bounding box center [946, 96] width 146 height 23
paste input "[PERSON_NAME][EMAIL_ADDRESS][DOMAIN_NAME]"
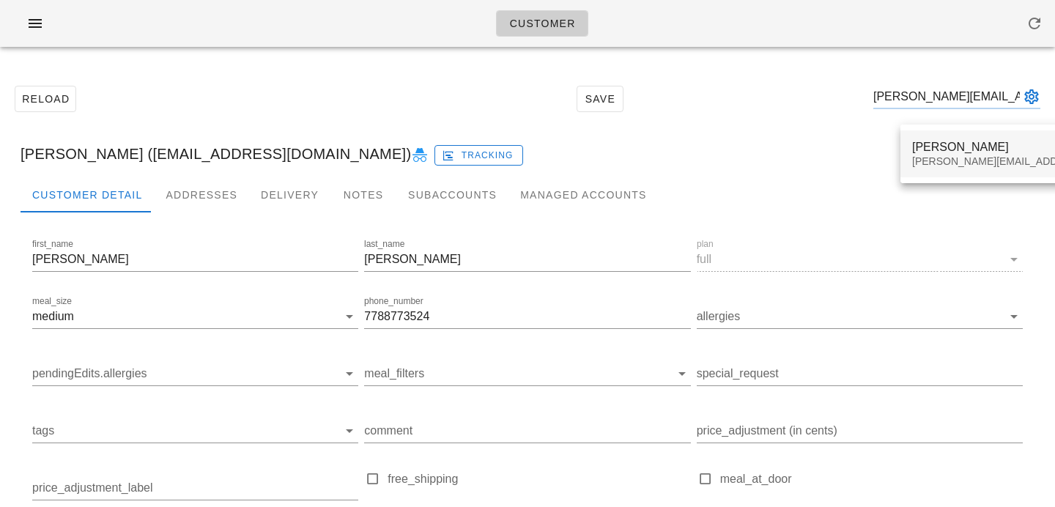
type input "[PERSON_NAME][EMAIL_ADDRESS][DOMAIN_NAME]"
click at [940, 166] on div "[PERSON_NAME][EMAIL_ADDRESS][DOMAIN_NAME]" at bounding box center [1041, 161] width 258 height 12
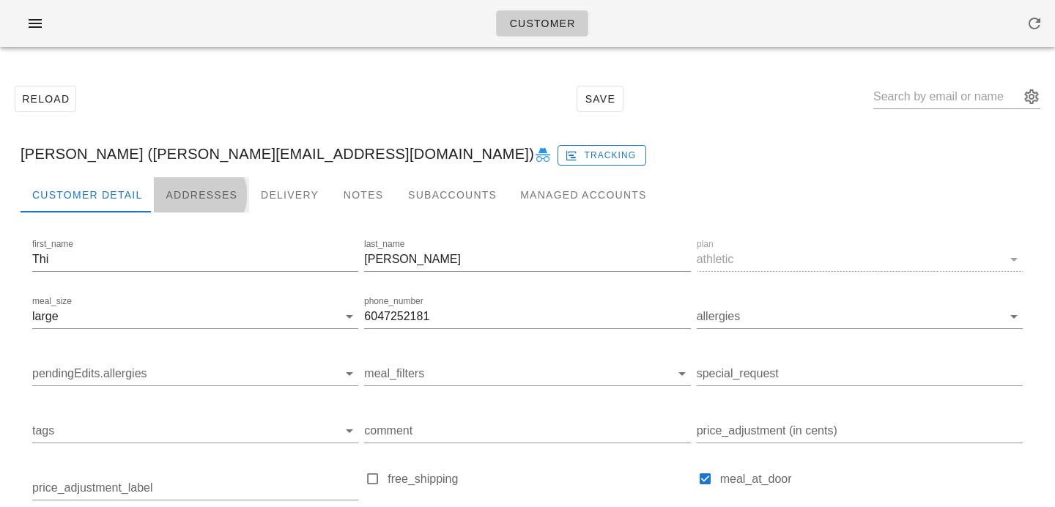
click at [191, 181] on div "Addresses" at bounding box center [201, 194] width 95 height 35
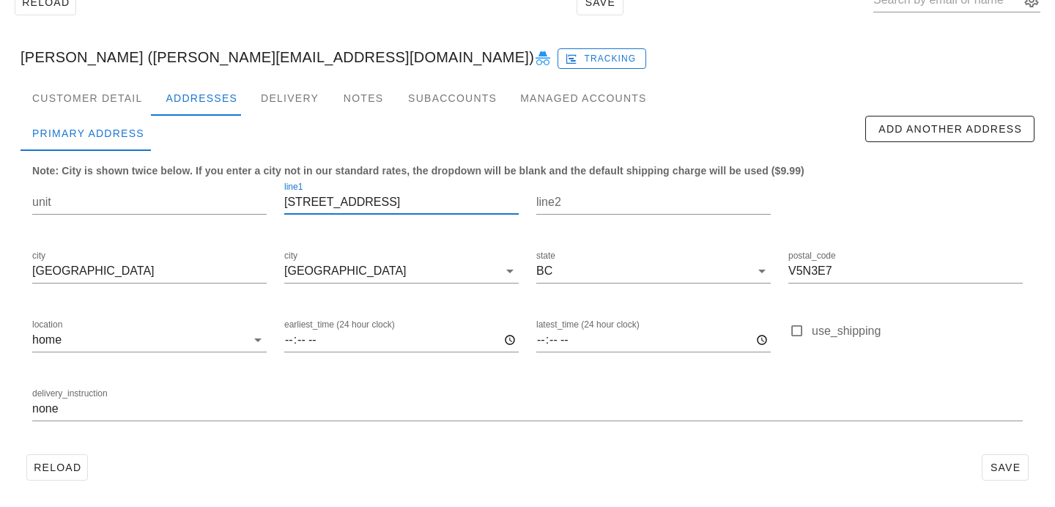
drag, startPoint x: 419, startPoint y: 210, endPoint x: 274, endPoint y: 198, distance: 145.5
click at [274, 198] on div "unit line1 2046 East 33rd Avenue line2 city Vancouver city Vancouver state BC p…" at bounding box center [527, 307] width 1008 height 275
click at [130, 113] on div "Customer Detail" at bounding box center [87, 98] width 133 height 35
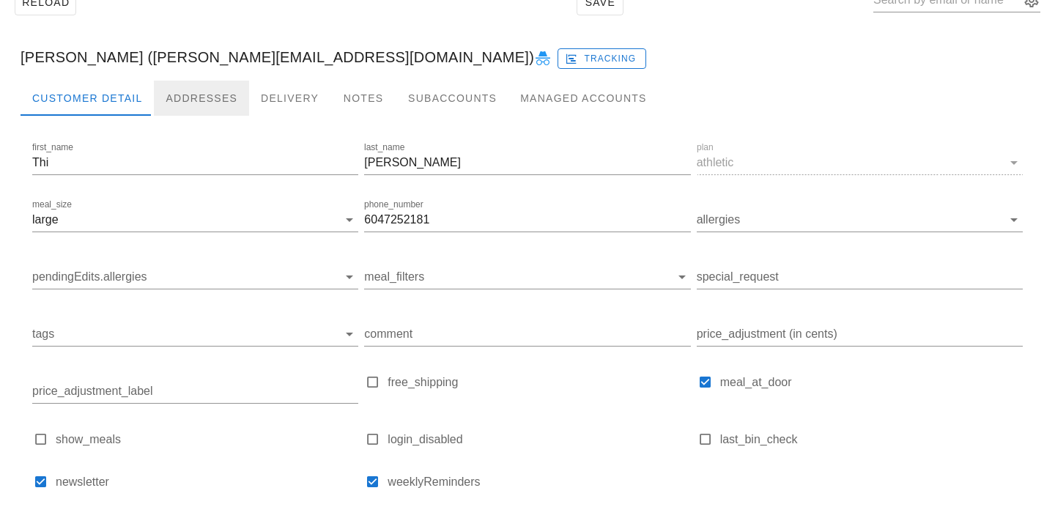
click at [190, 103] on div "Addresses" at bounding box center [201, 98] width 95 height 35
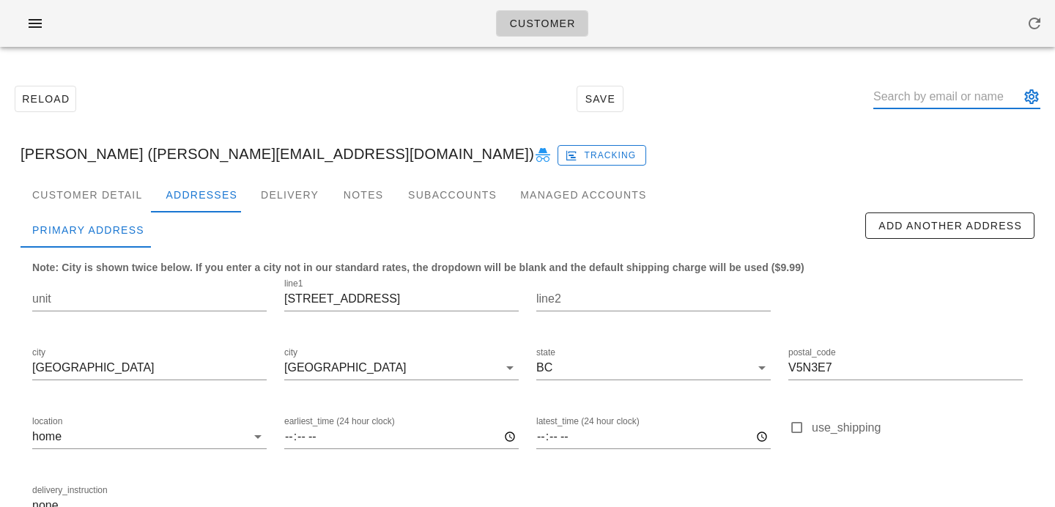
click at [934, 94] on input "text" at bounding box center [946, 96] width 146 height 23
paste input "sanzharkopzhassar@gmail.com"
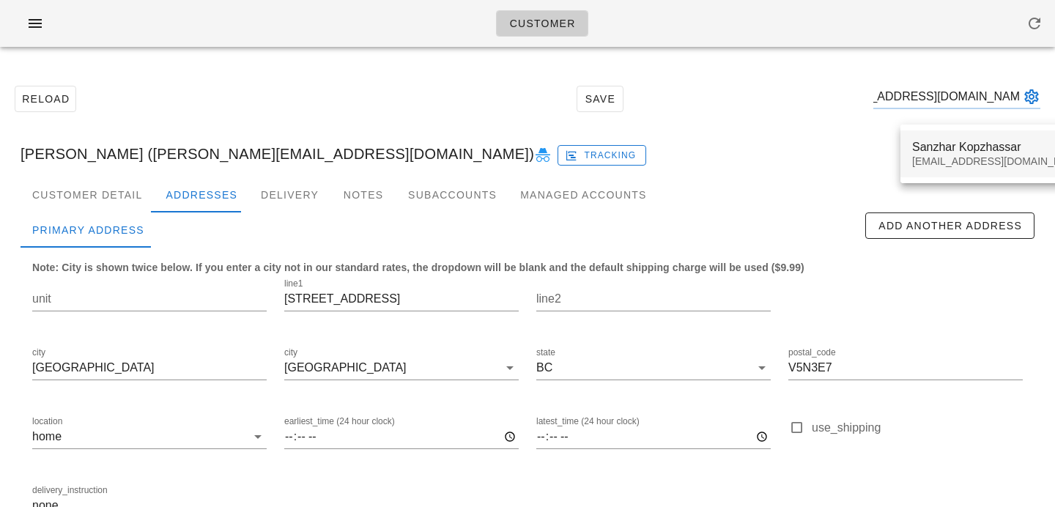
type input "sanzharkopzhassar@gmail.com"
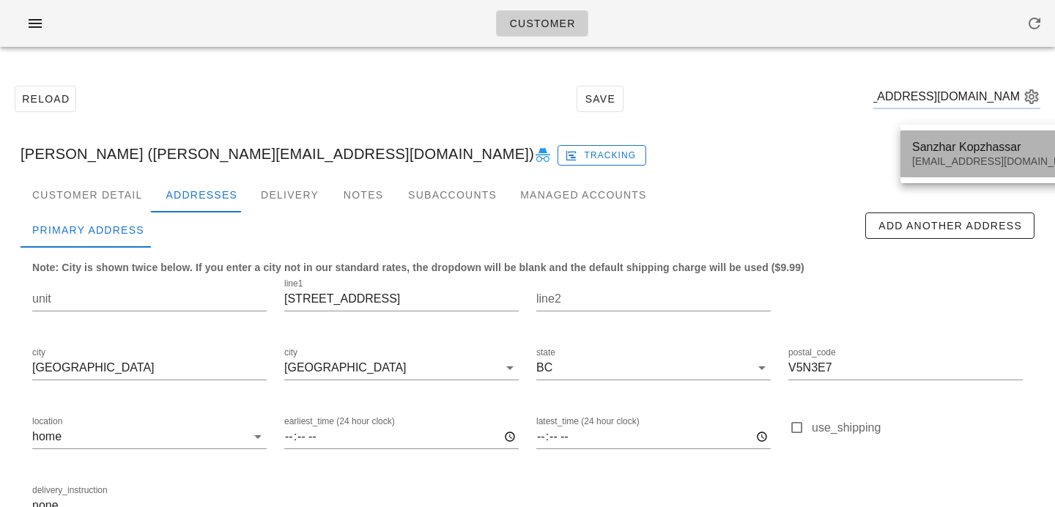
click at [935, 144] on div "Sanzhar Kopzhassar" at bounding box center [999, 147] width 174 height 14
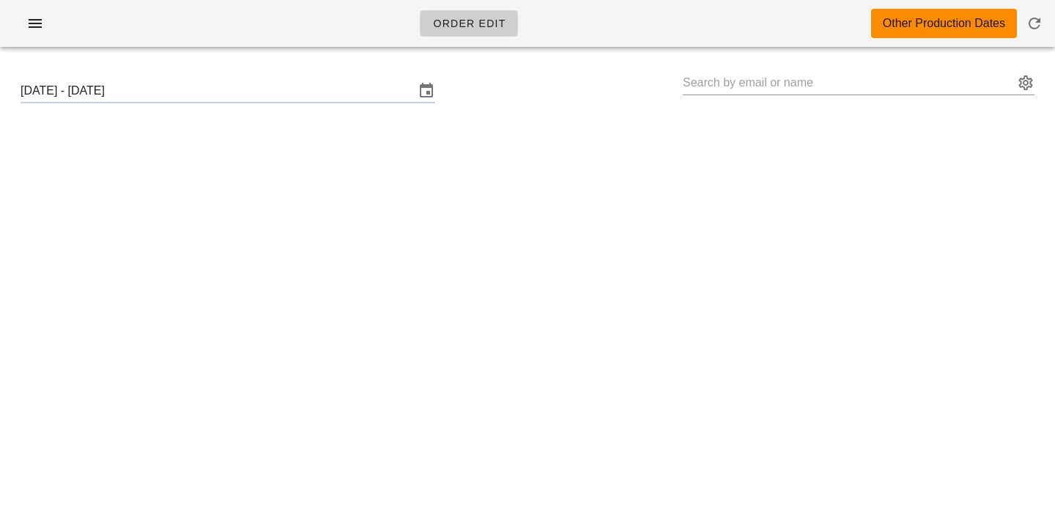
type input "[PERSON_NAME] ([EMAIL_ADDRESS][DOMAIN_NAME])"
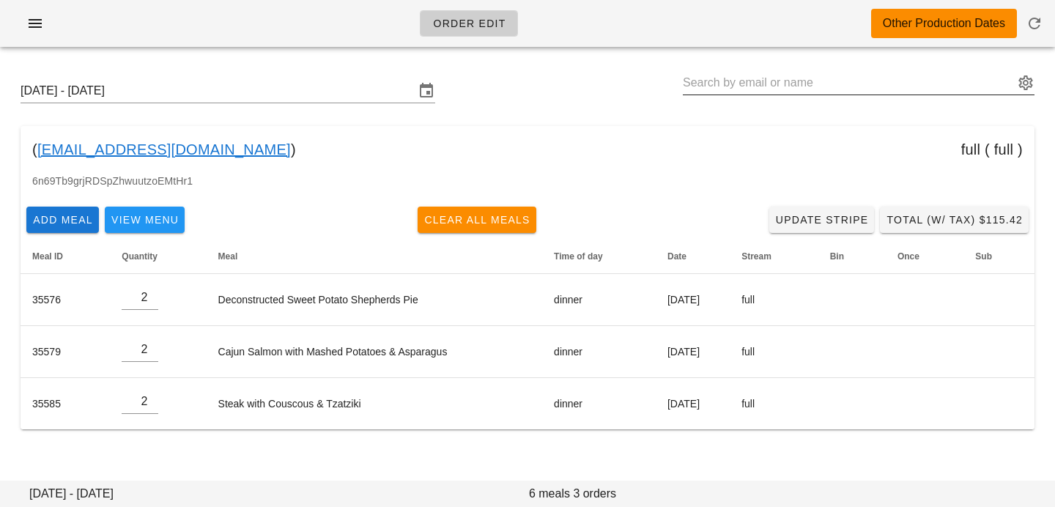
click at [769, 84] on input "text" at bounding box center [848, 82] width 331 height 23
paste input "[PERSON_NAME][EMAIL_ADDRESS][DOMAIN_NAME]"
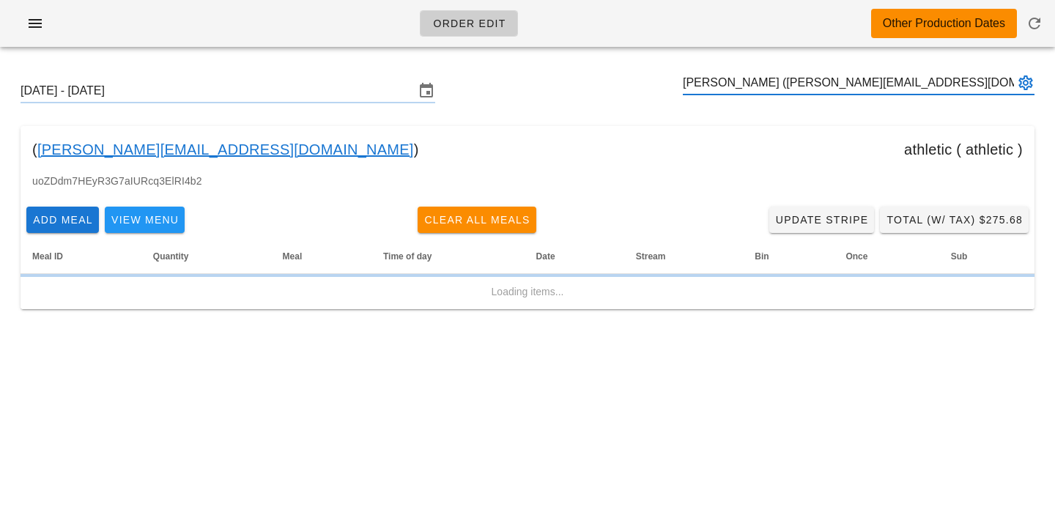
type input "[PERSON_NAME] ([PERSON_NAME][EMAIL_ADDRESS][DOMAIN_NAME])"
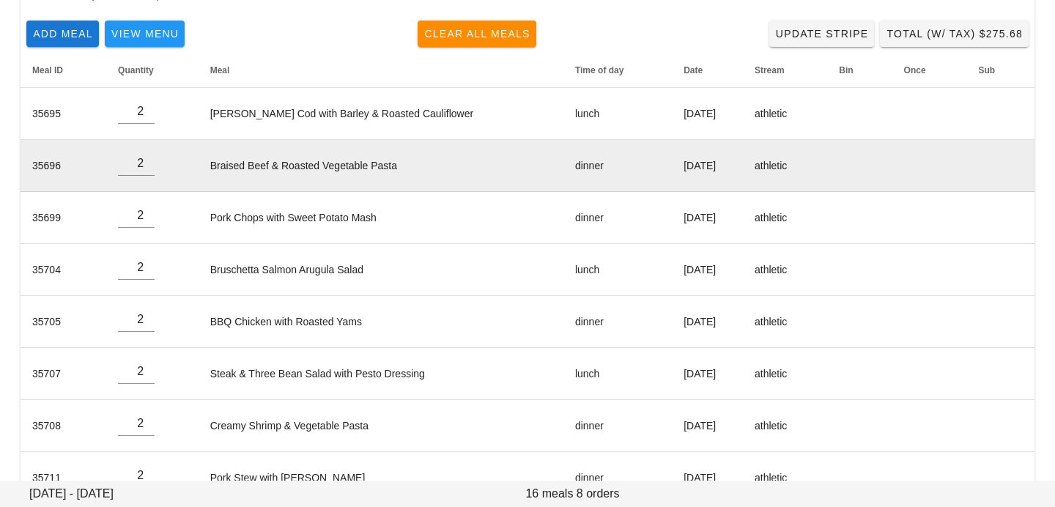
scroll to position [226, 0]
